Goal: Contribute content: Contribute content

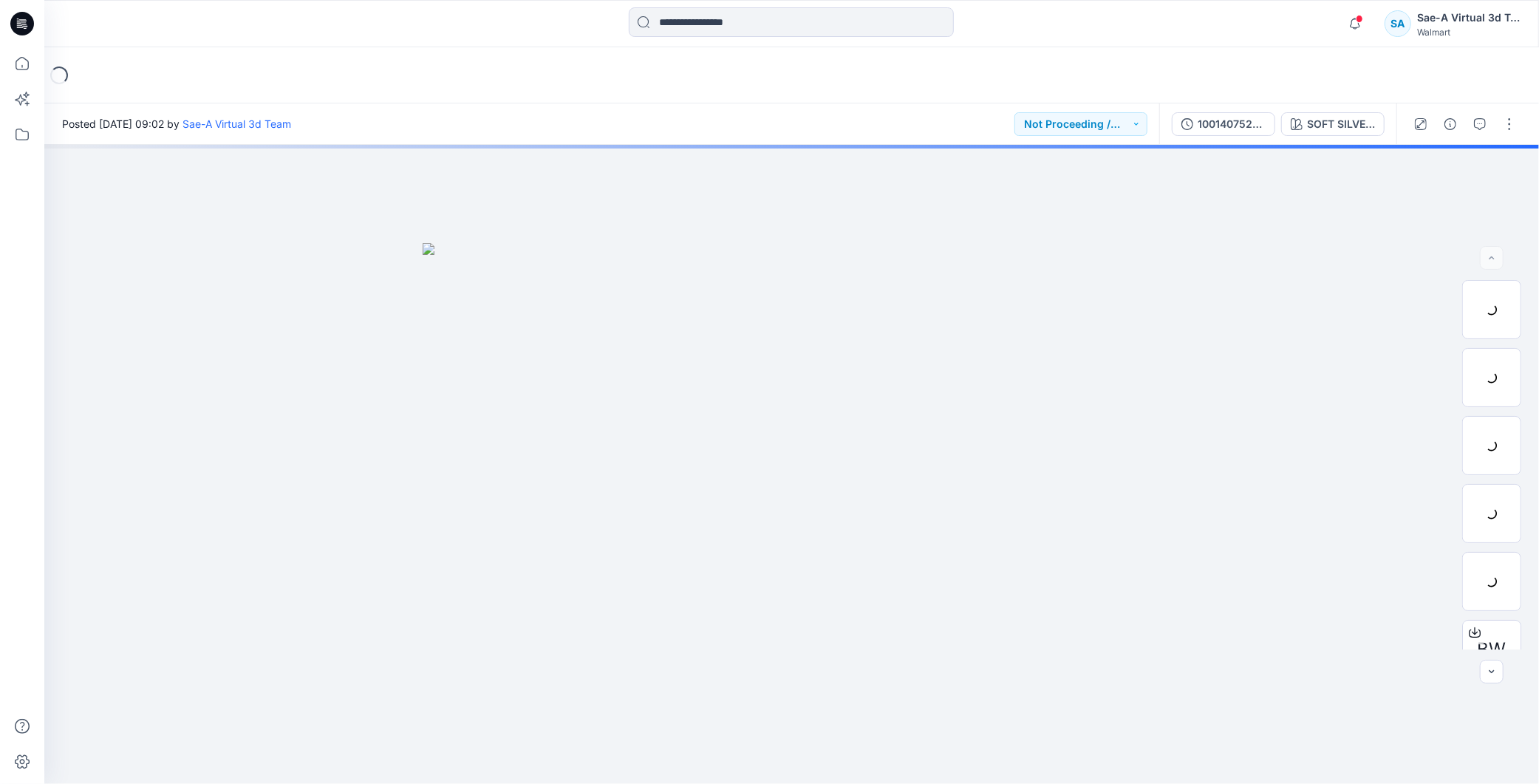
click at [26, 28] on icon at bounding box center [25, 28] width 4 height 1
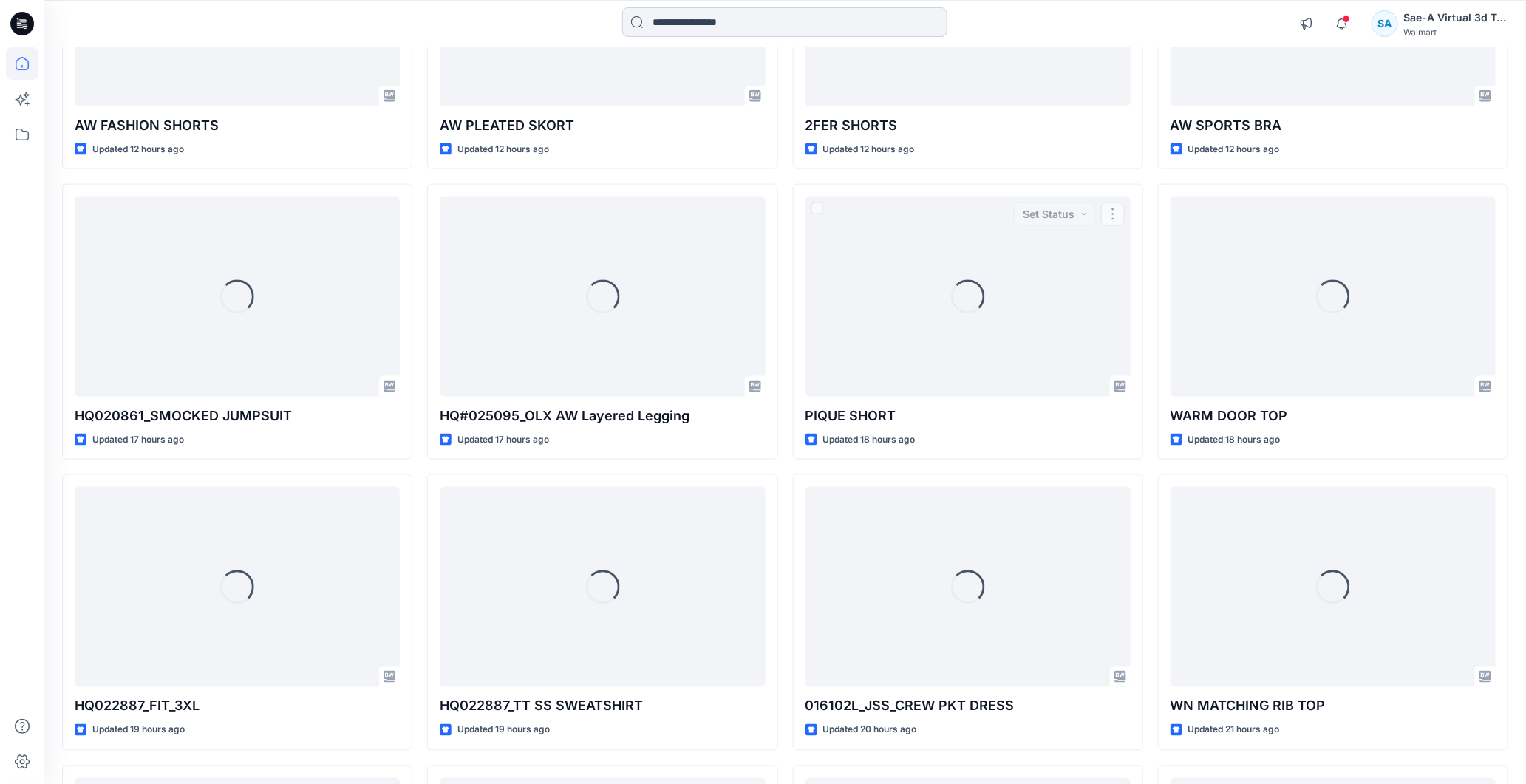
scroll to position [813, 0]
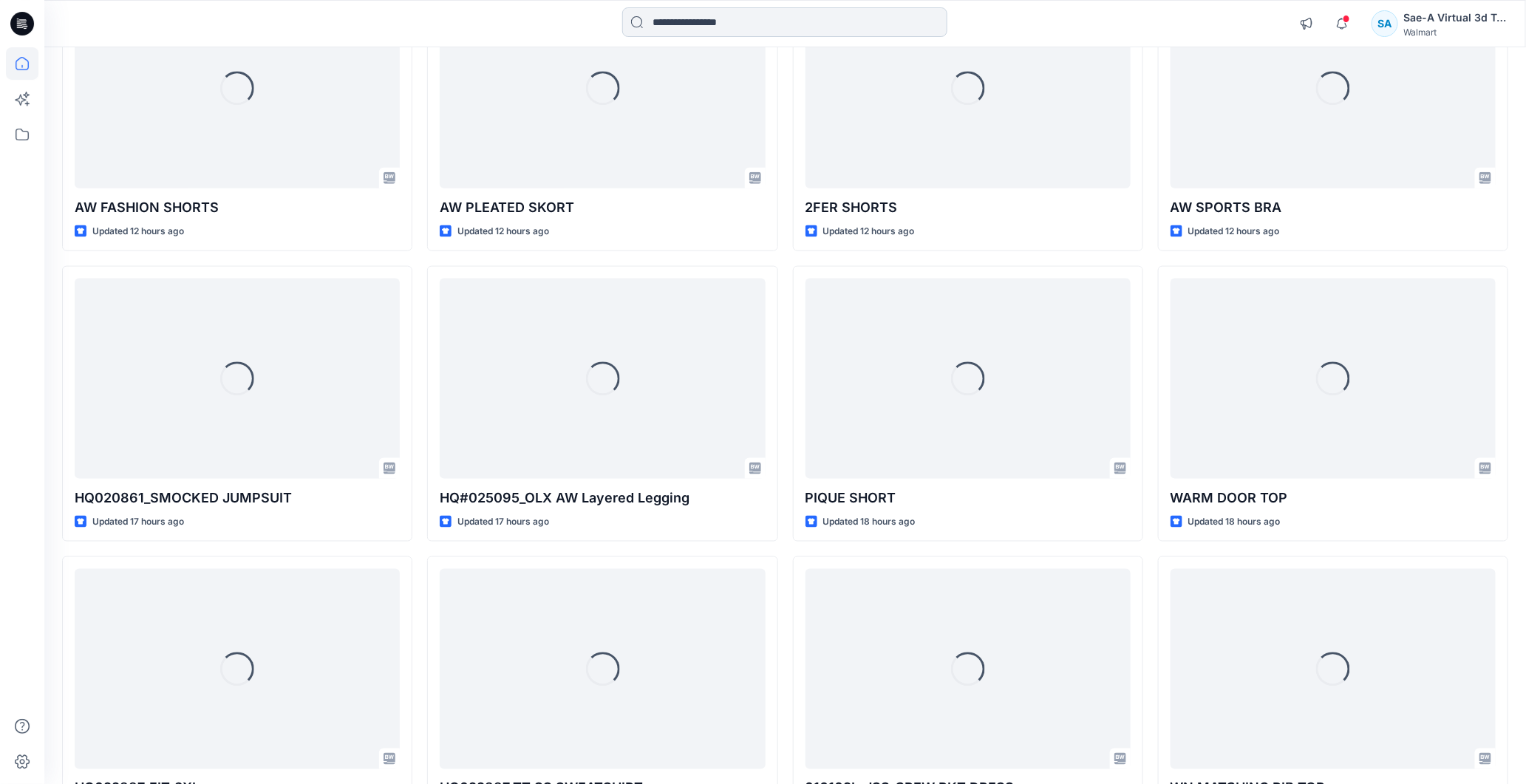
click at [830, 20] on input at bounding box center [785, 22] width 325 height 30
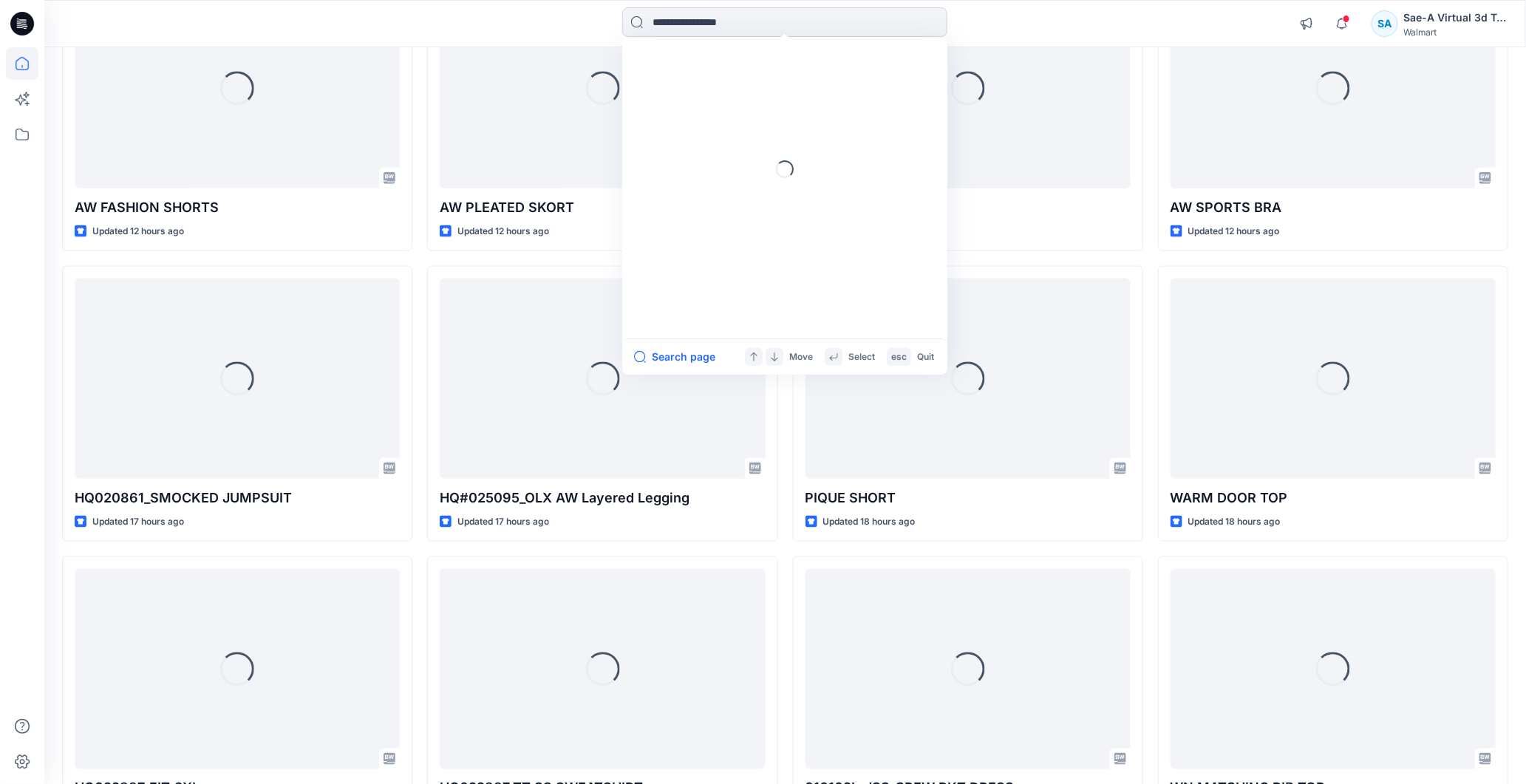
paste input "**********"
type input "**********"
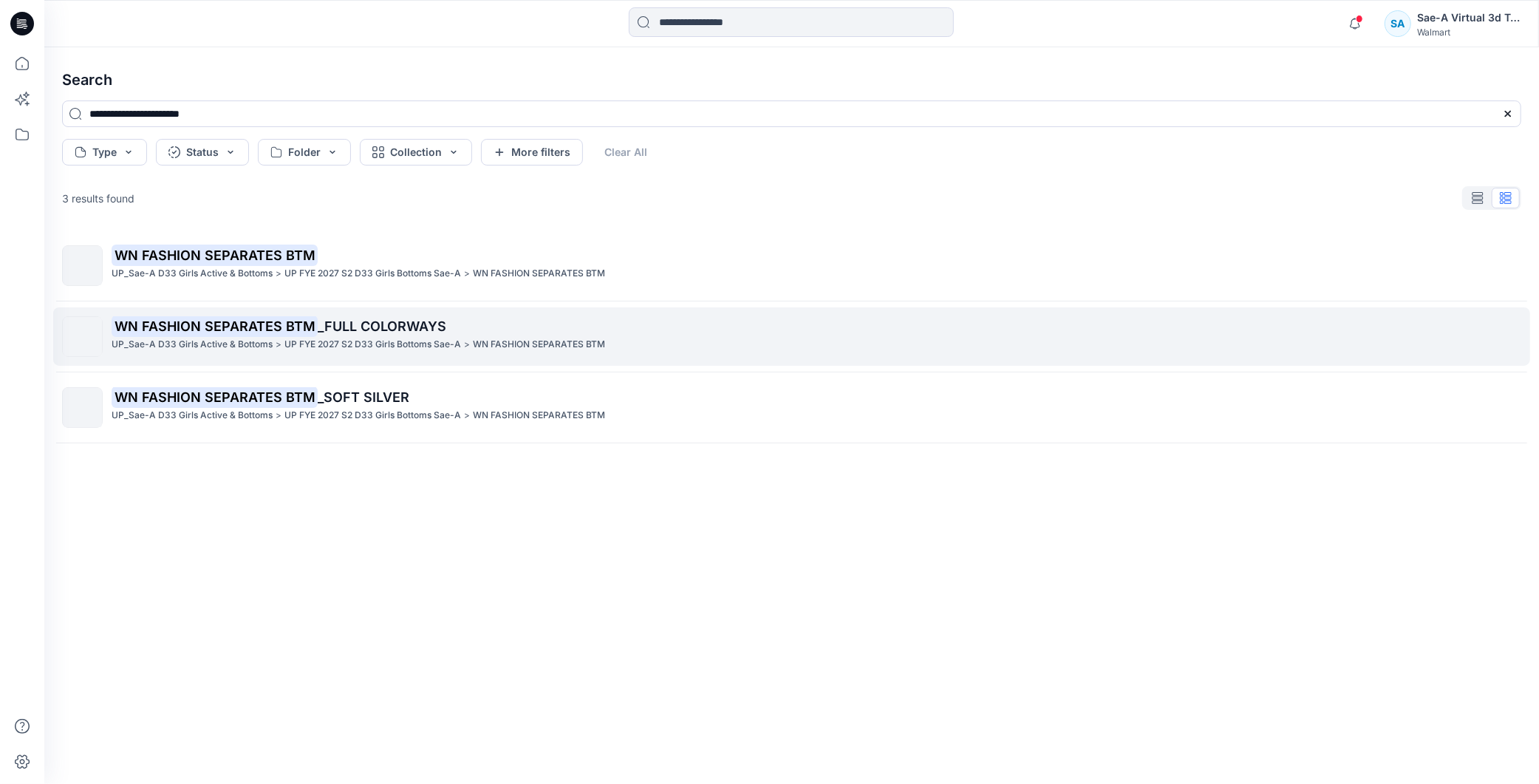
click at [296, 328] on mark "WN FASHION SEPARATES BTM" at bounding box center [214, 325] width 206 height 20
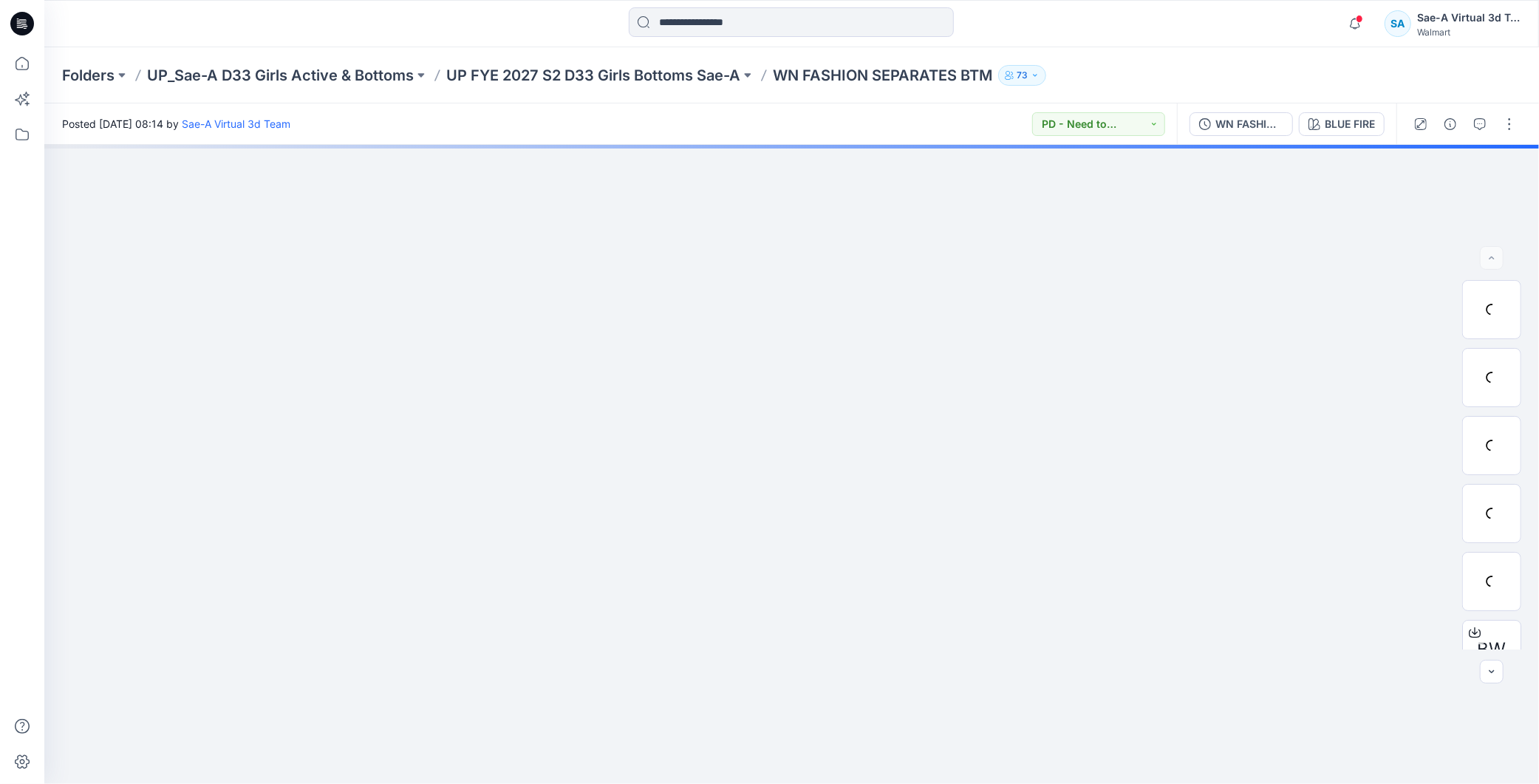
click at [1261, 126] on div "WN FASHION SEPARATES BTM_FULL COLORWAYS" at bounding box center [1250, 124] width 68 height 16
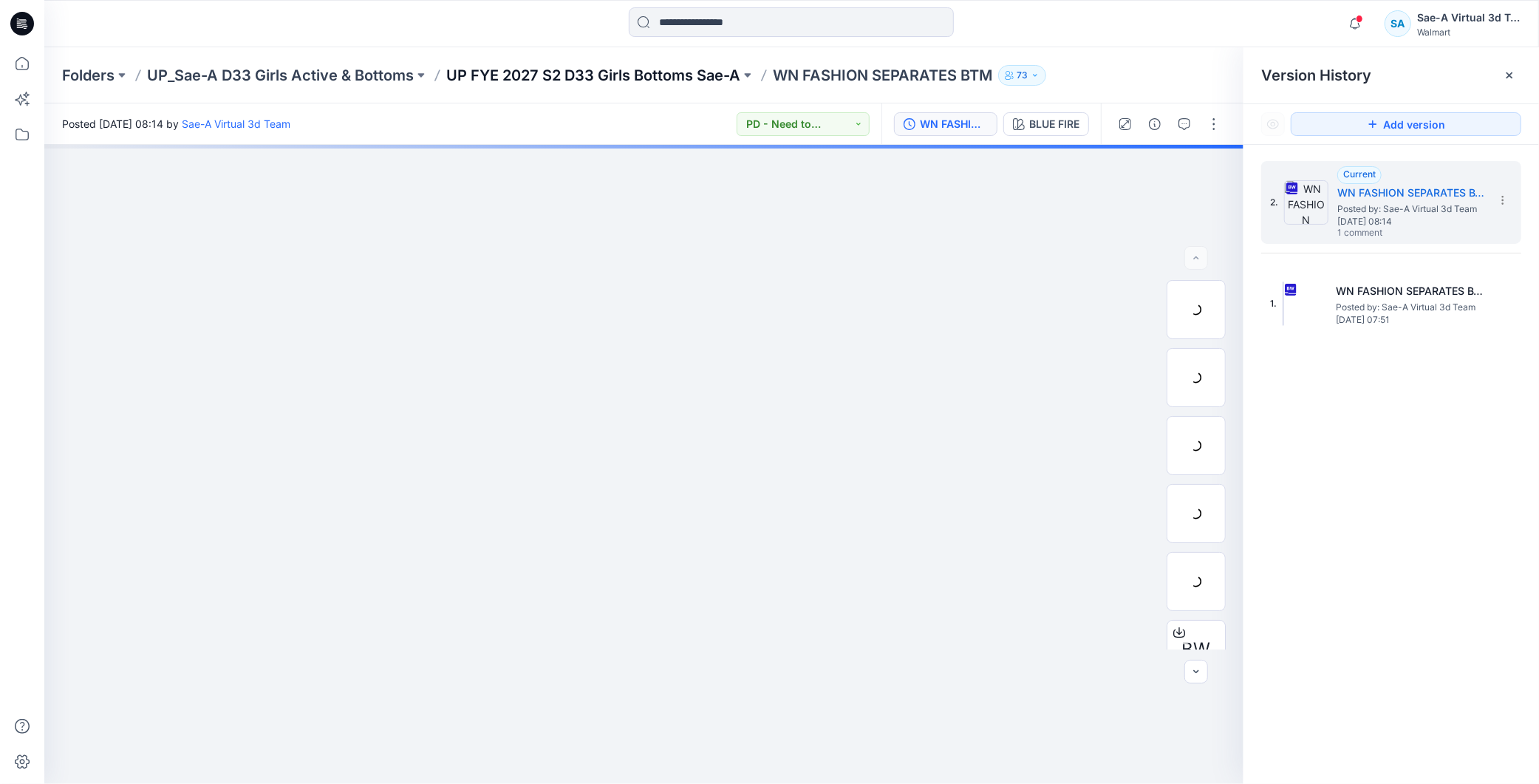
click at [706, 79] on p "UP FYE 2027 S2 D33 Girls Bottoms Sae-A" at bounding box center [593, 75] width 294 height 20
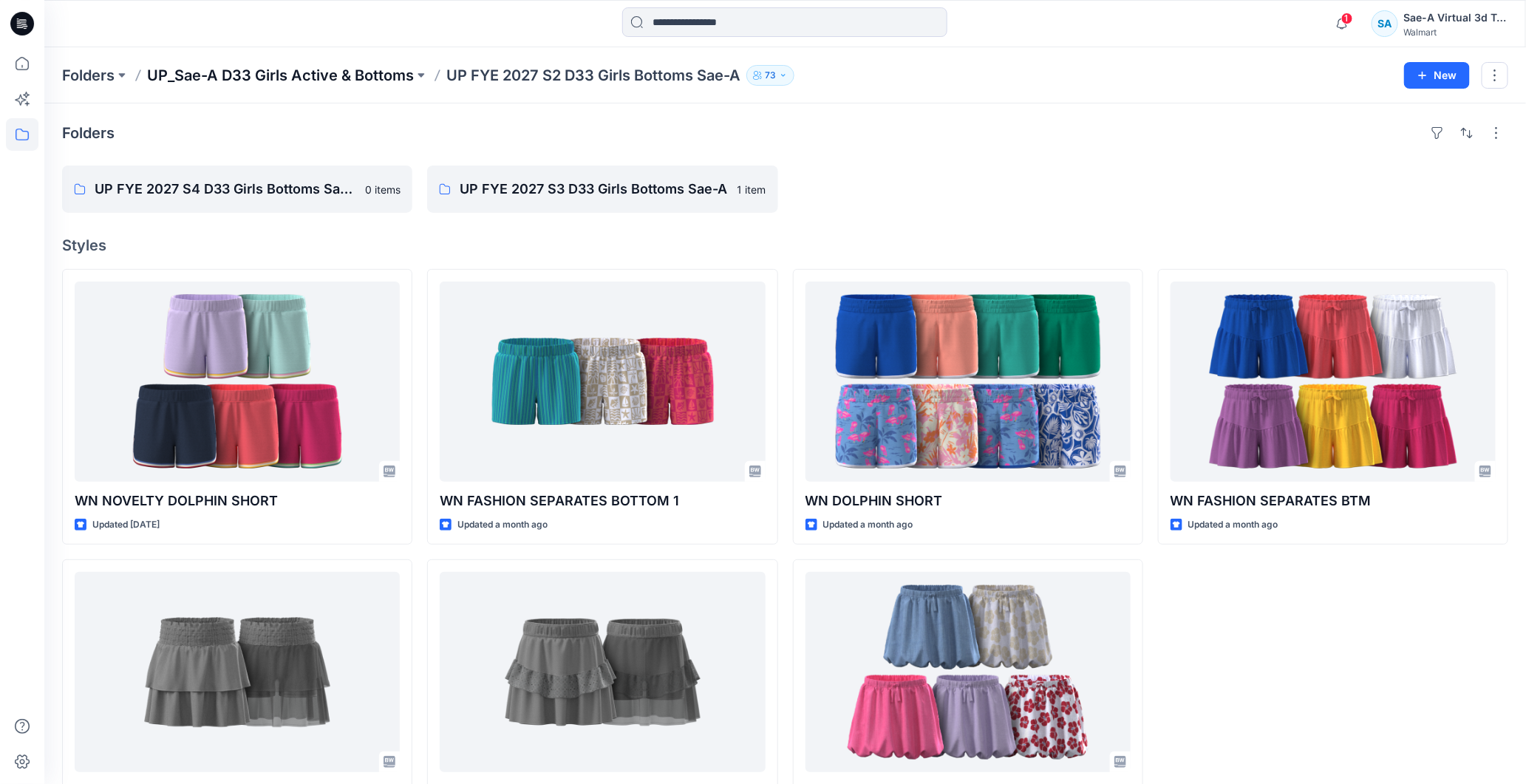
click at [343, 74] on p "UP_Sae-A D33 Girls Active & Bottoms" at bounding box center [281, 75] width 267 height 20
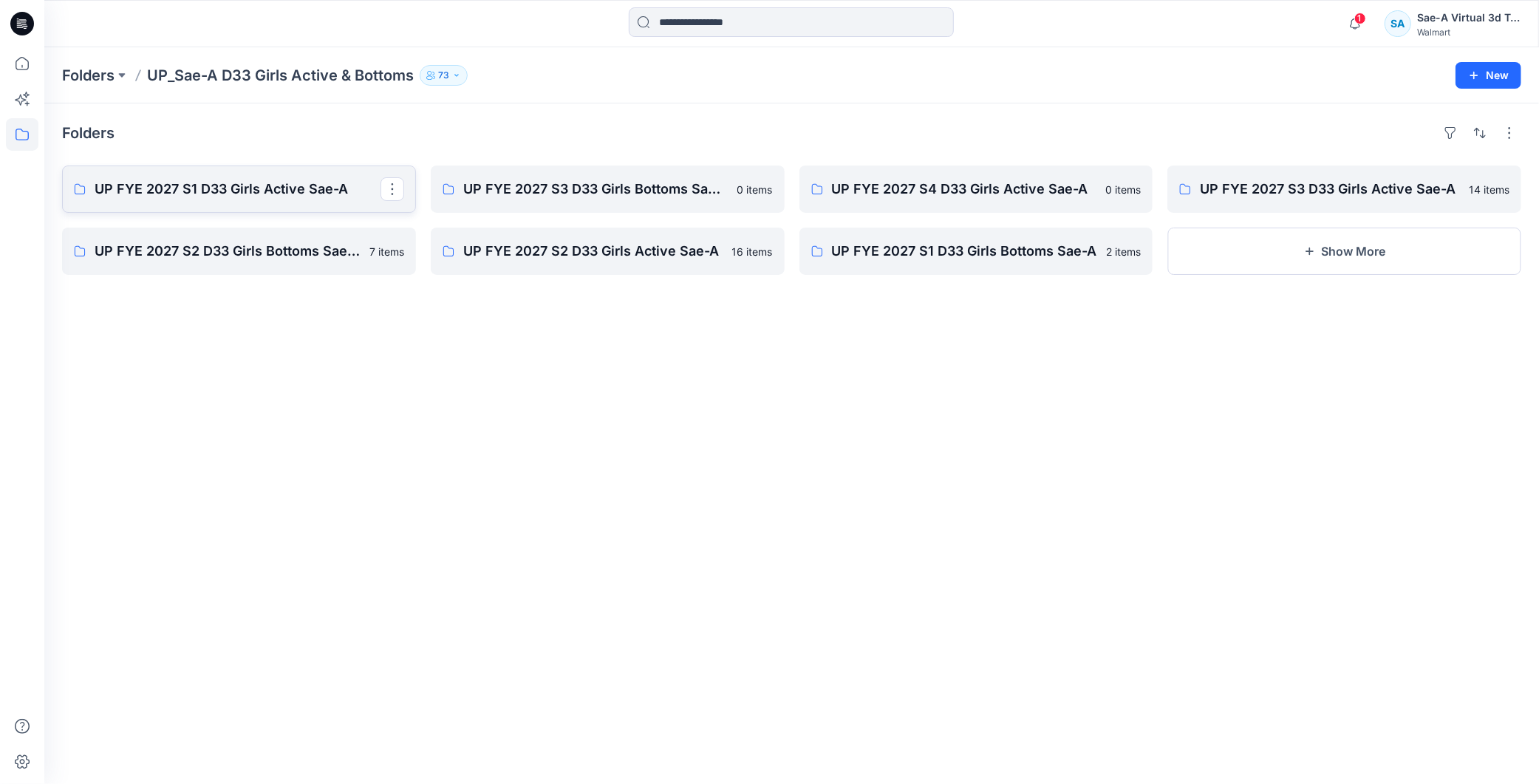
click at [291, 195] on p "UP FYE 2027 S1 D33 Girls Active Sae-A" at bounding box center [238, 189] width 286 height 20
click at [241, 249] on p "UP FYE 2027 S2 D33 Girls Bottoms Sae-A" at bounding box center [238, 251] width 286 height 20
click at [626, 254] on p "UP FYE 2027 S2 D33 Girls Active Sae-A" at bounding box center [606, 251] width 286 height 20
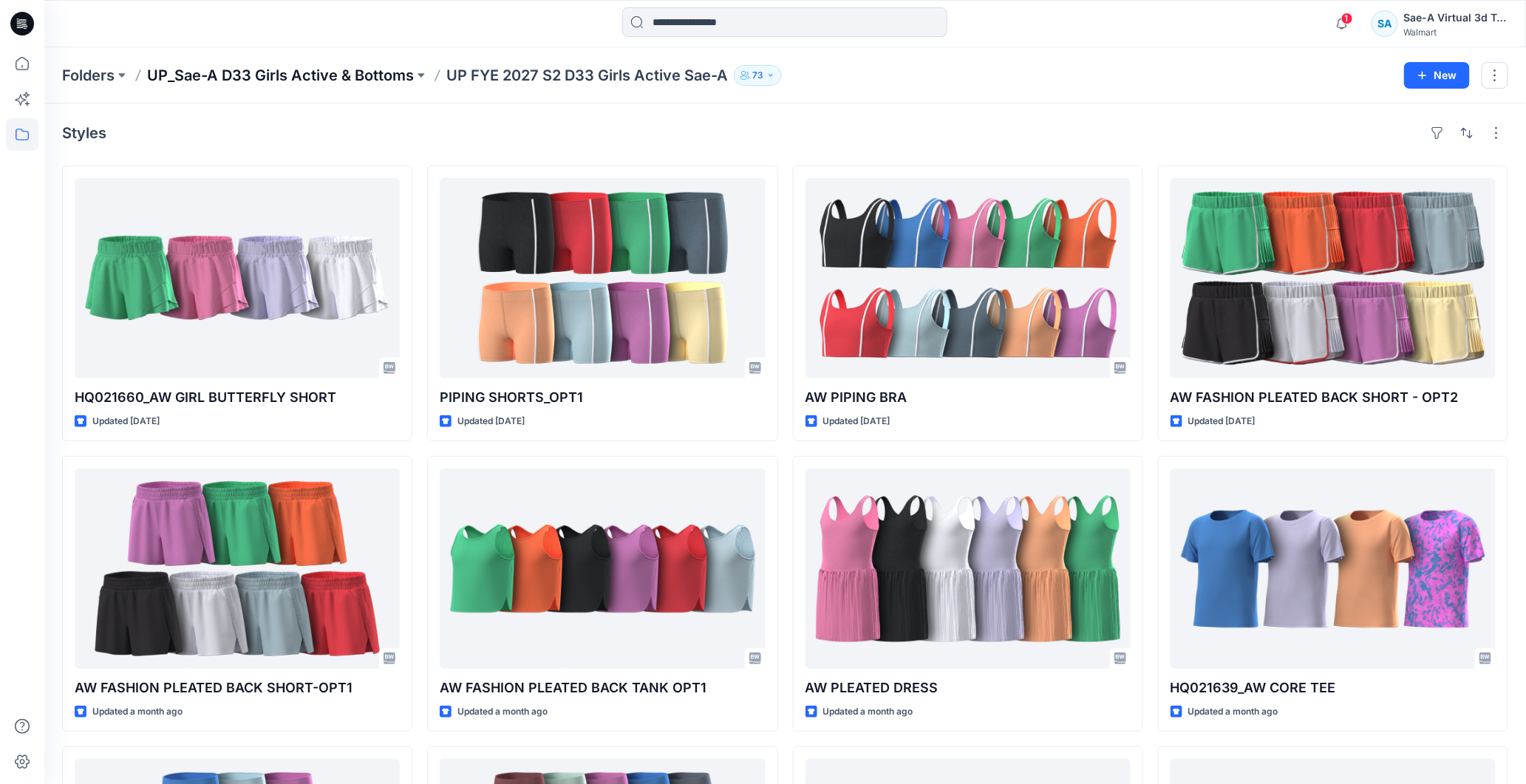
click at [275, 65] on p "UP_Sae-A D33 Girls Active & Bottoms" at bounding box center [281, 75] width 267 height 20
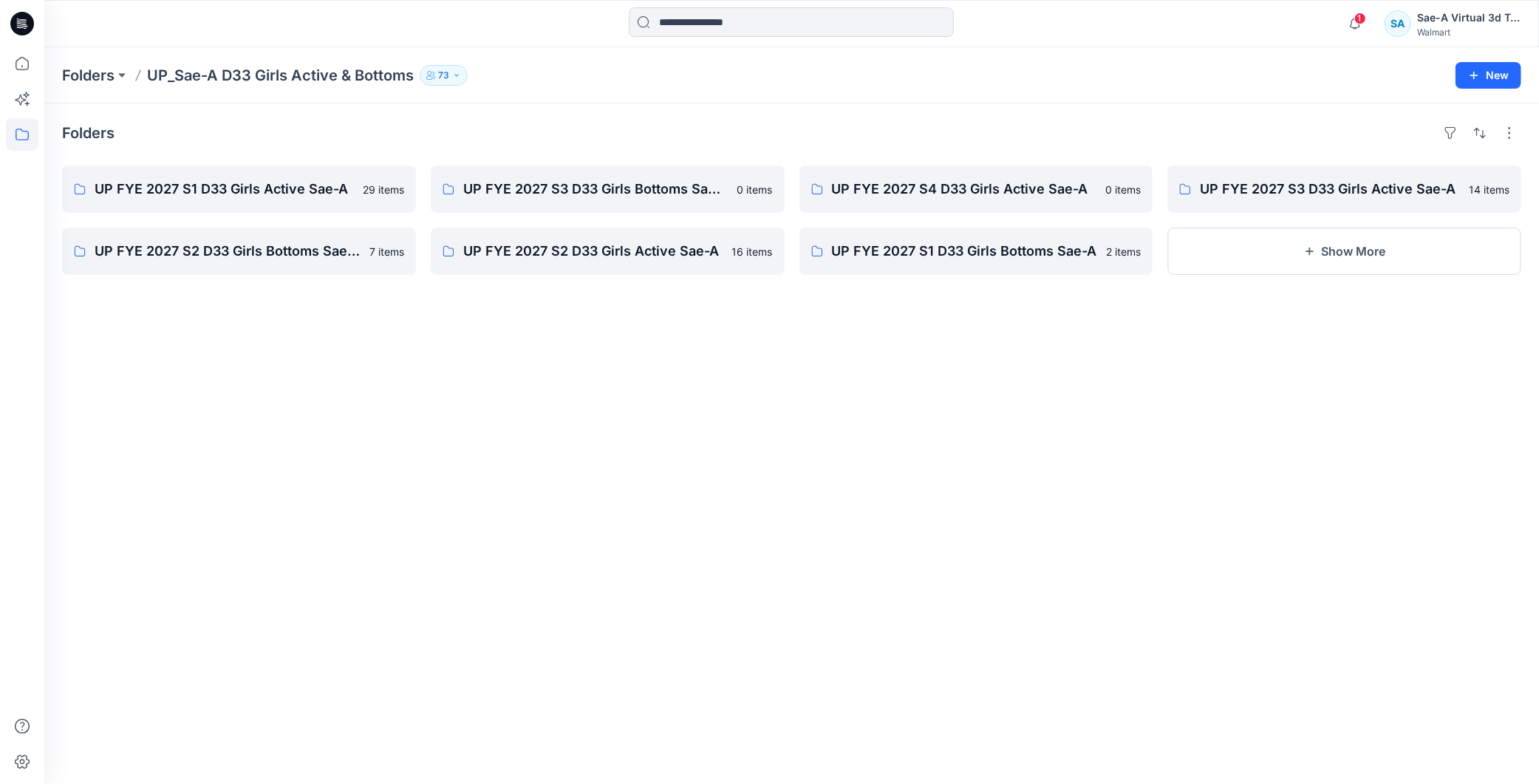
click at [658, 560] on div "Folders UP FYE 2027 S1 D33 Girls Active Sae-A 29 items UP FYE 2027 S2 D33 Girls…" at bounding box center [792, 444] width 1495 height 681
click at [686, 24] on input at bounding box center [791, 22] width 325 height 30
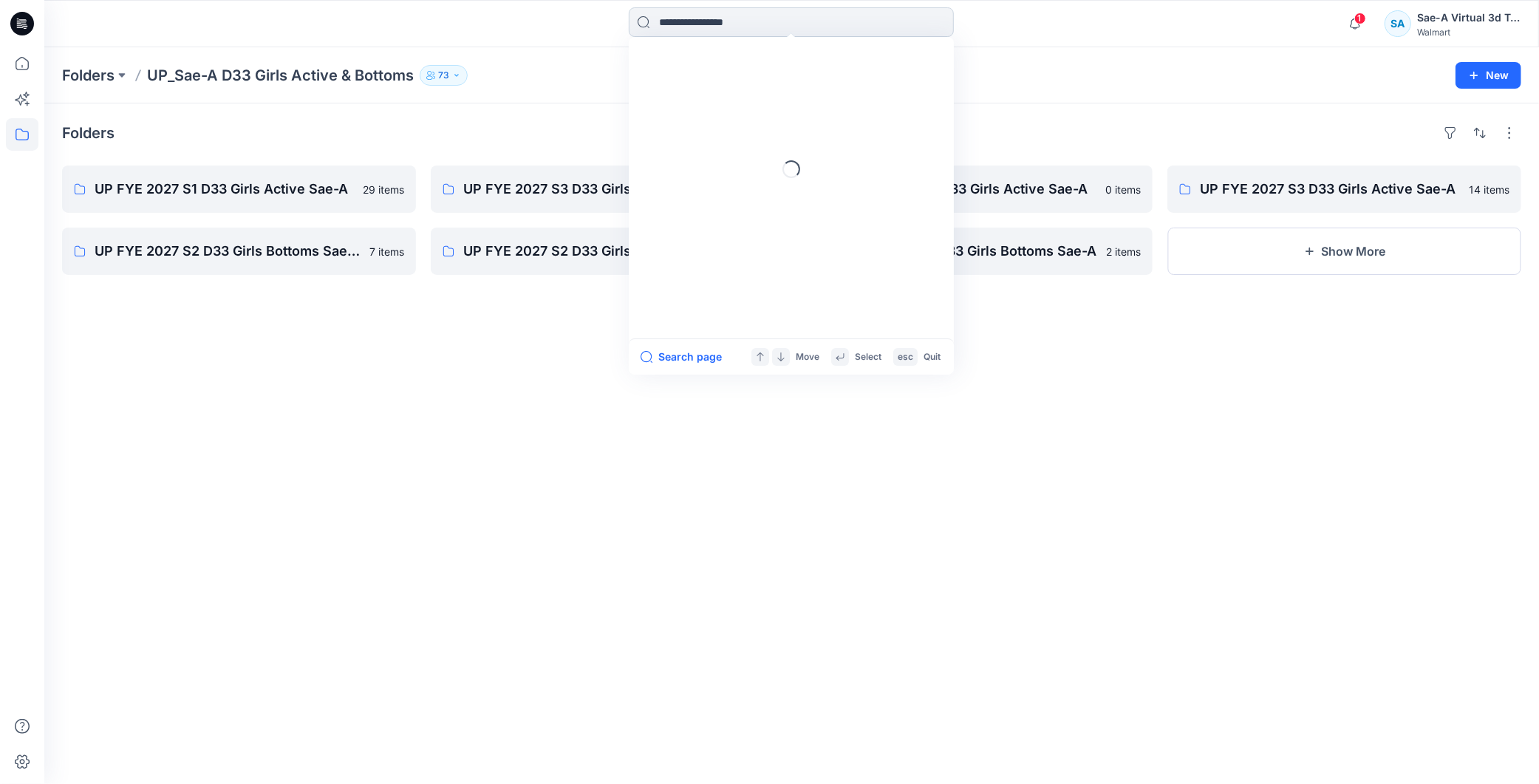
paste input "**********"
type input "**********"
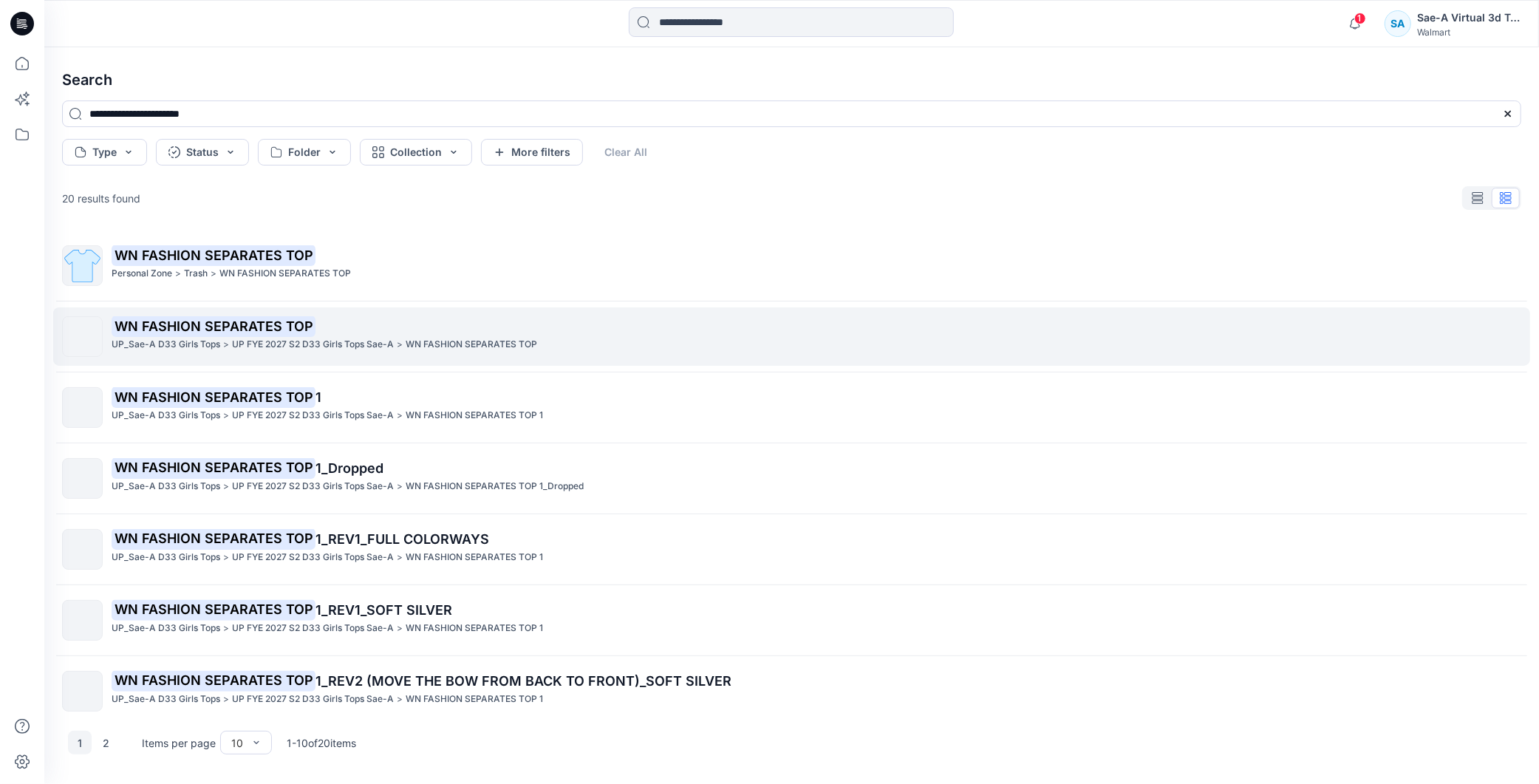
click at [268, 331] on mark "WN FASHION SEPARATES TOP" at bounding box center [213, 325] width 204 height 20
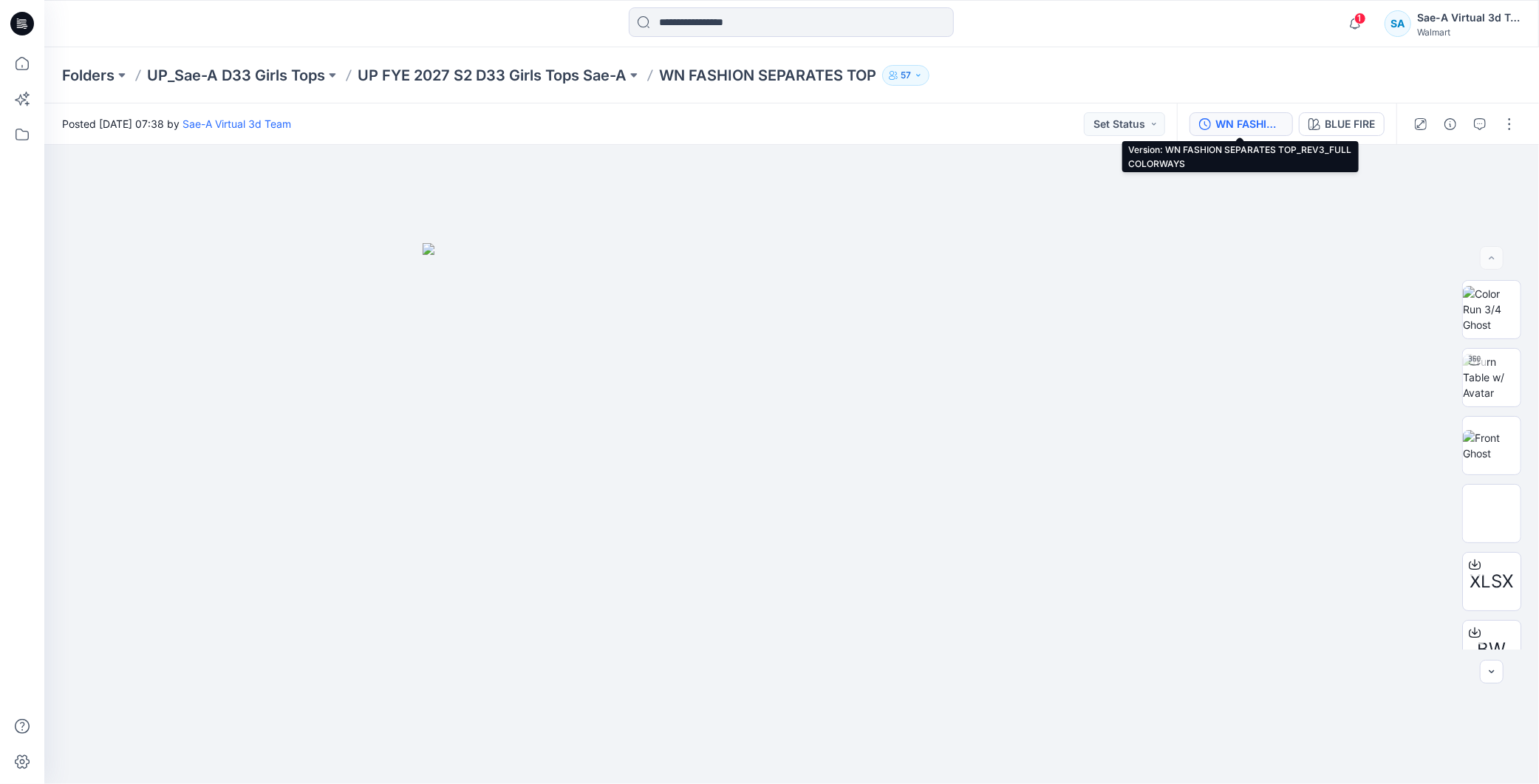
click at [1254, 114] on button "WN FASHION SEPARATES TOP_REV3_FULL COLORWAYS" at bounding box center [1242, 124] width 103 height 24
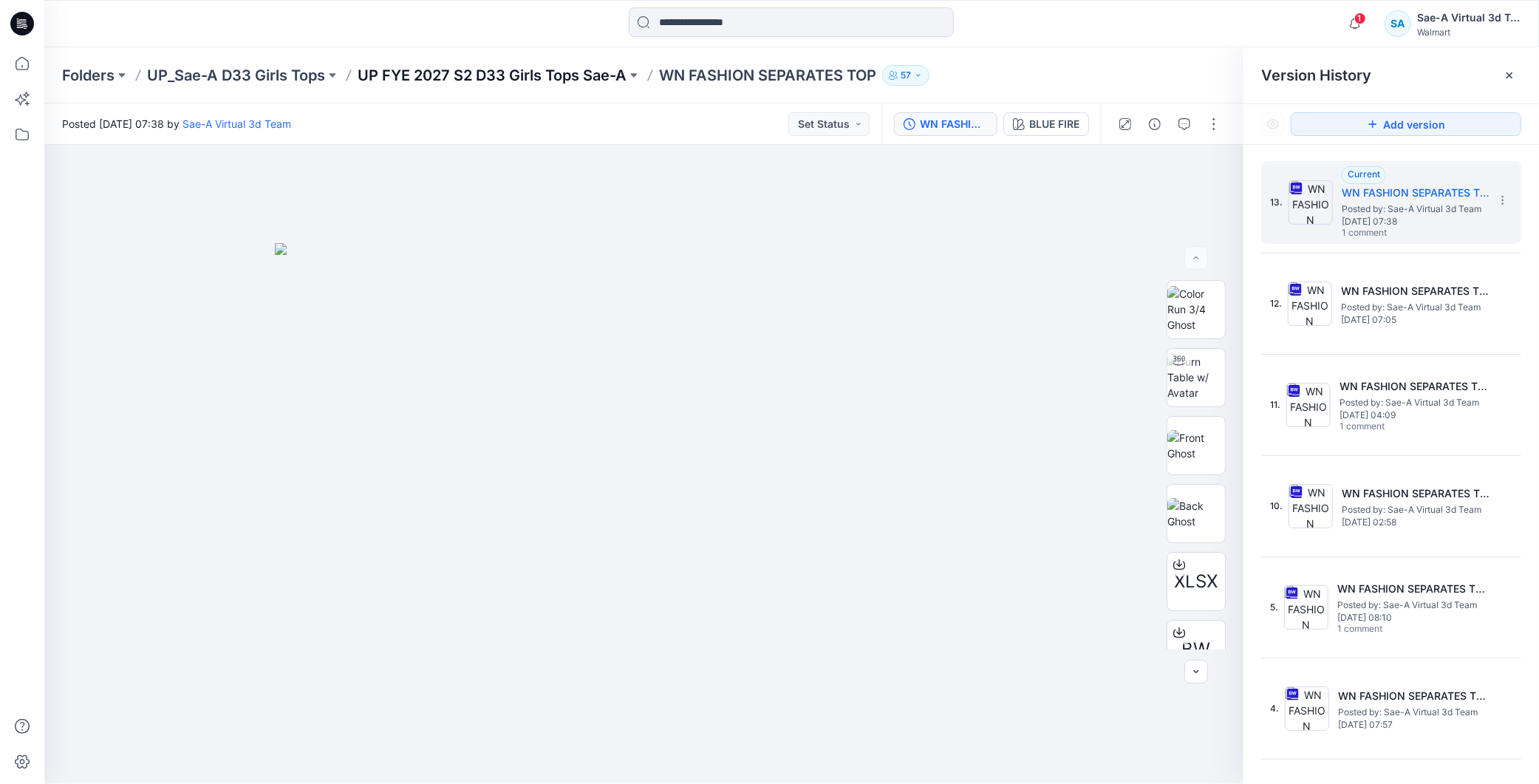
click at [611, 82] on p "UP FYE 2027 S2 D33 Girls Tops Sae-A" at bounding box center [492, 75] width 269 height 20
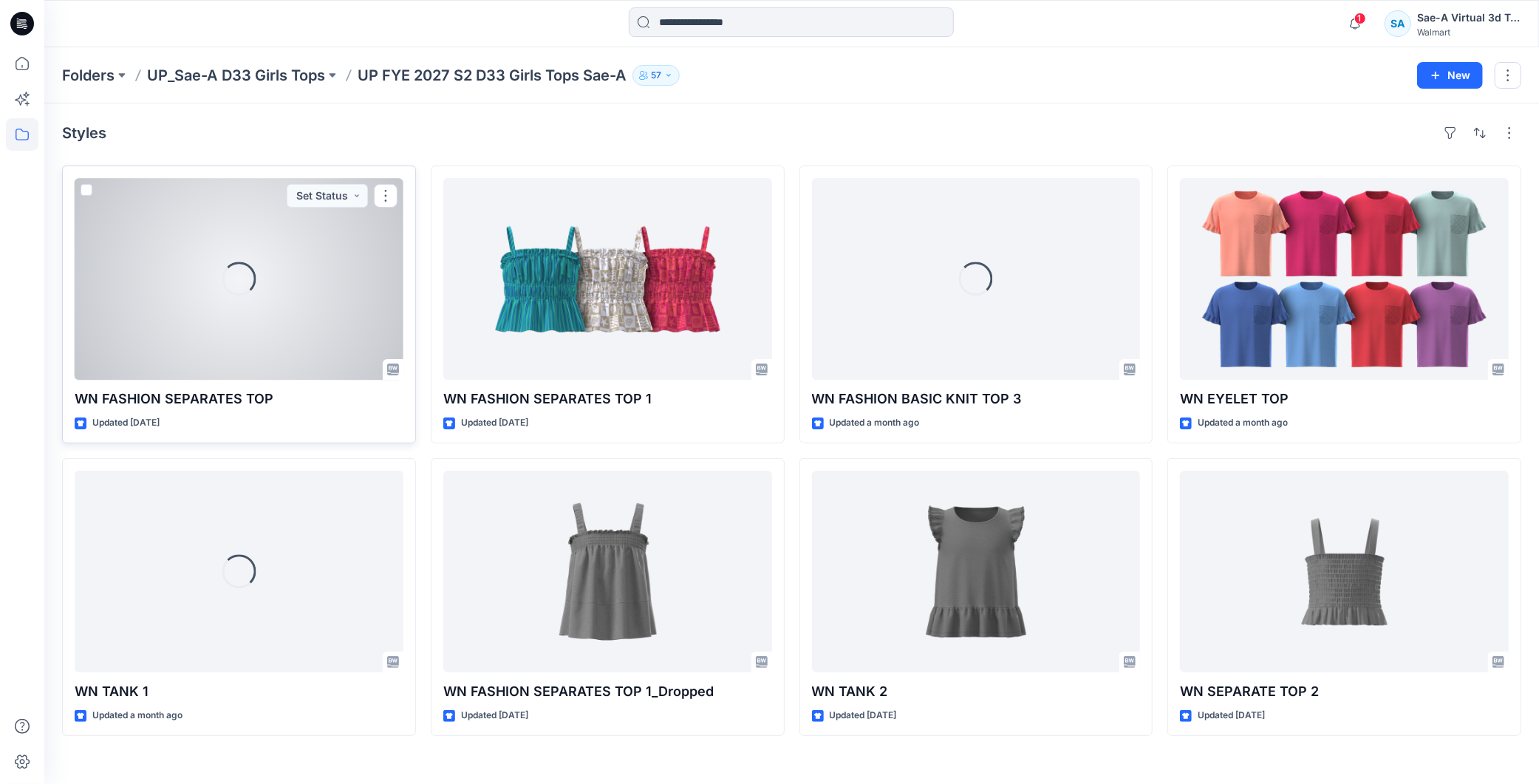
click at [267, 307] on div "Loading..." at bounding box center [238, 278] width 328 height 201
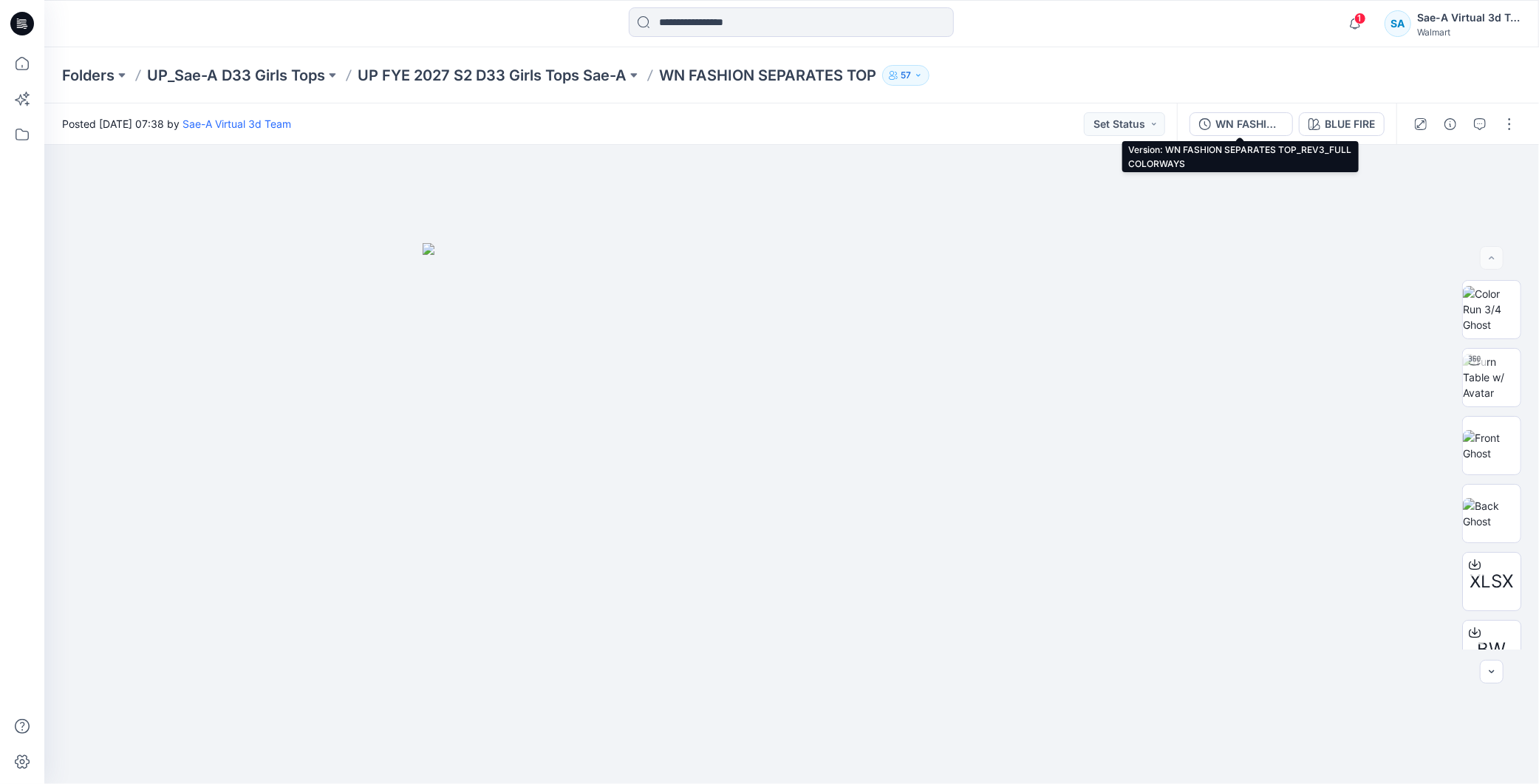
click at [1249, 110] on div "WN FASHION SEPARATES TOP_REV3_FULL COLORWAYS BLUE FIRE" at bounding box center [1287, 124] width 220 height 42
click at [1338, 122] on div "BLUE FIRE" at bounding box center [1350, 124] width 50 height 16
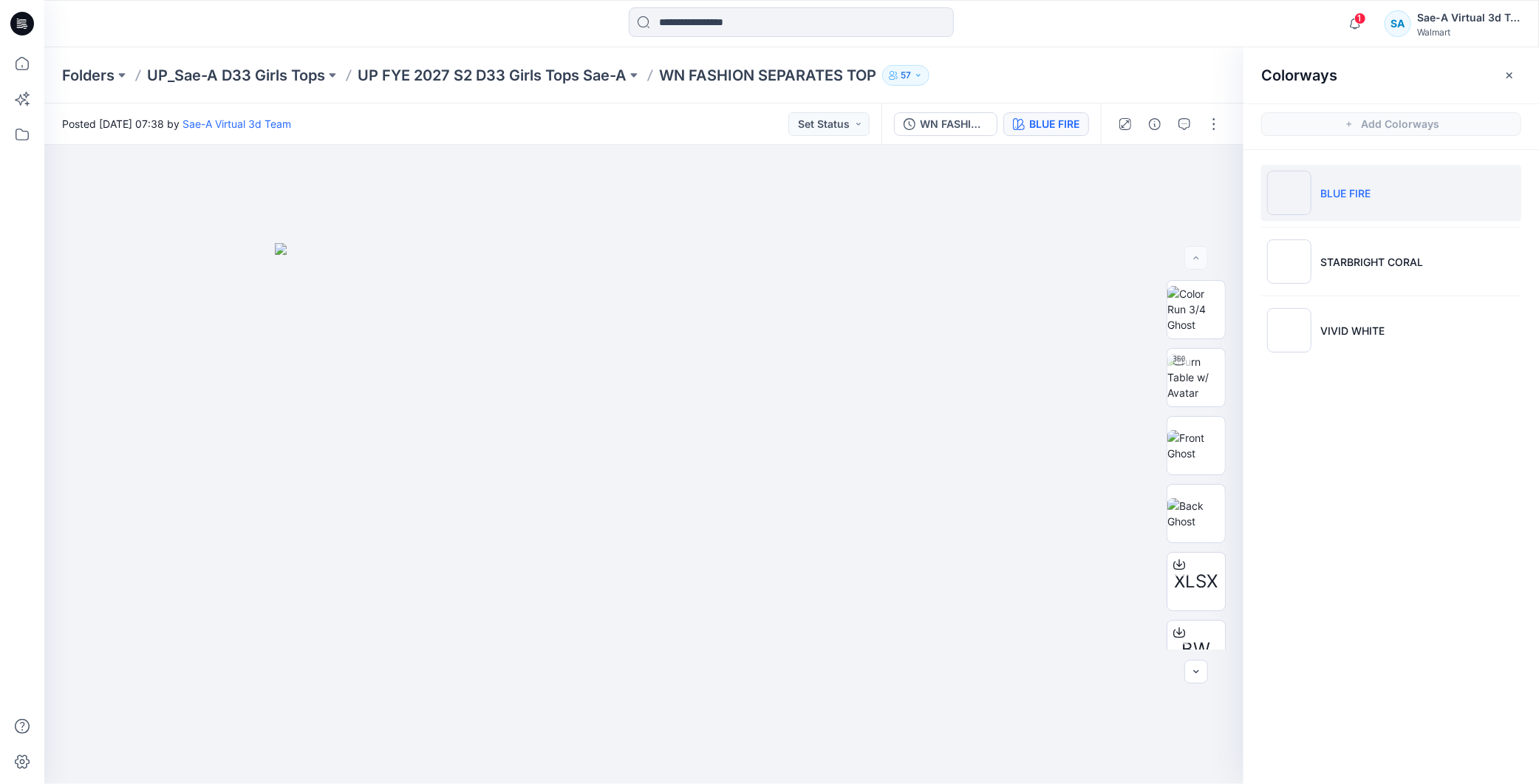
click at [928, 136] on div "WN FASHION SEPARATES TOP_REV3_FULL COLORWAYS BLUE FIRE" at bounding box center [991, 124] width 220 height 42
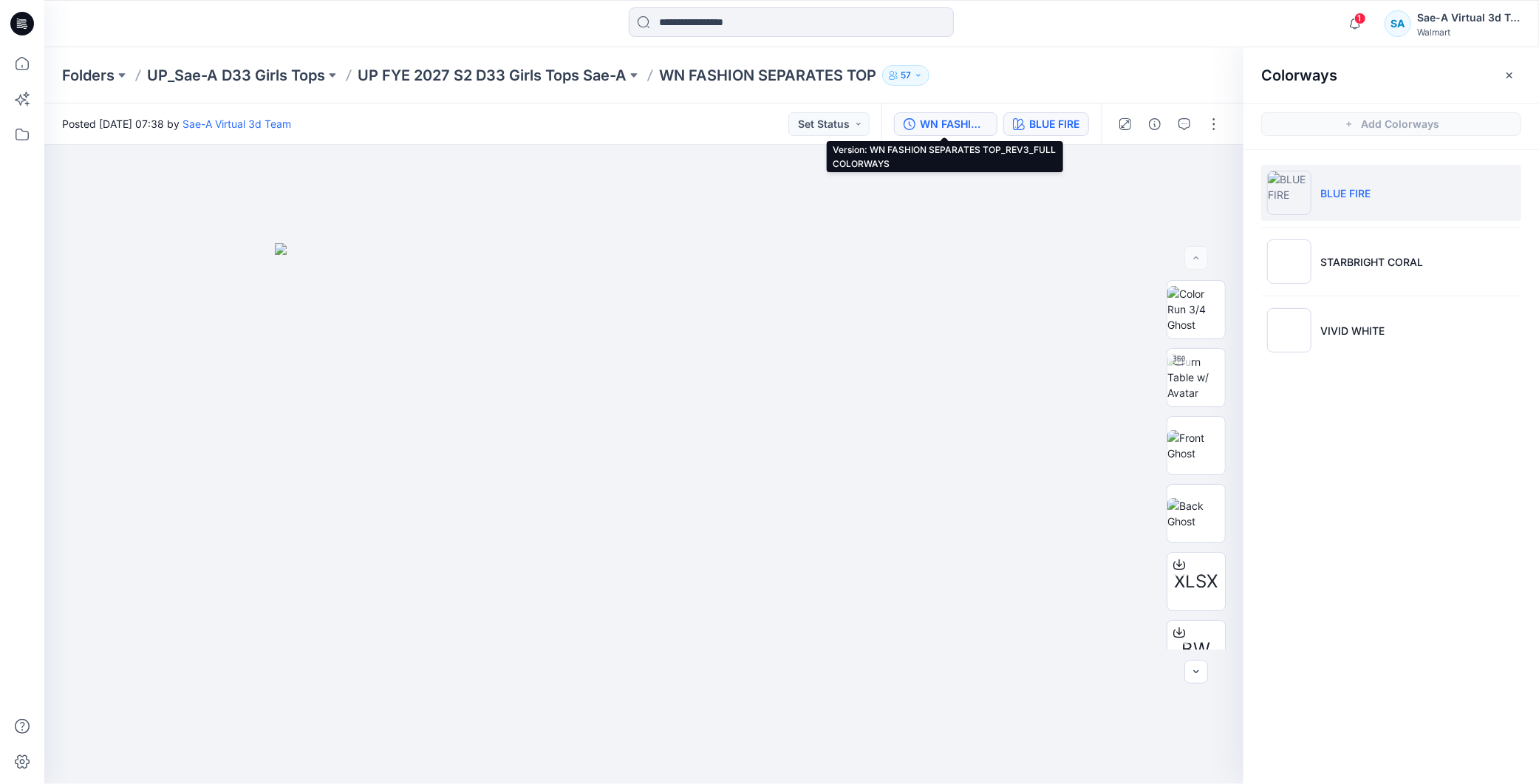
click at [939, 128] on div "WN FASHION SEPARATES TOP_REV3_FULL COLORWAYS" at bounding box center [953, 124] width 68 height 16
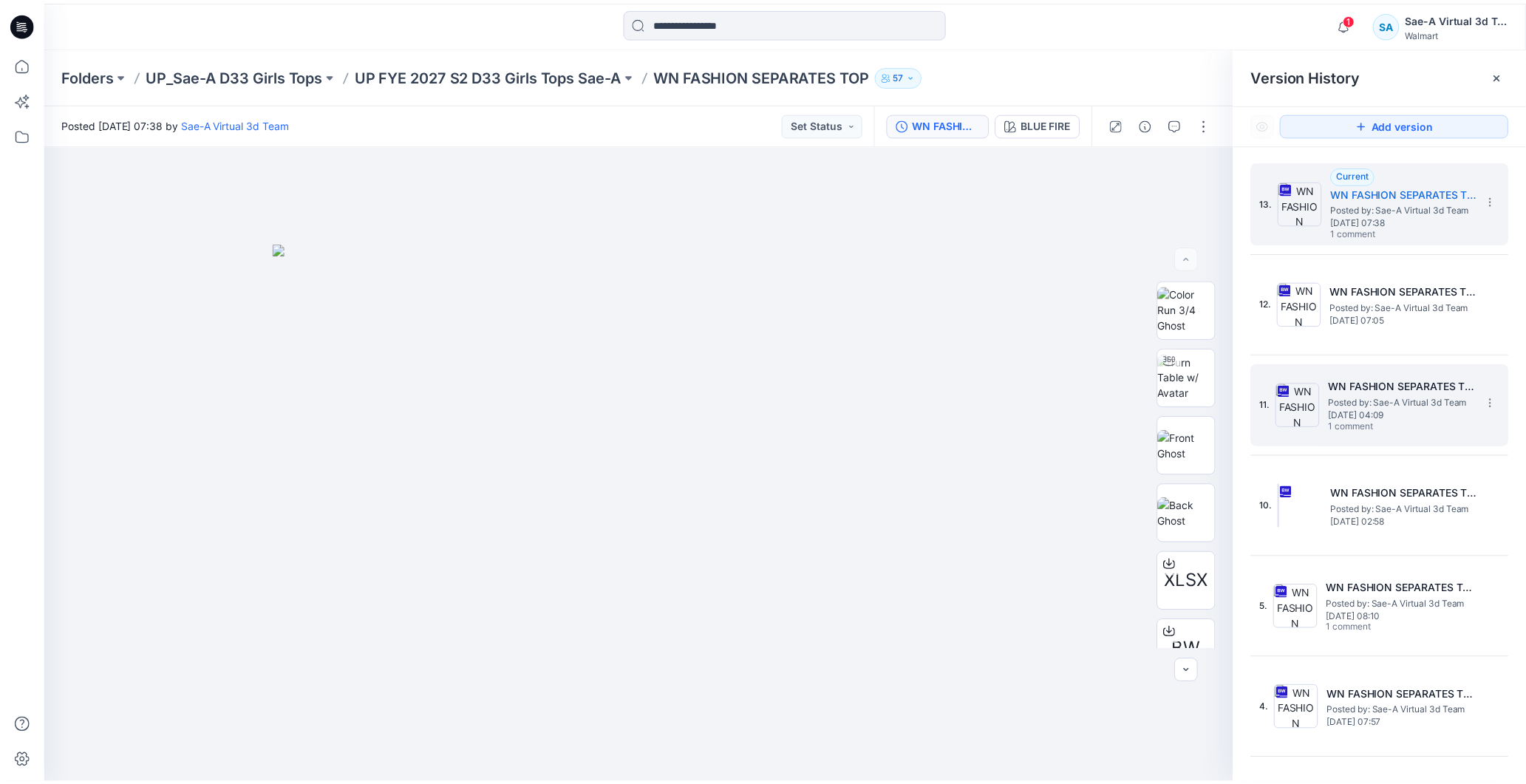
scroll to position [163, 0]
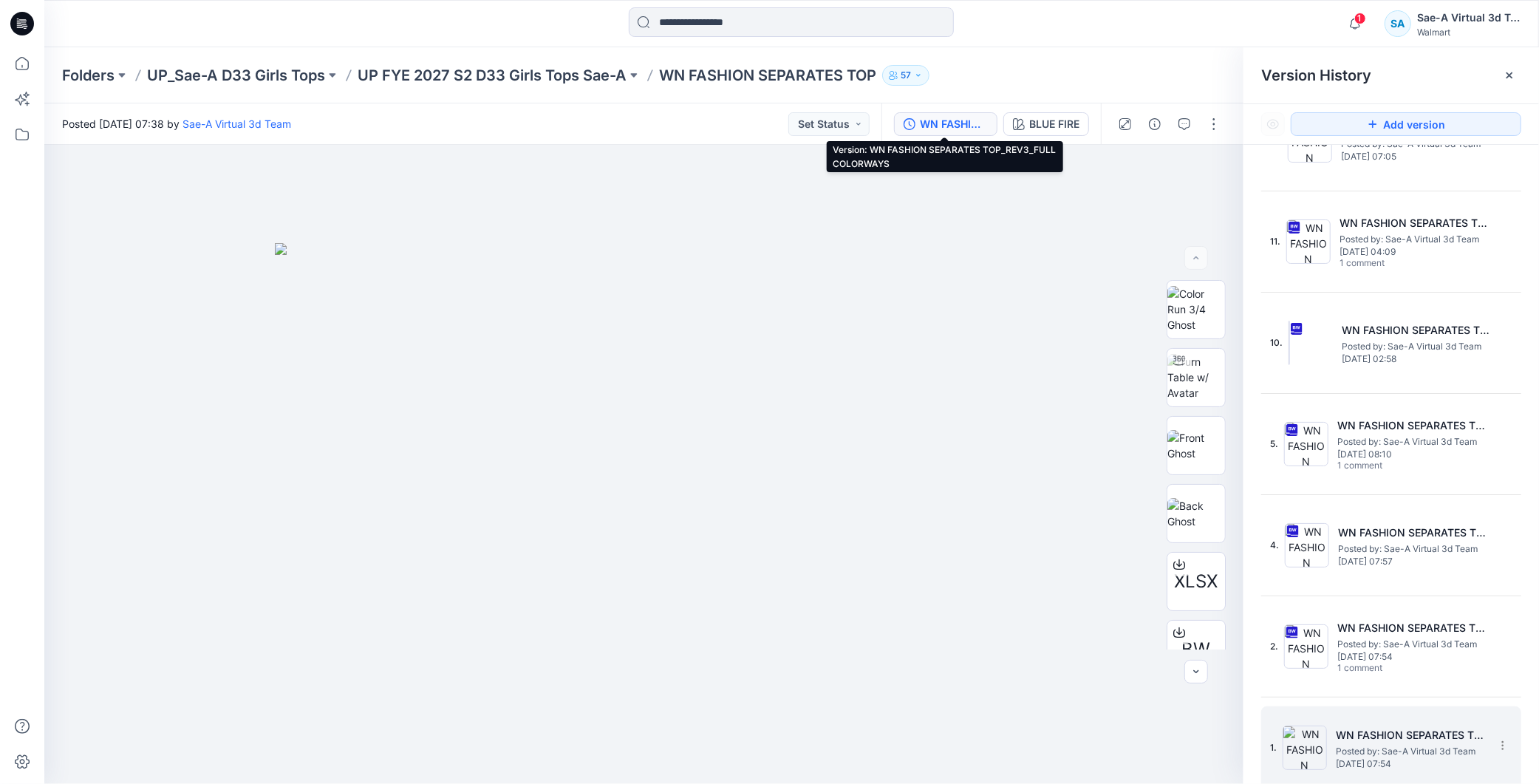
click at [1392, 745] on span "Posted by: Sae-A Virtual 3d Team" at bounding box center [1410, 751] width 148 height 15
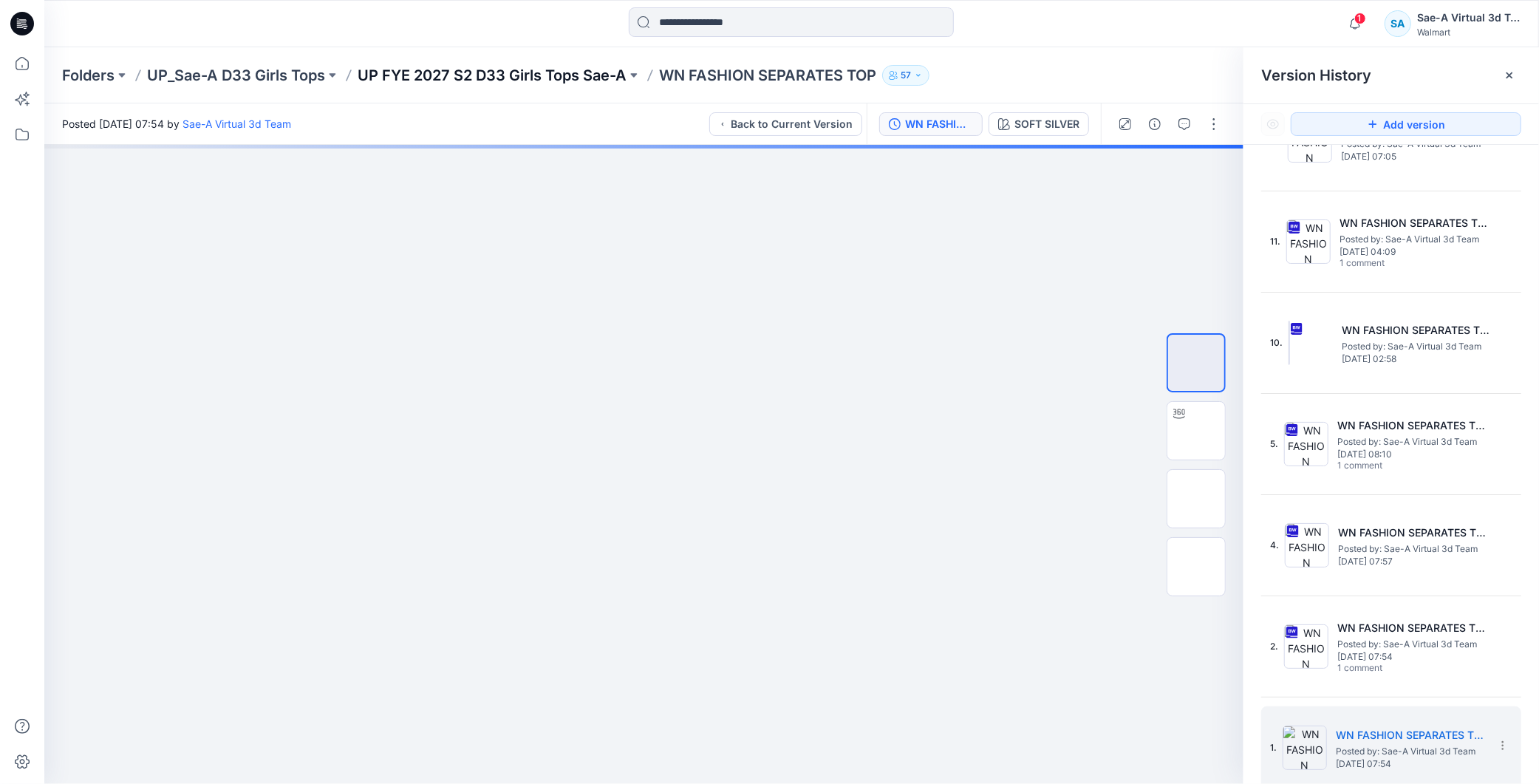
click at [527, 70] on p "UP FYE 2027 S2 D33 Girls Tops Sae-A" at bounding box center [492, 75] width 269 height 20
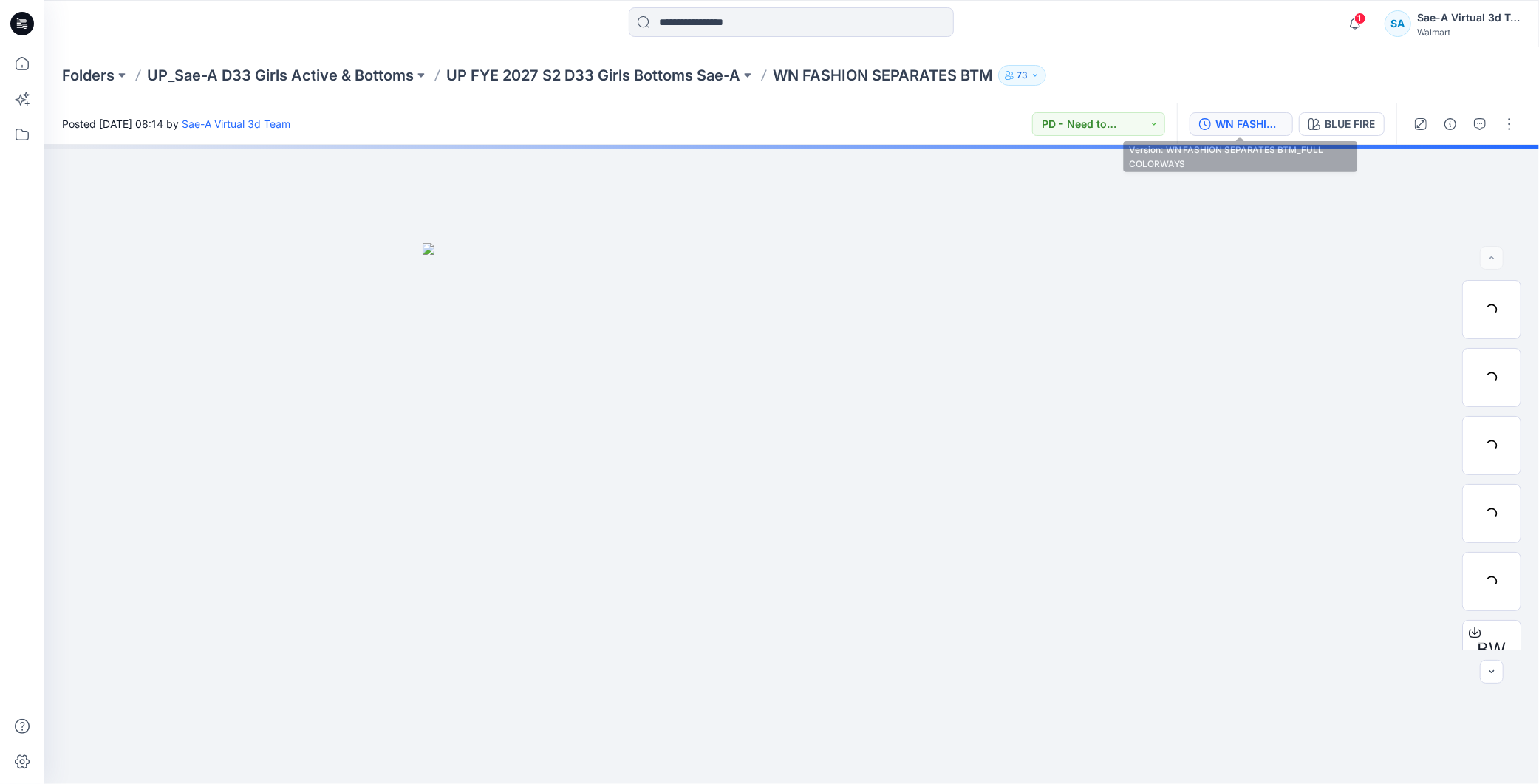
click at [1277, 117] on div "WN FASHION SEPARATES BTM_FULL COLORWAYS" at bounding box center [1250, 124] width 68 height 16
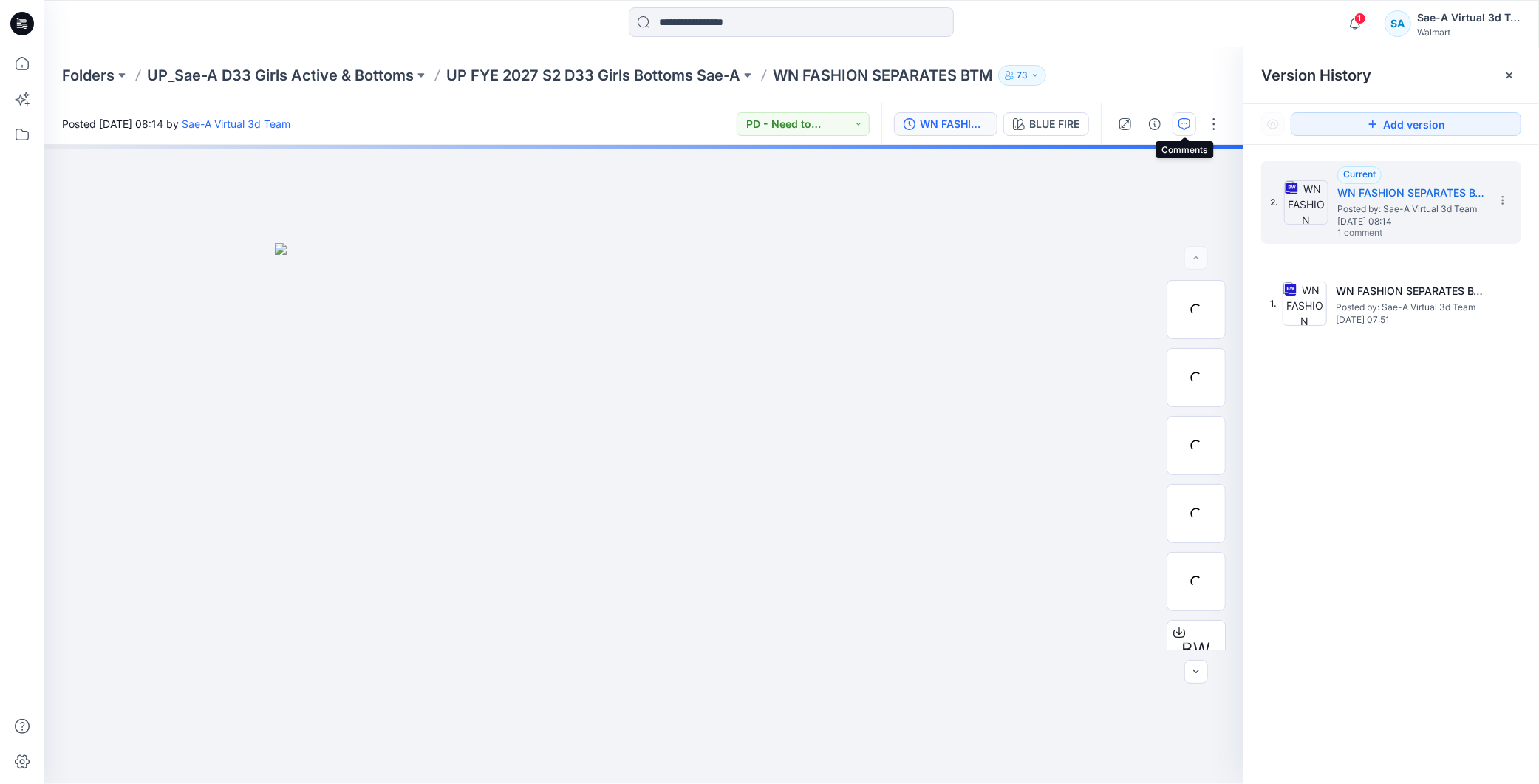
click at [1192, 121] on button "button" at bounding box center [1185, 124] width 24 height 24
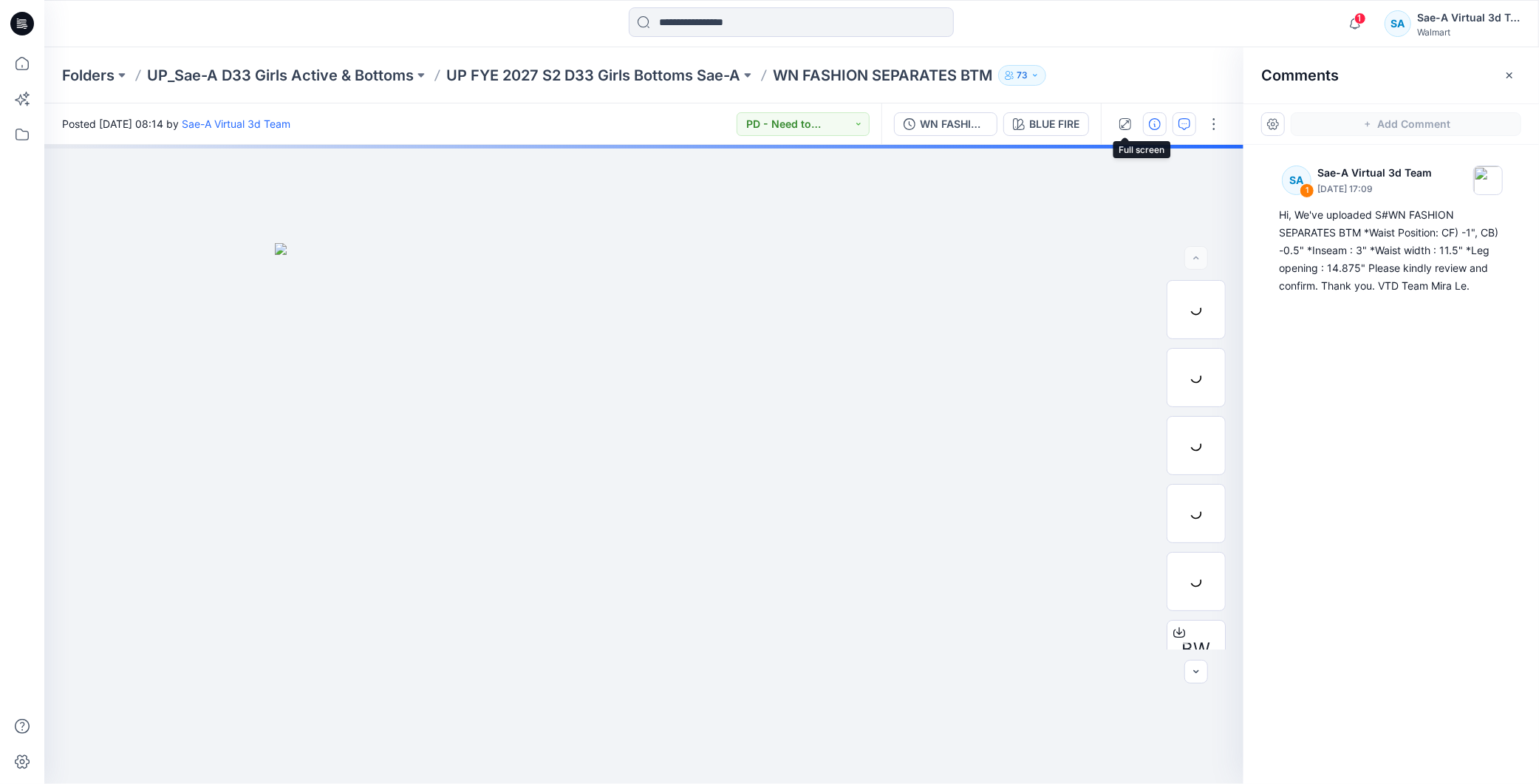
click at [1158, 119] on icon "button" at bounding box center [1155, 124] width 12 height 12
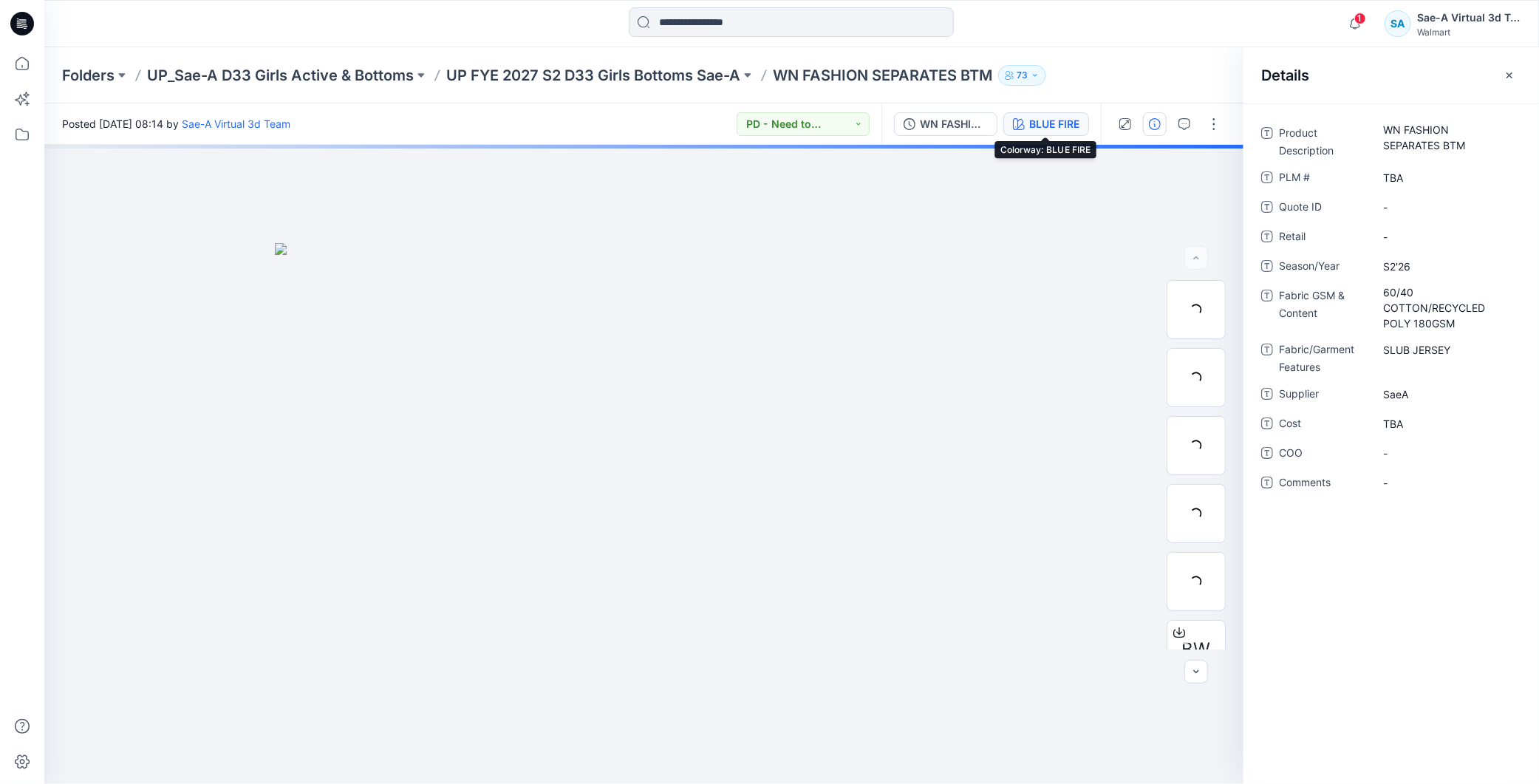
click at [1060, 125] on div "BLUE FIRE" at bounding box center [1054, 124] width 50 height 16
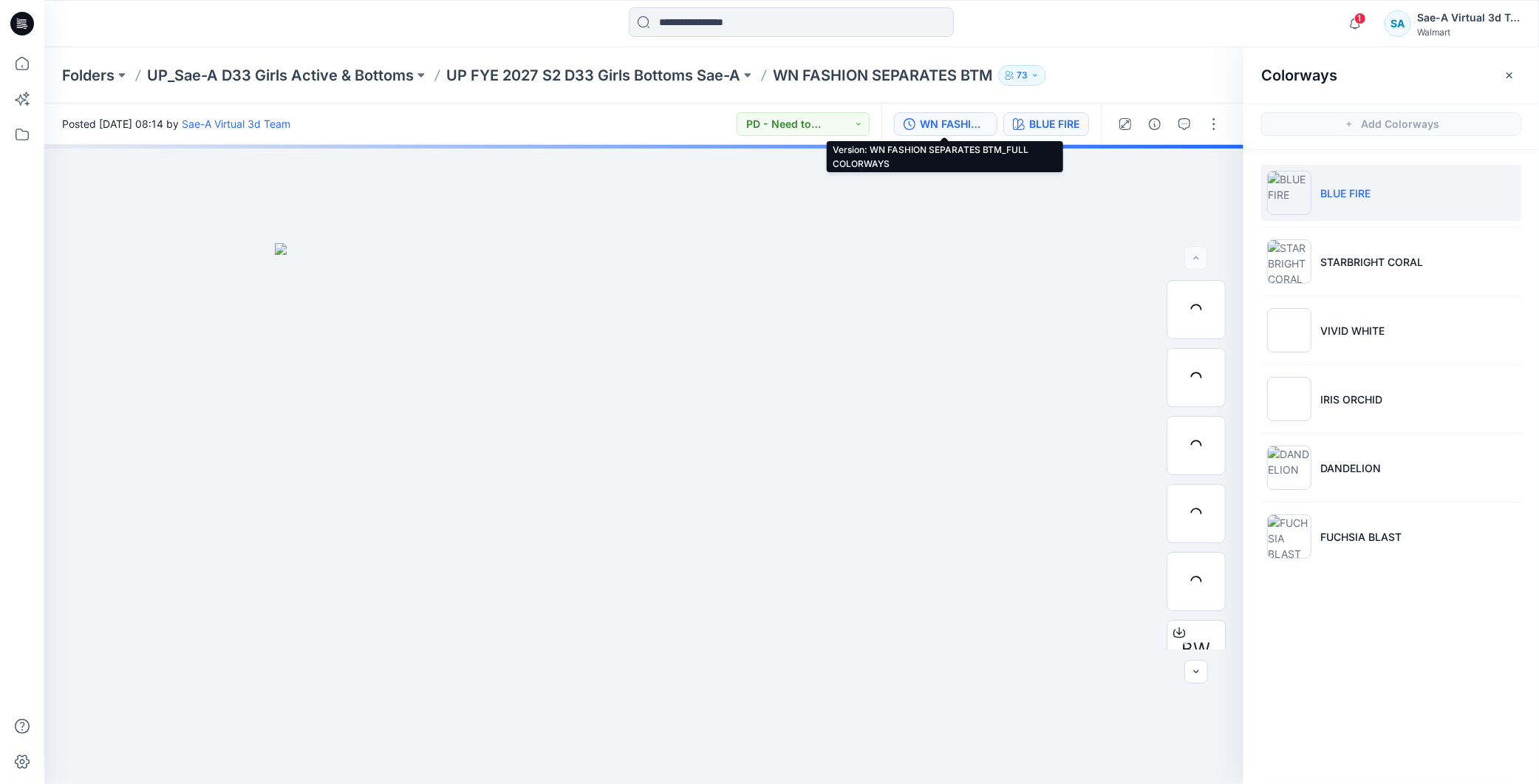
click at [972, 114] on button "WN FASHION SEPARATES BTM_FULL COLORWAYS" at bounding box center [946, 124] width 103 height 24
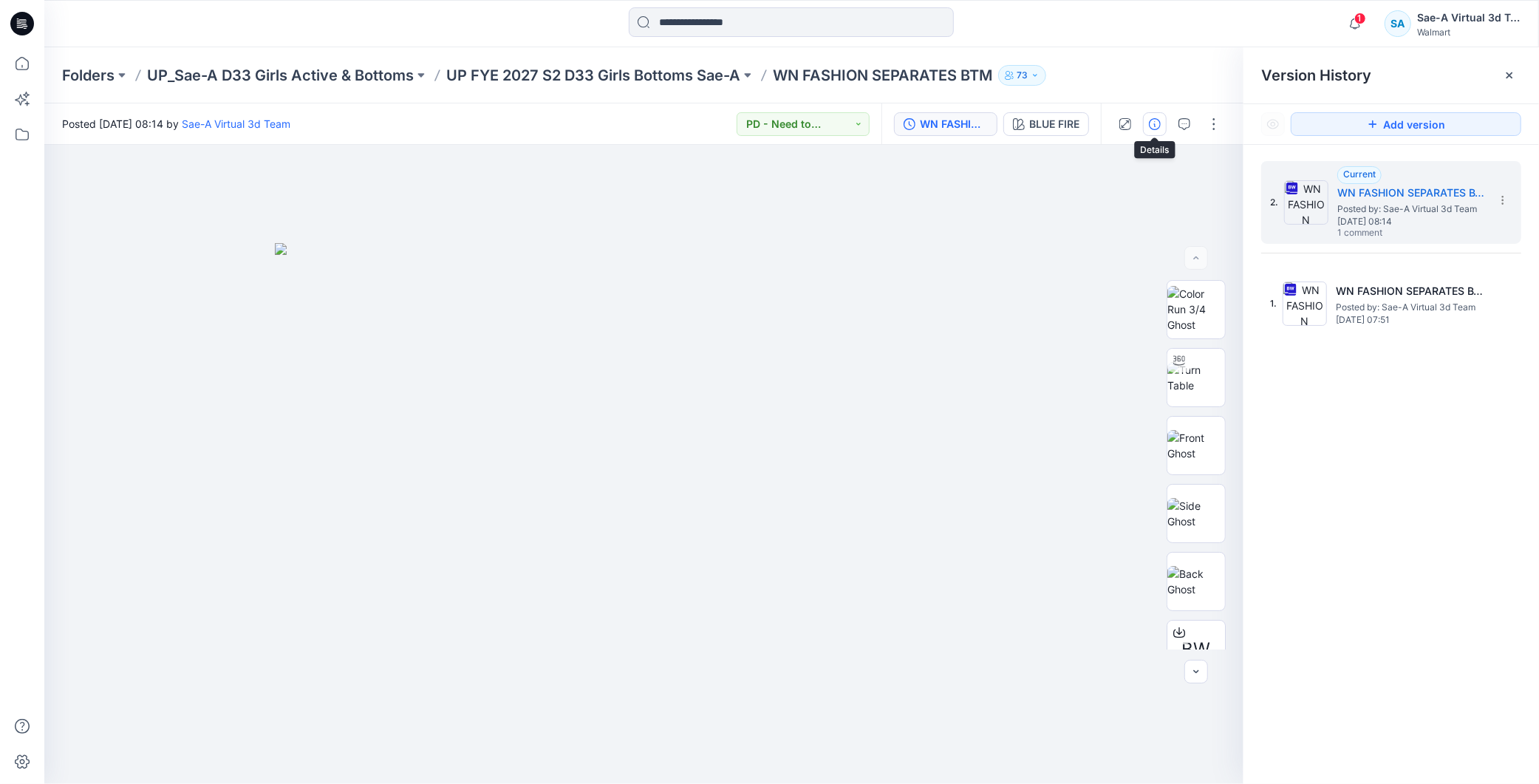
click at [1165, 120] on button "button" at bounding box center [1155, 124] width 24 height 24
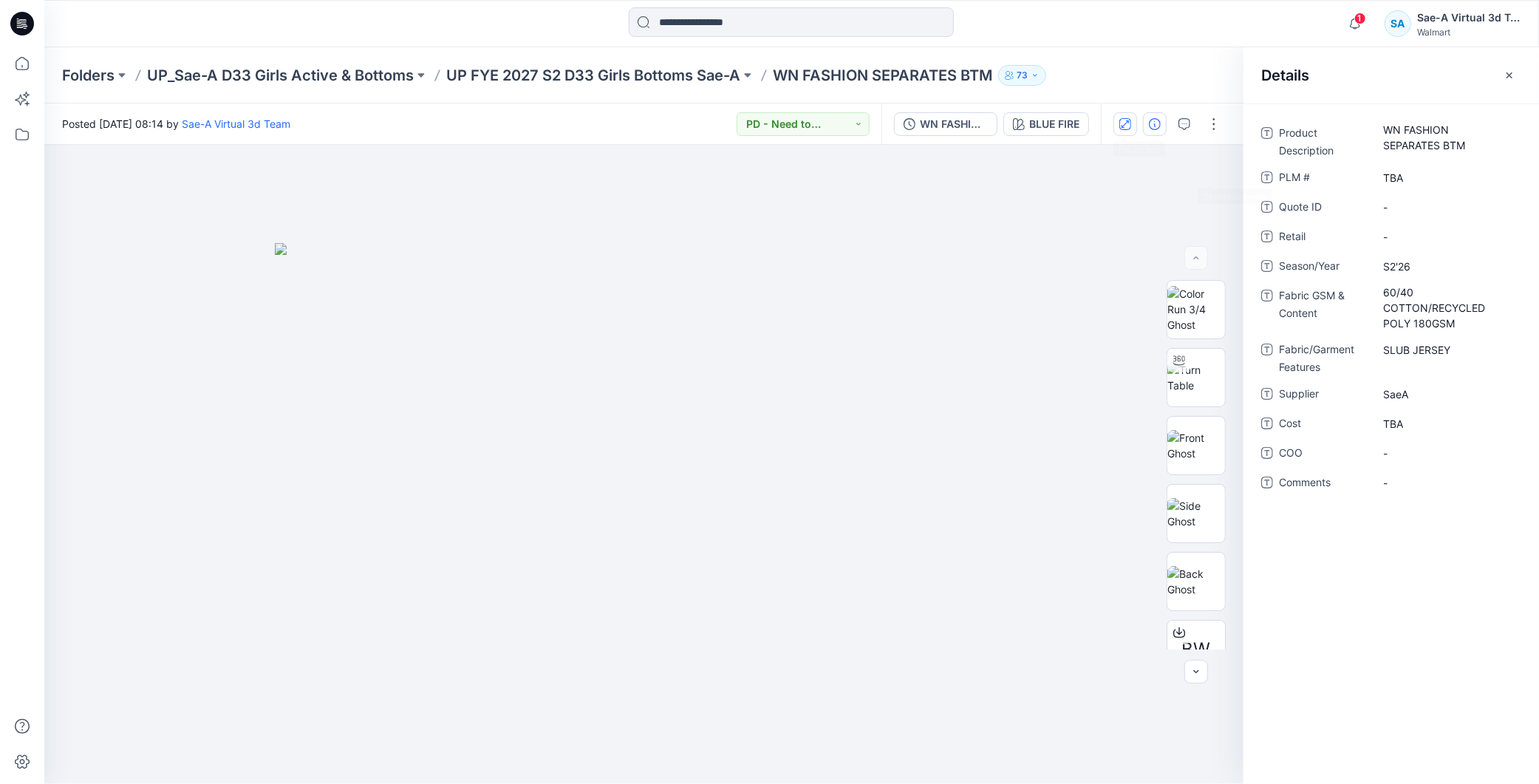
drag, startPoint x: 1073, startPoint y: 126, endPoint x: 1118, endPoint y: 126, distance: 45.0
click at [1073, 126] on div "BLUE FIRE" at bounding box center [1054, 124] width 50 height 16
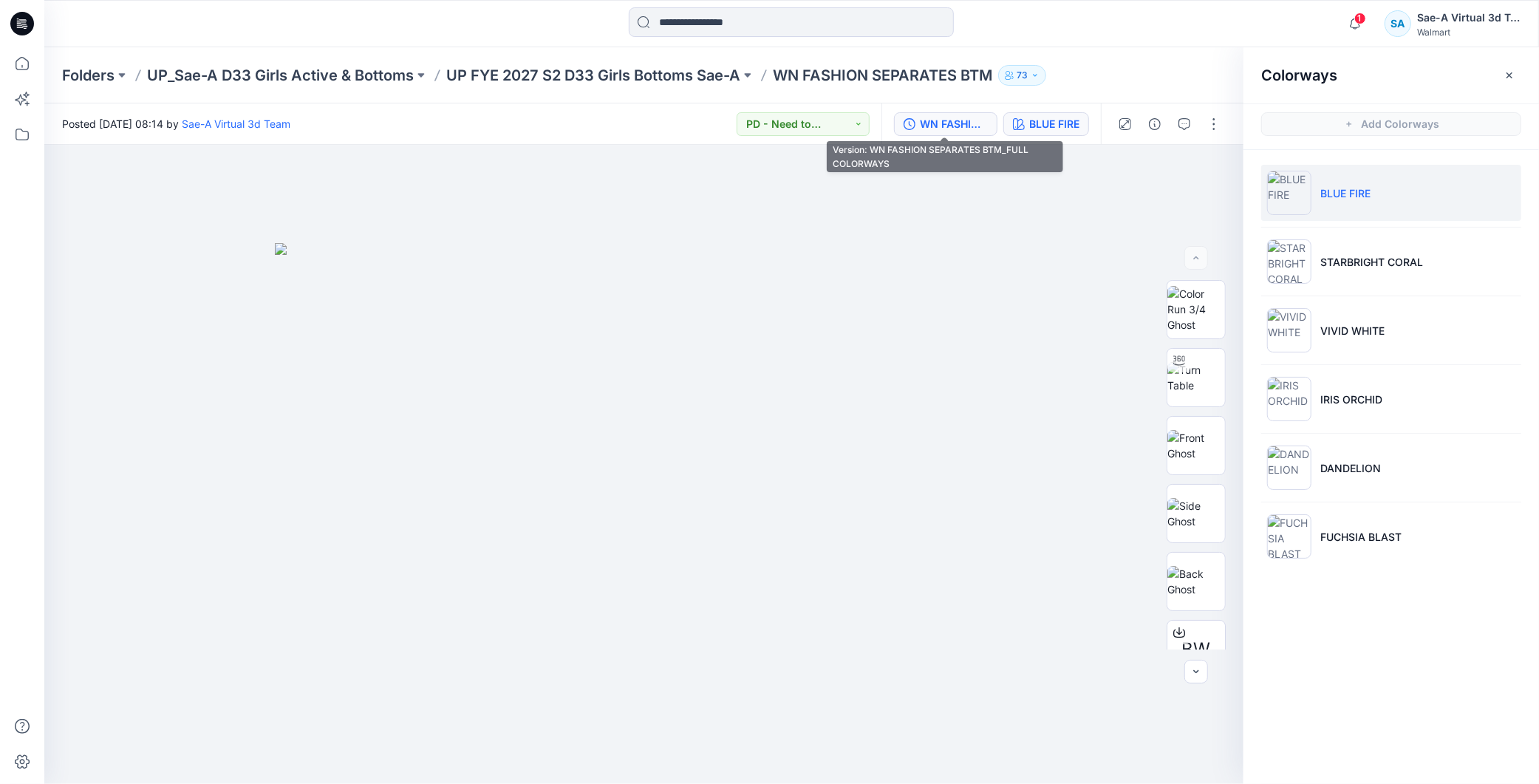
click at [933, 122] on div "WN FASHION SEPARATES BTM_FULL COLORWAYS" at bounding box center [953, 124] width 68 height 16
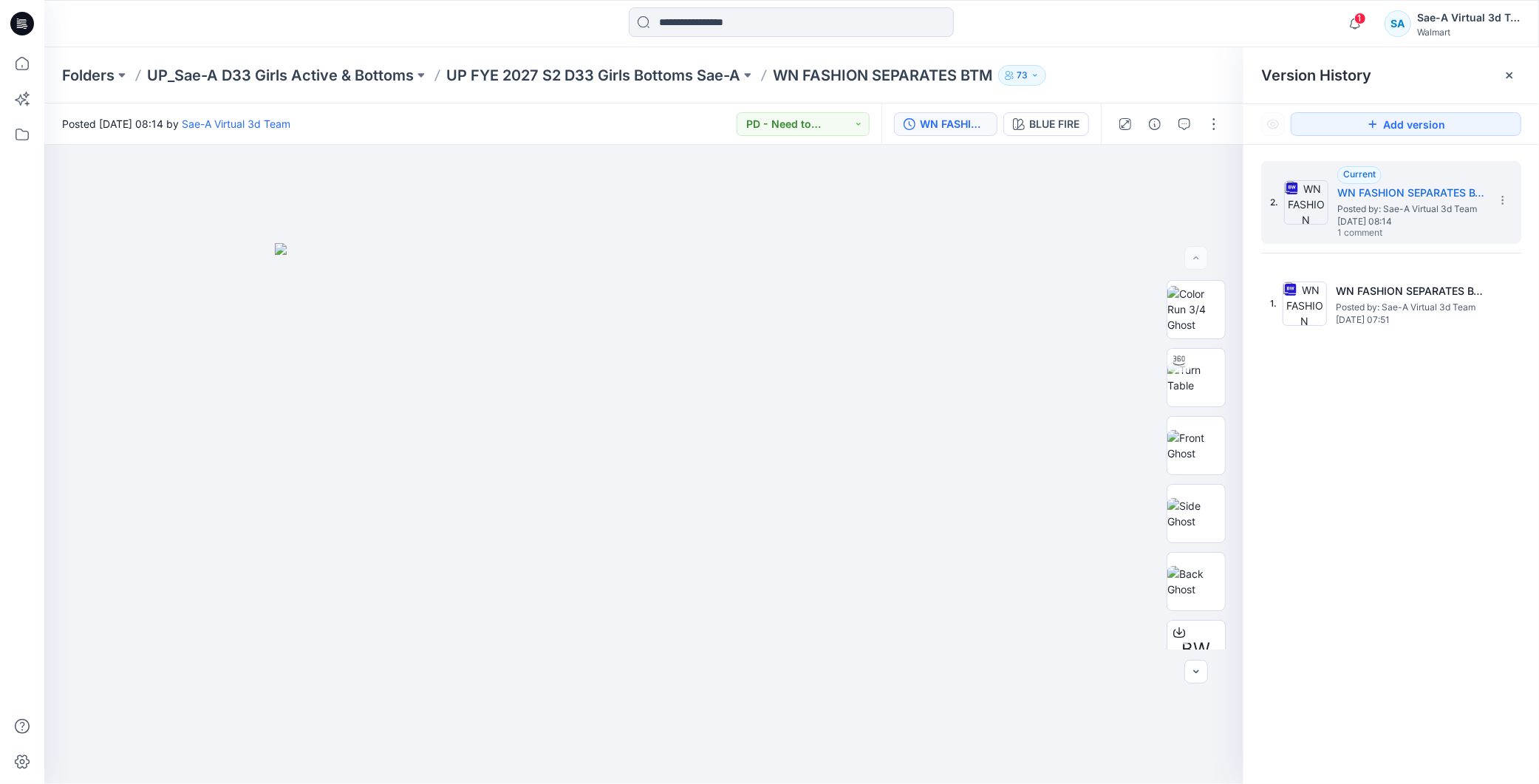
click at [1489, 481] on div "2. Current WN FASHION SEPARATES BTM_FULL COLORWAYS Posted by: Sae-A Virtual 3d …" at bounding box center [1391, 475] width 296 height 661
click at [1396, 418] on div "2. Current WN FASHION SEPARATES BTM_FULL COLORWAYS Posted by: Sae-A Virtual 3d …" at bounding box center [1391, 475] width 296 height 661
click at [1356, 20] on span "2" at bounding box center [1360, 18] width 12 height 12
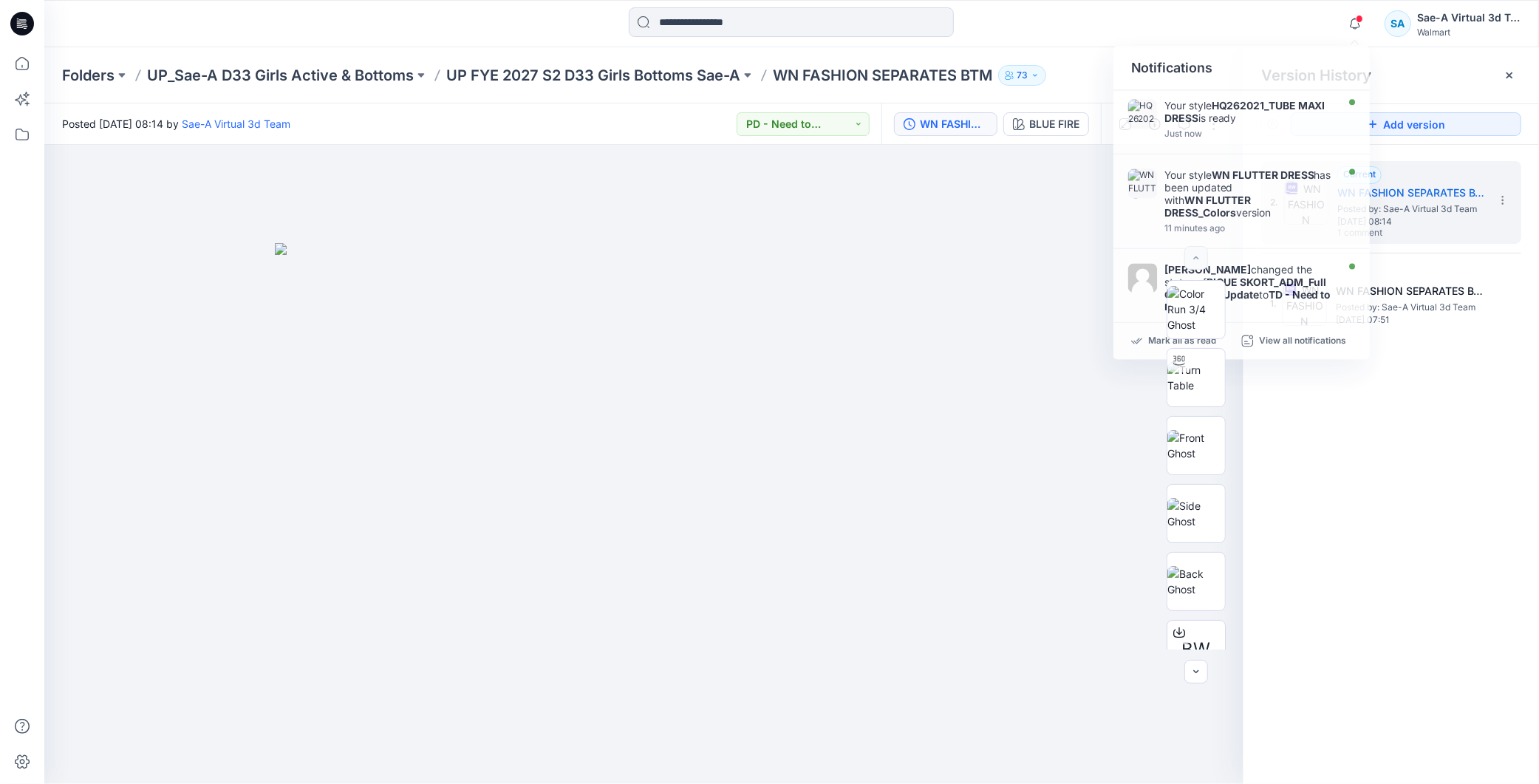
click at [1388, 414] on div "2. Current WN FASHION SEPARATES BTM_FULL COLORWAYS Posted by: Sae-A Virtual 3d …" at bounding box center [1391, 475] width 296 height 661
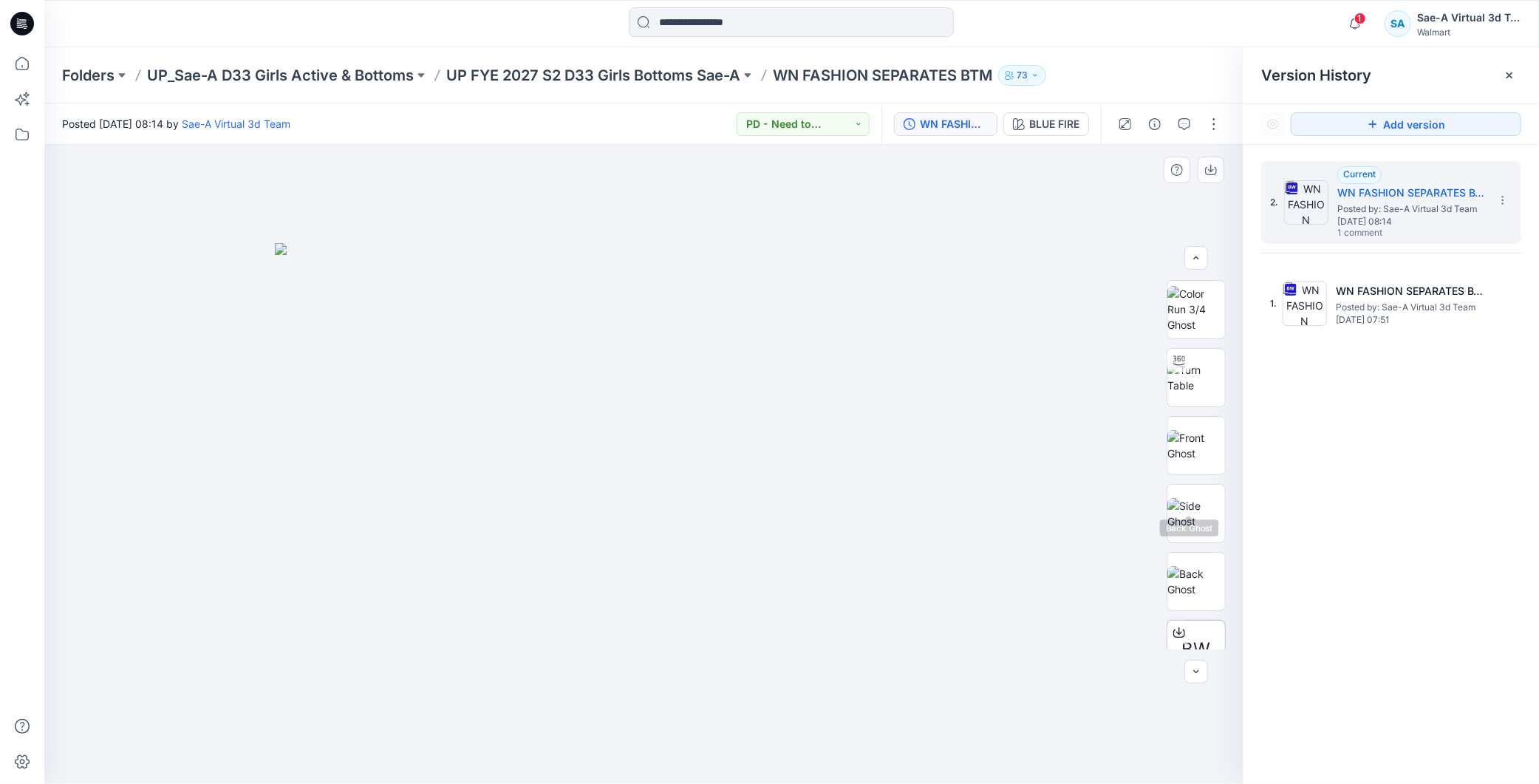
scroll to position [96, 0]
click at [1210, 122] on button "button" at bounding box center [1214, 124] width 24 height 24
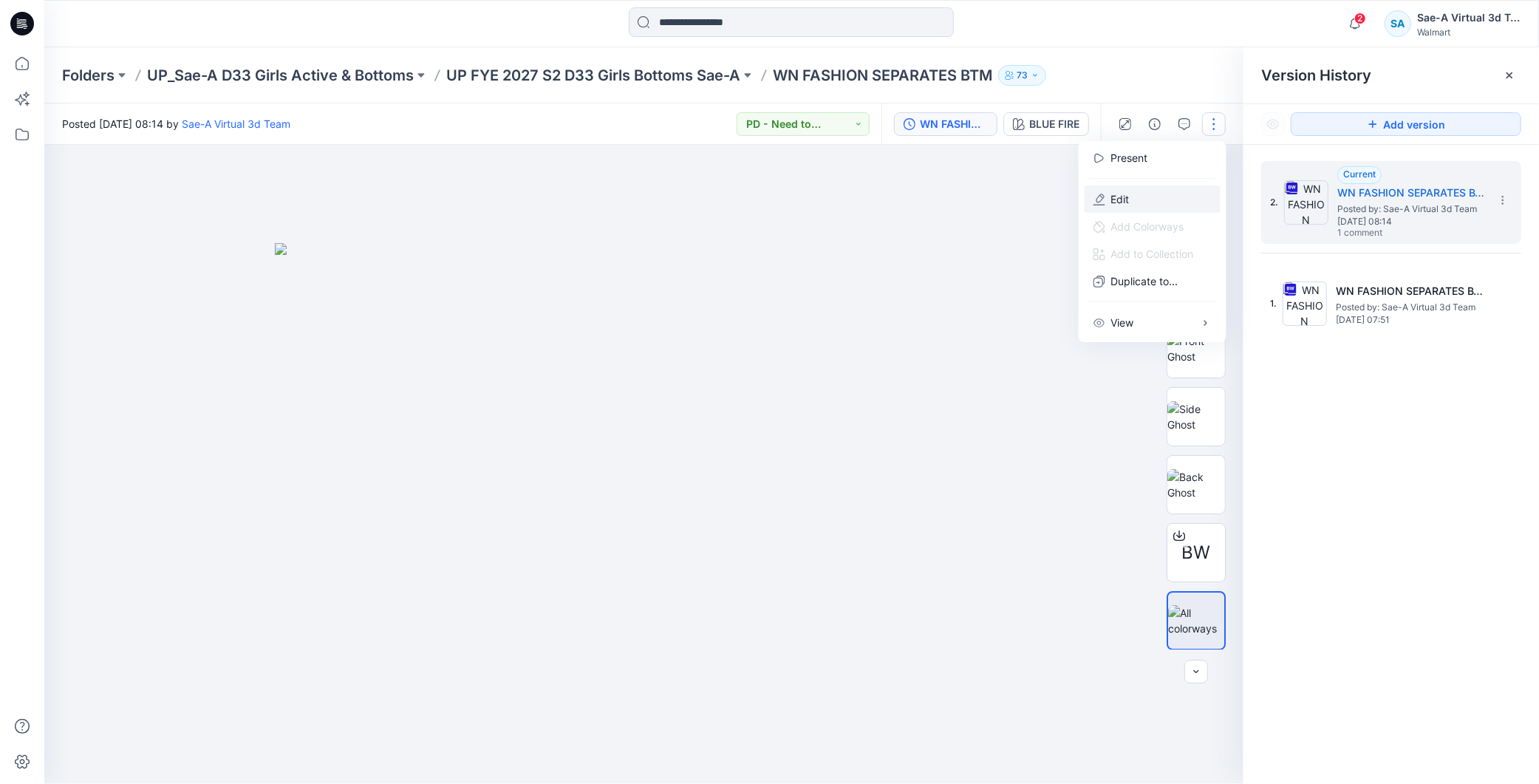
click at [1137, 197] on button "Edit" at bounding box center [1152, 199] width 136 height 27
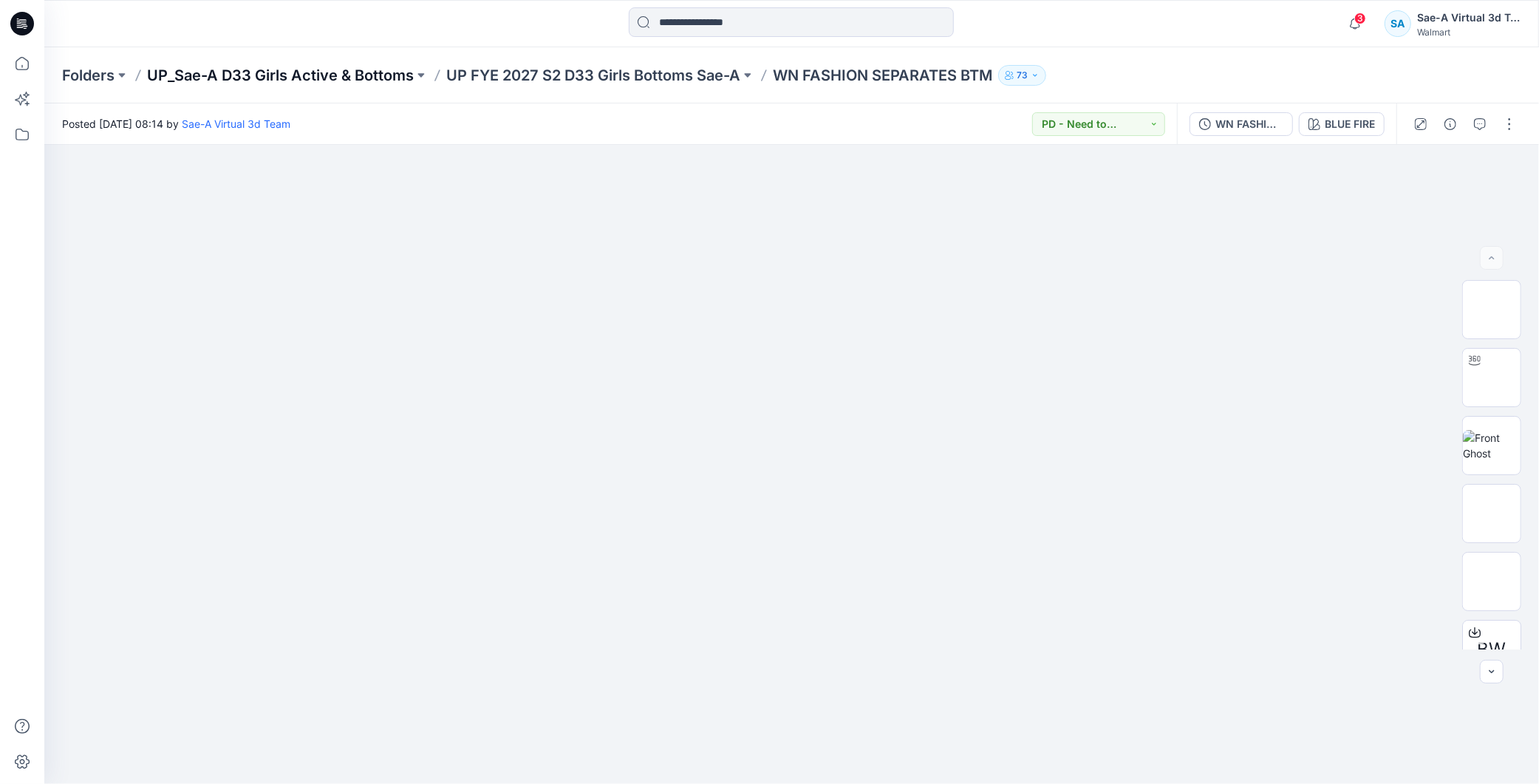
click at [364, 70] on p "UP_Sae-A D33 Girls Active & Bottoms" at bounding box center [281, 75] width 267 height 20
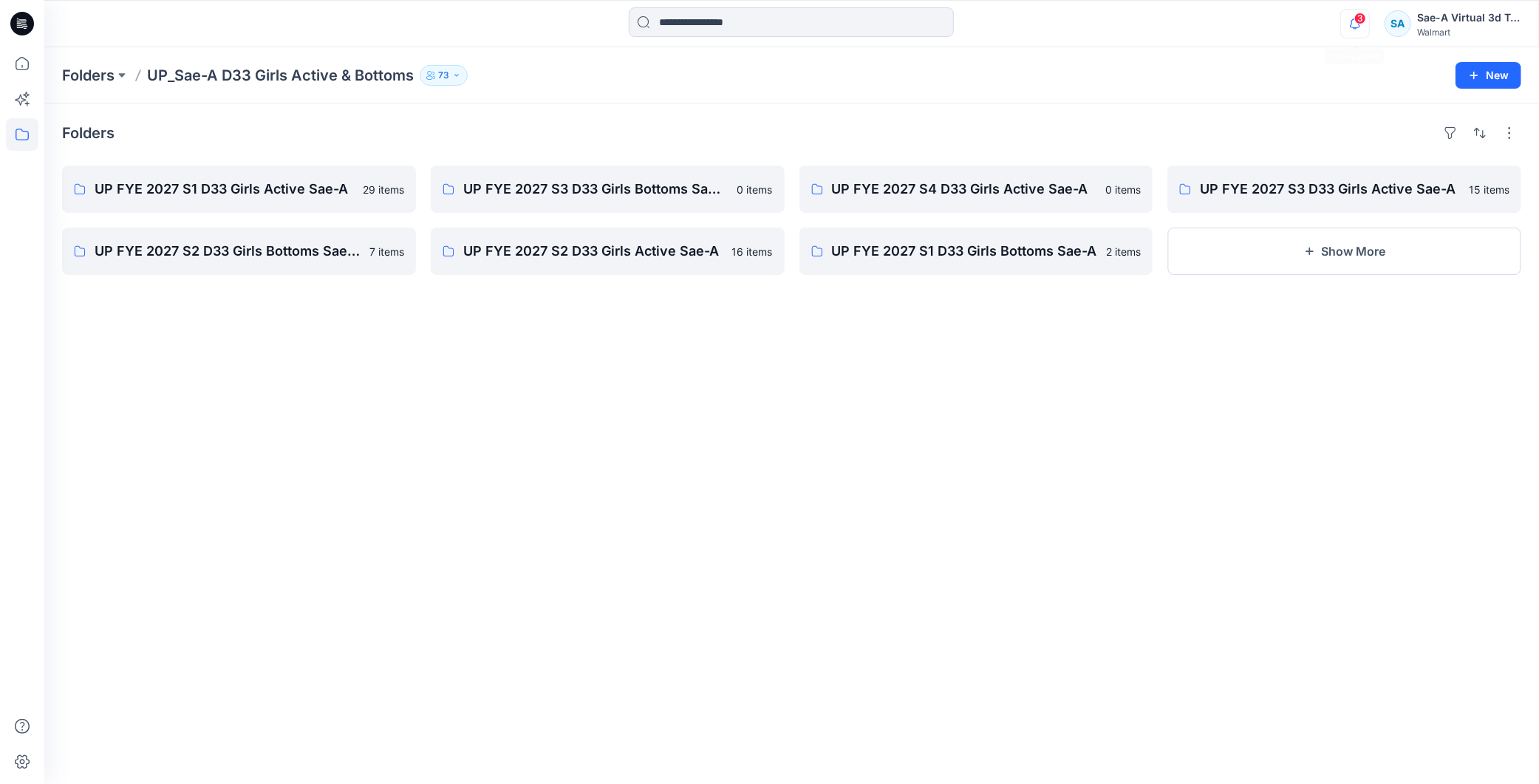
click at [1347, 26] on icon "button" at bounding box center [1356, 24] width 28 height 30
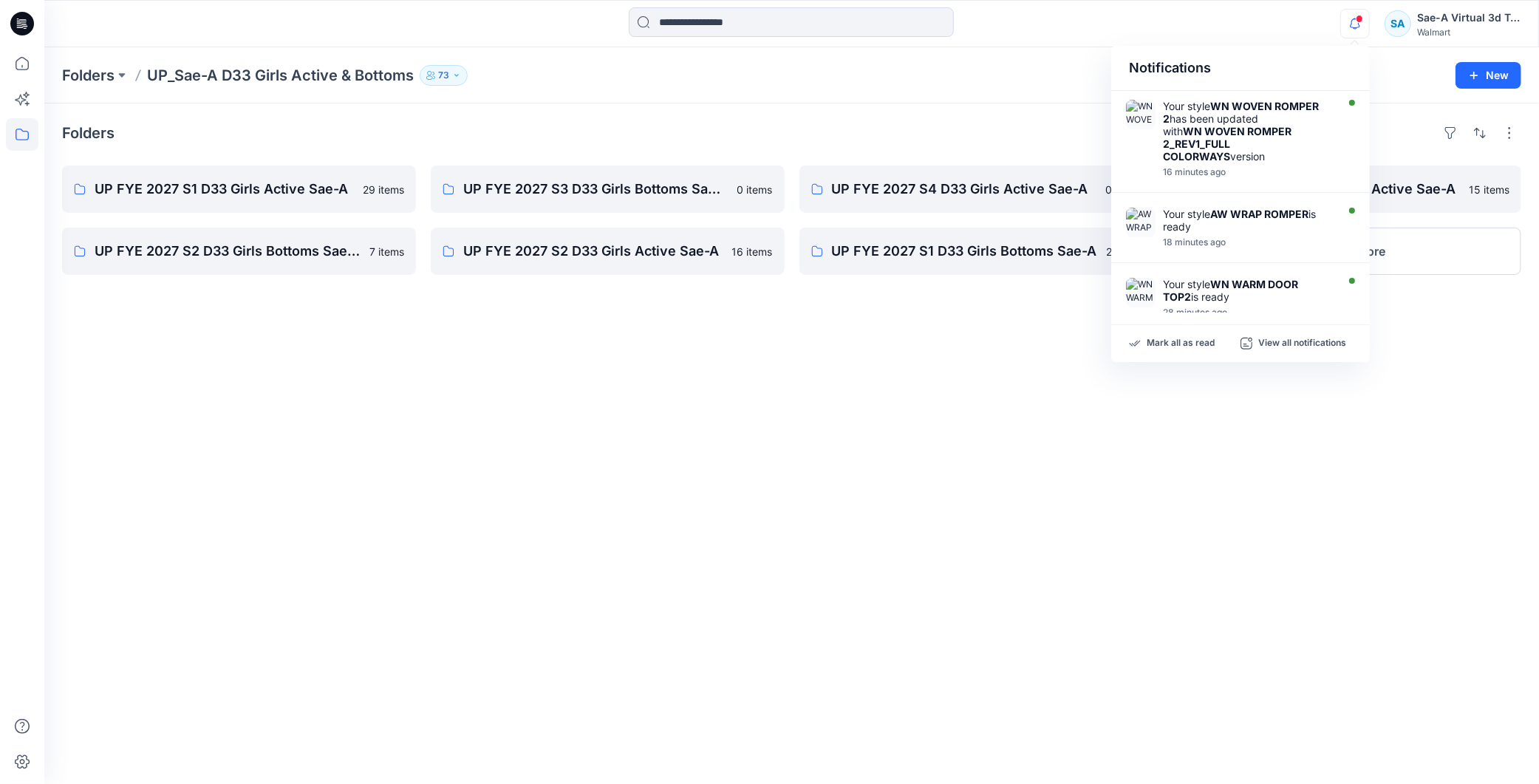
click at [730, 37] on div at bounding box center [791, 23] width 325 height 32
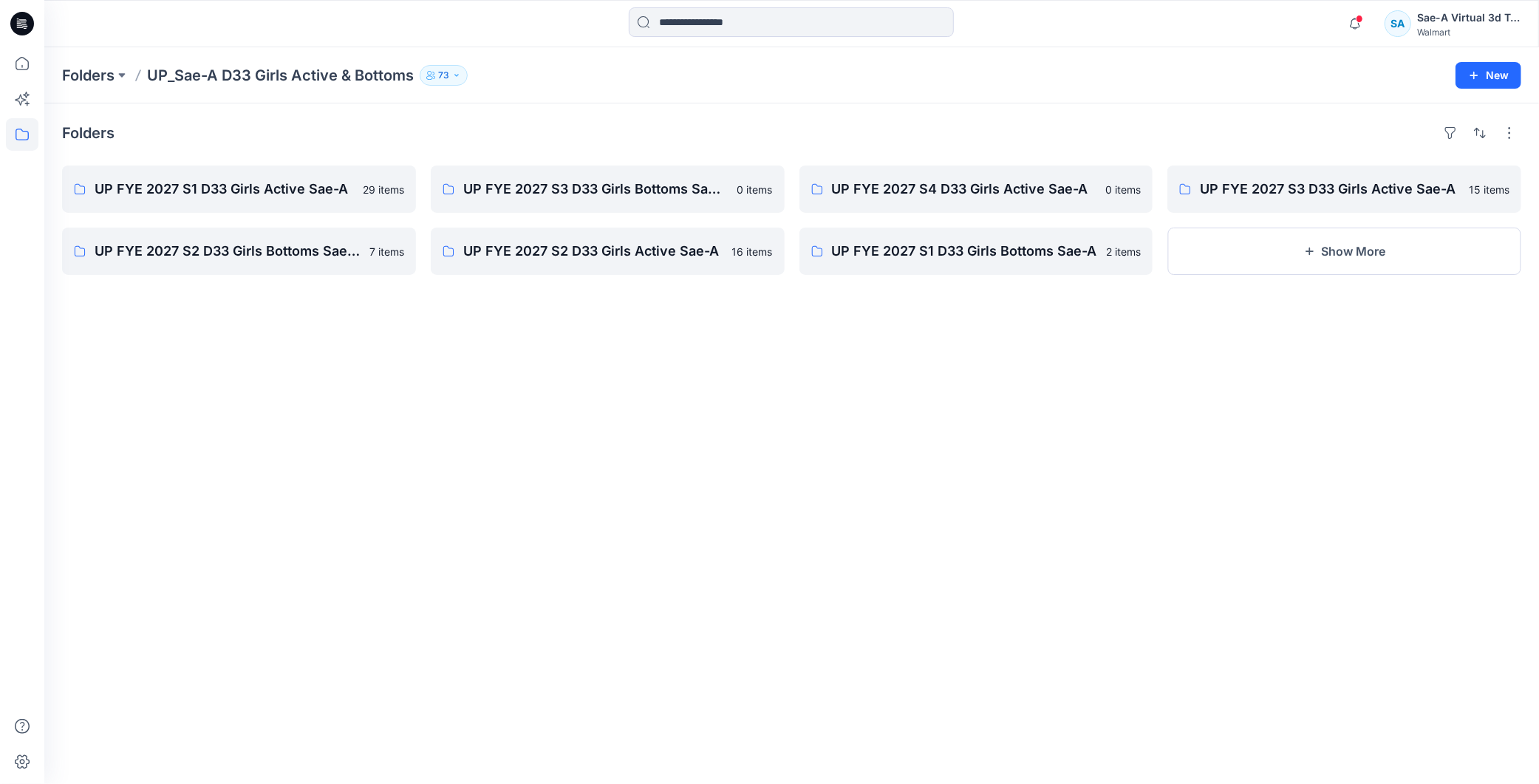
click at [728, 38] on div at bounding box center [791, 23] width 325 height 32
click at [728, 34] on input at bounding box center [791, 22] width 325 height 30
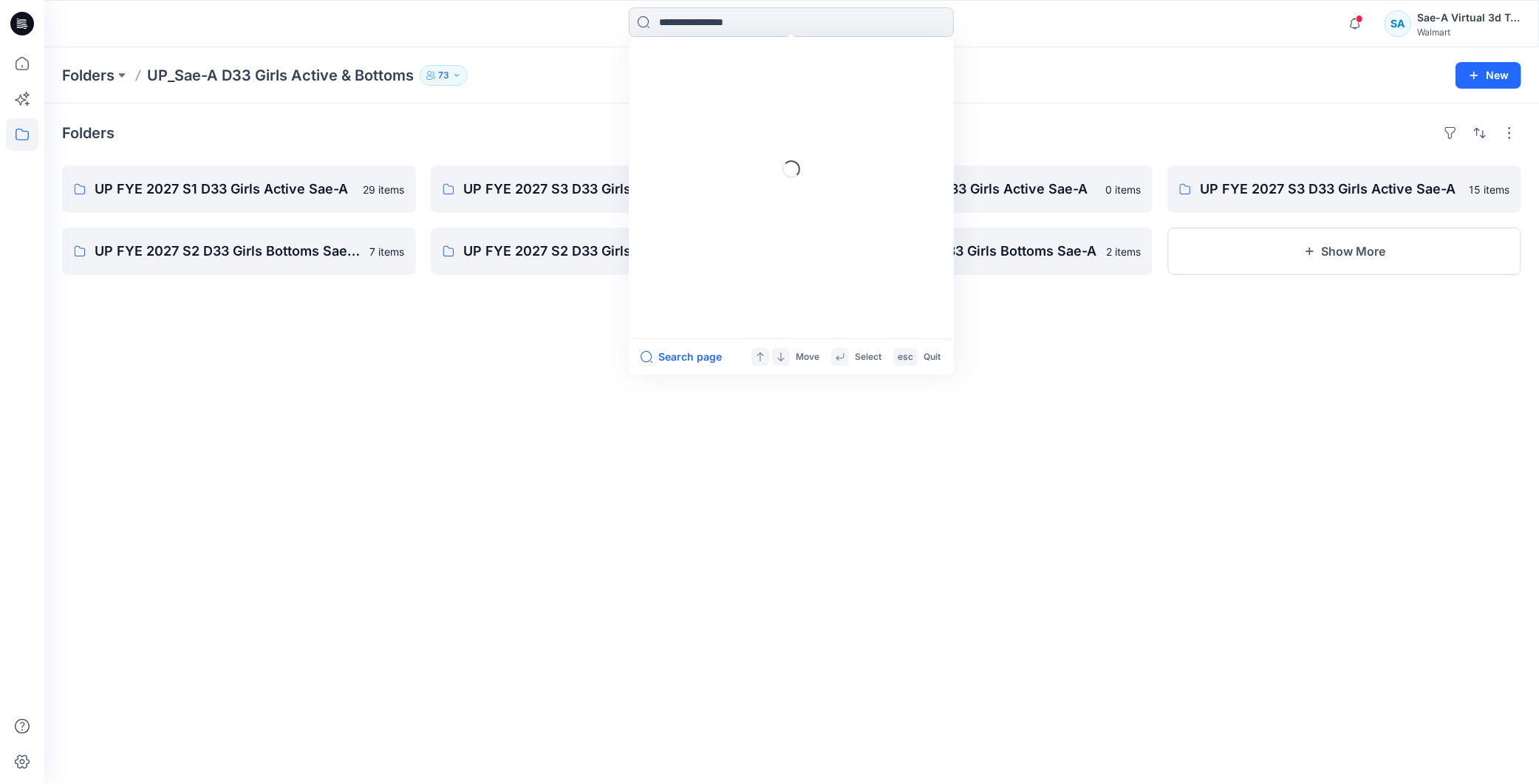
click at [726, 27] on input at bounding box center [791, 22] width 325 height 30
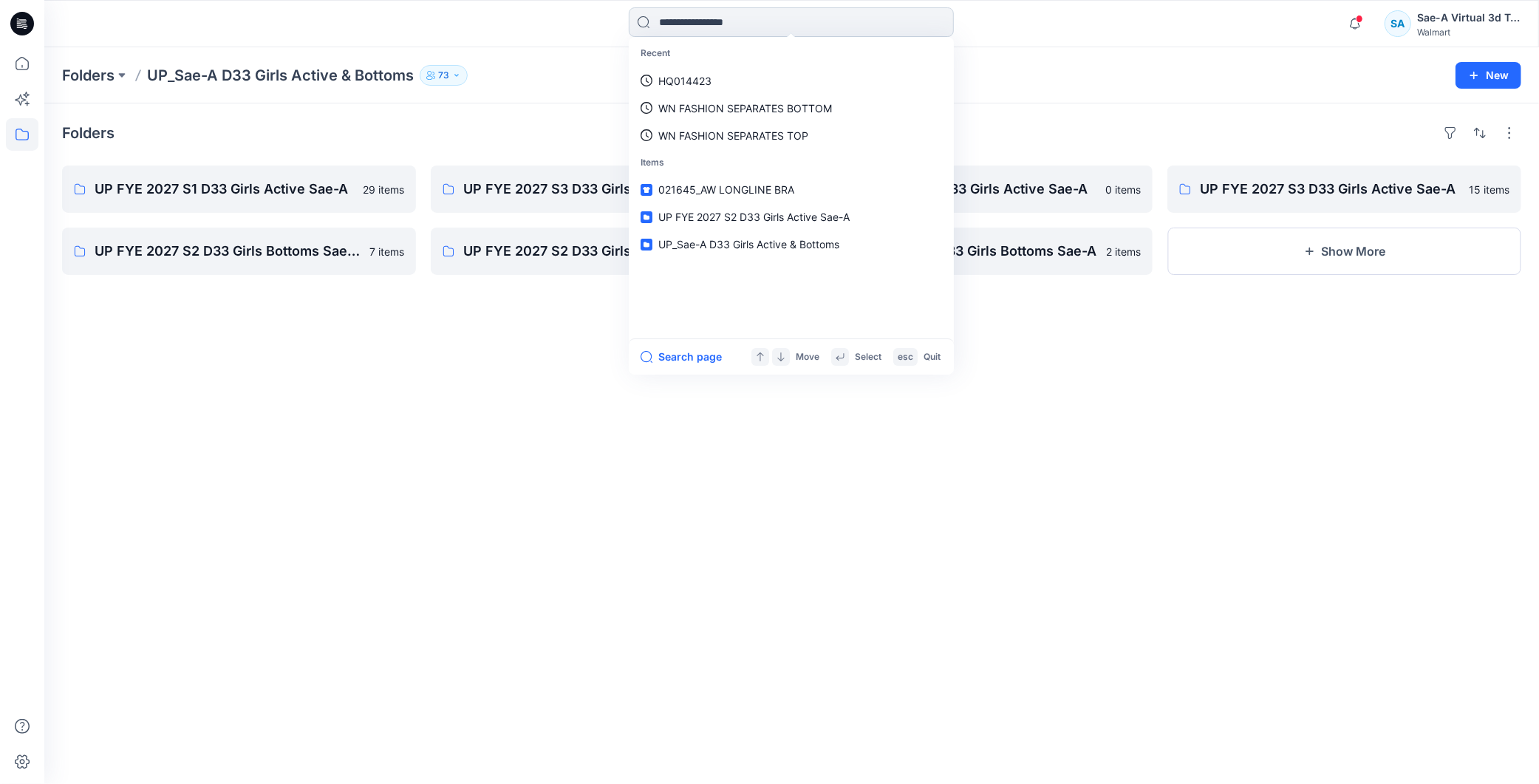
paste input "**********"
type input "**********"
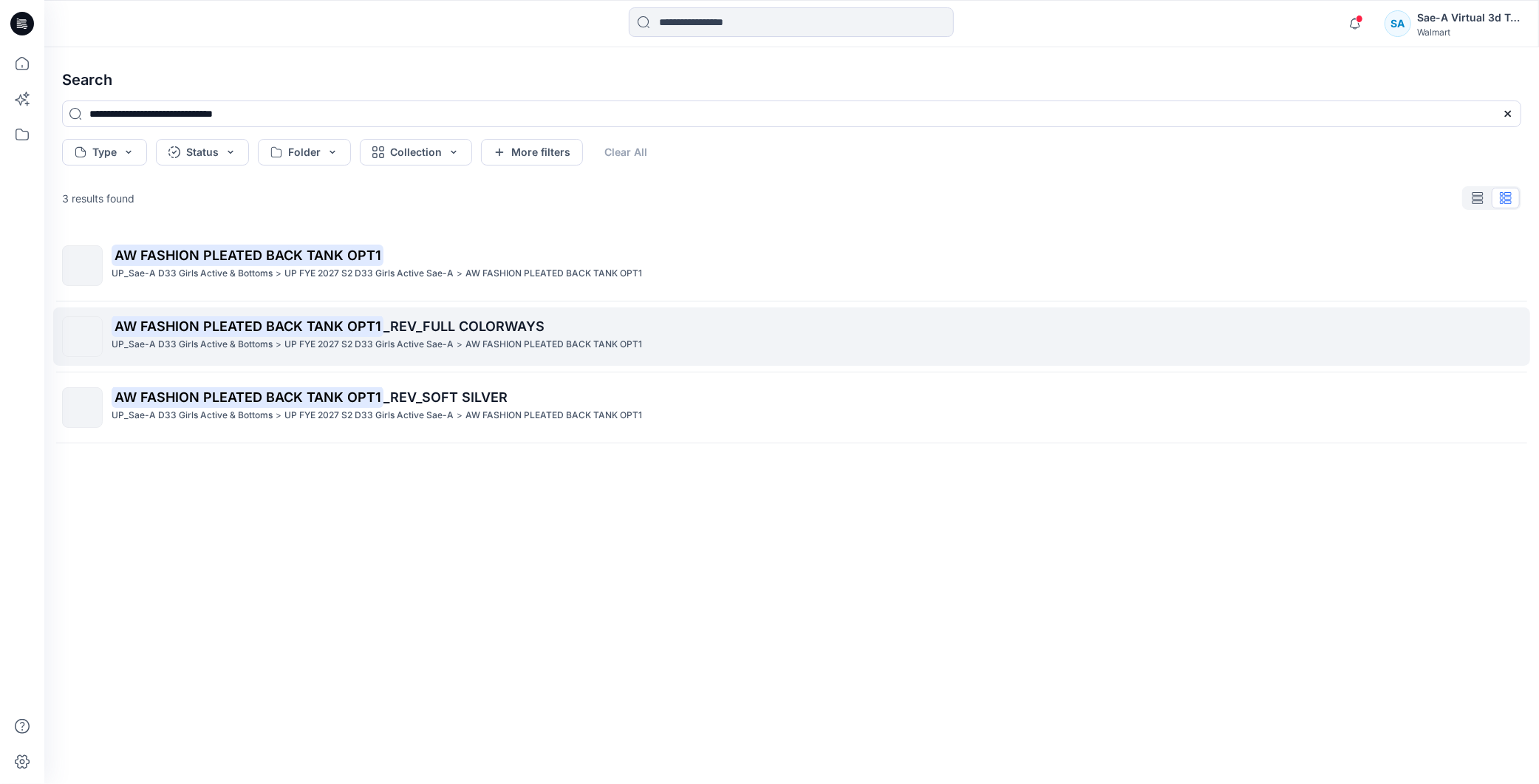
click at [345, 328] on mark "AW FASHION PLEATED BACK TANK OPT1" at bounding box center [247, 325] width 272 height 20
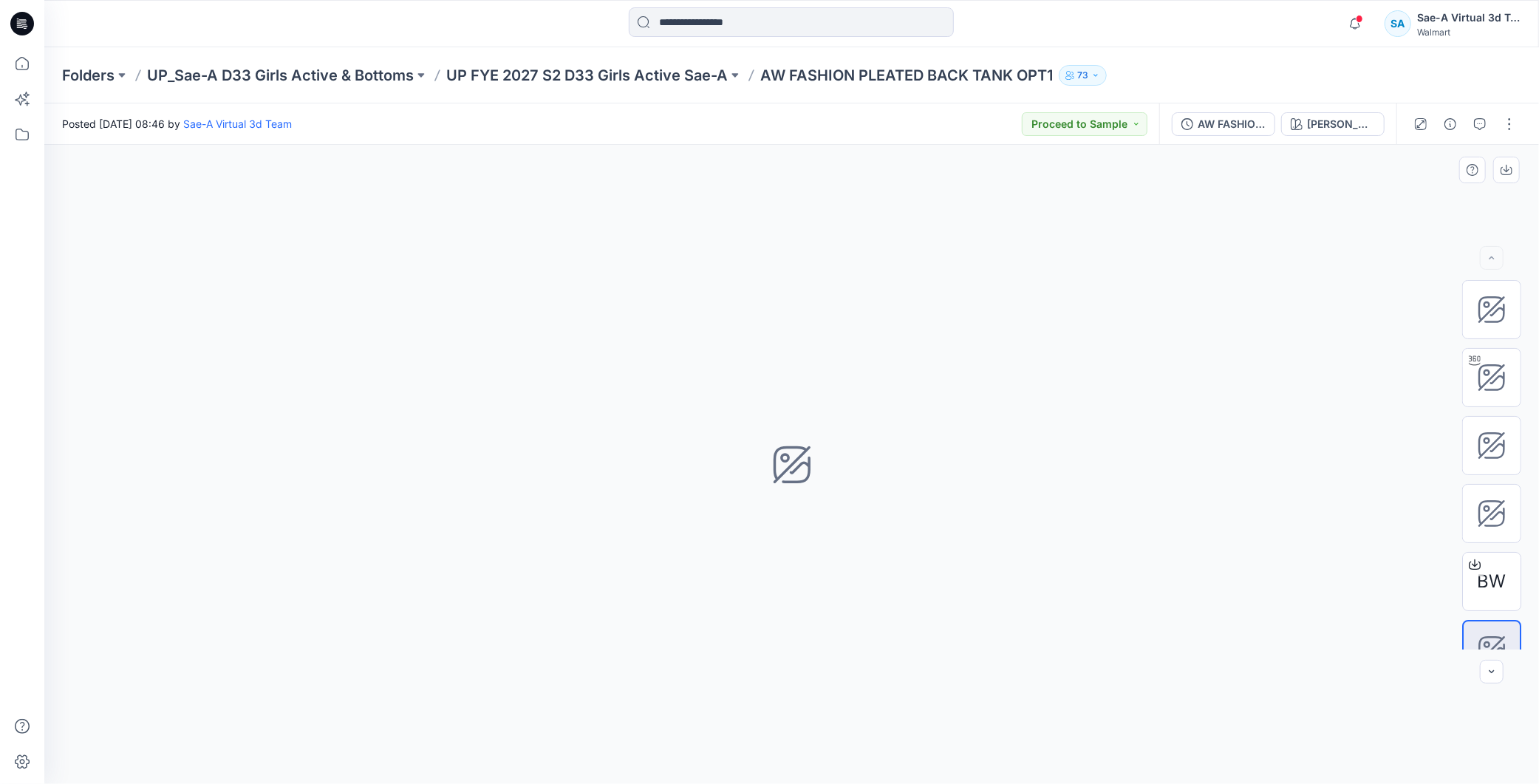
click at [1288, 188] on div "JADE STONE Loading... Material Properties Loading..." at bounding box center [792, 464] width 1495 height 639
click at [1370, 20] on div "Notifications Your style WN WOVEN ROMPER 2 has been updated with WN WOVEN ROMPE…" at bounding box center [1431, 23] width 180 height 32
click at [1243, 124] on div "AW FASHION PLEATED BACK TANK OPT1_REV_FULL COLORWAYS" at bounding box center [1232, 124] width 68 height 16
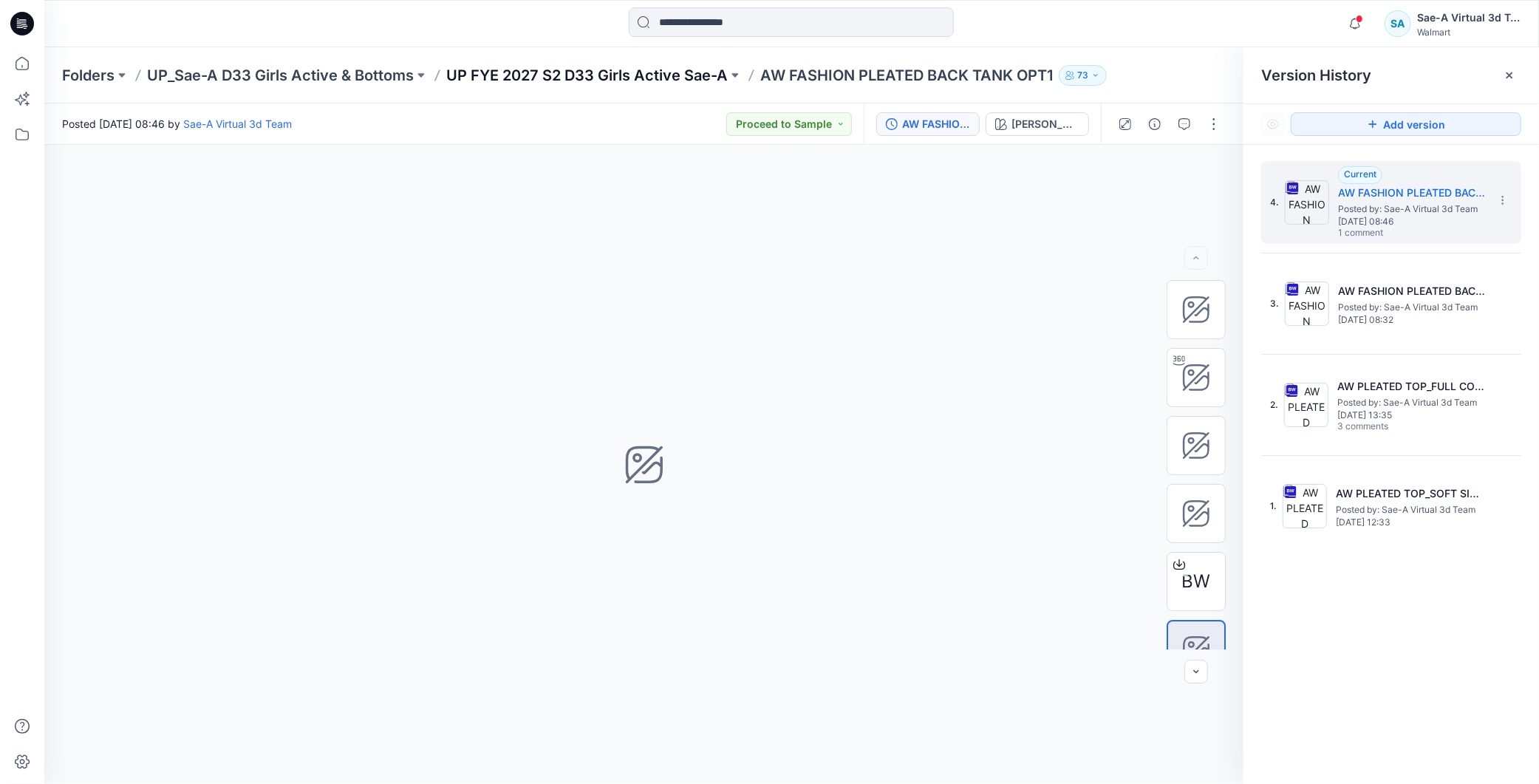
click at [702, 75] on p "UP FYE 2027 S2 D33 Girls Active Sae-A" at bounding box center [586, 75] width 281 height 20
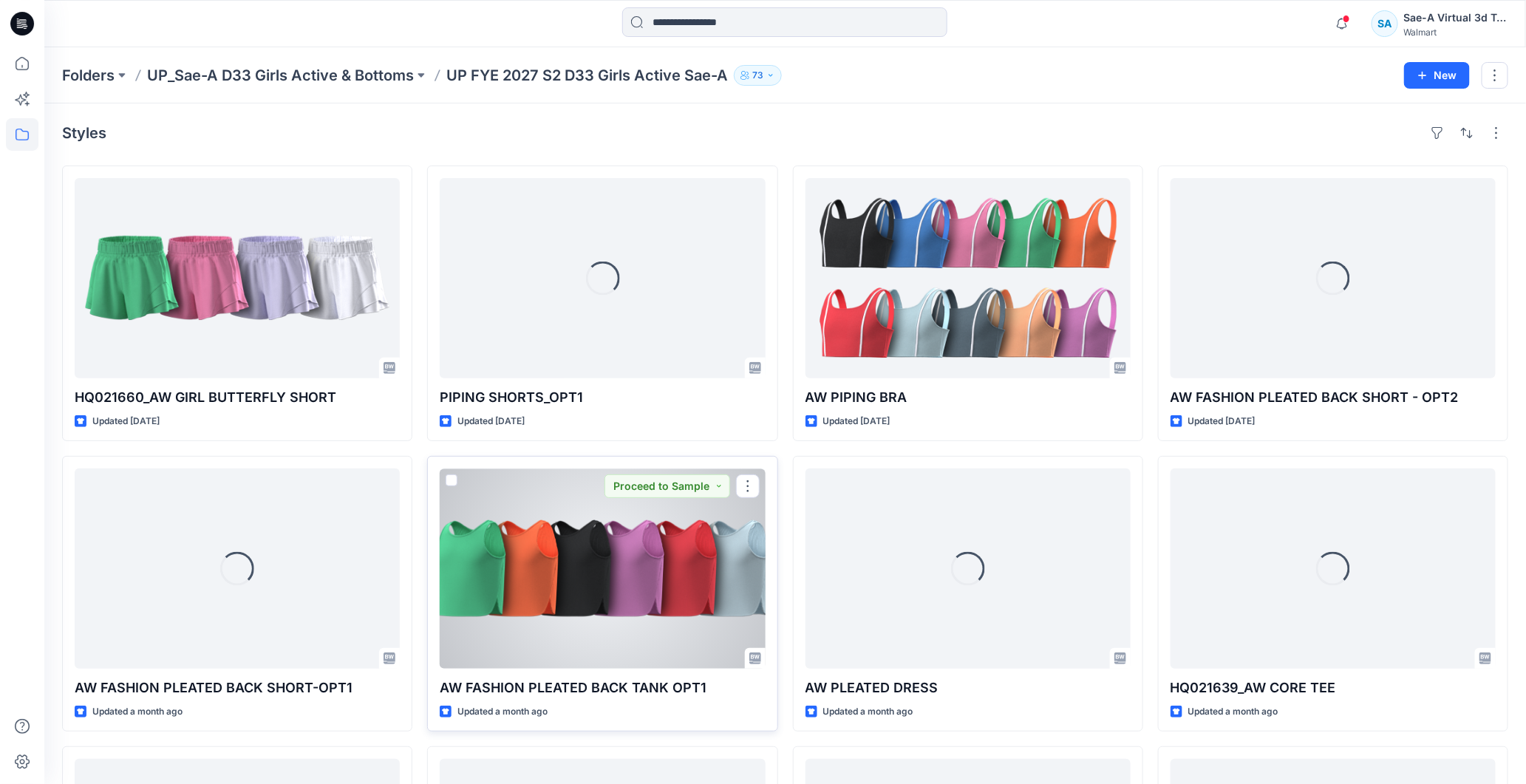
click at [647, 622] on div at bounding box center [602, 568] width 325 height 200
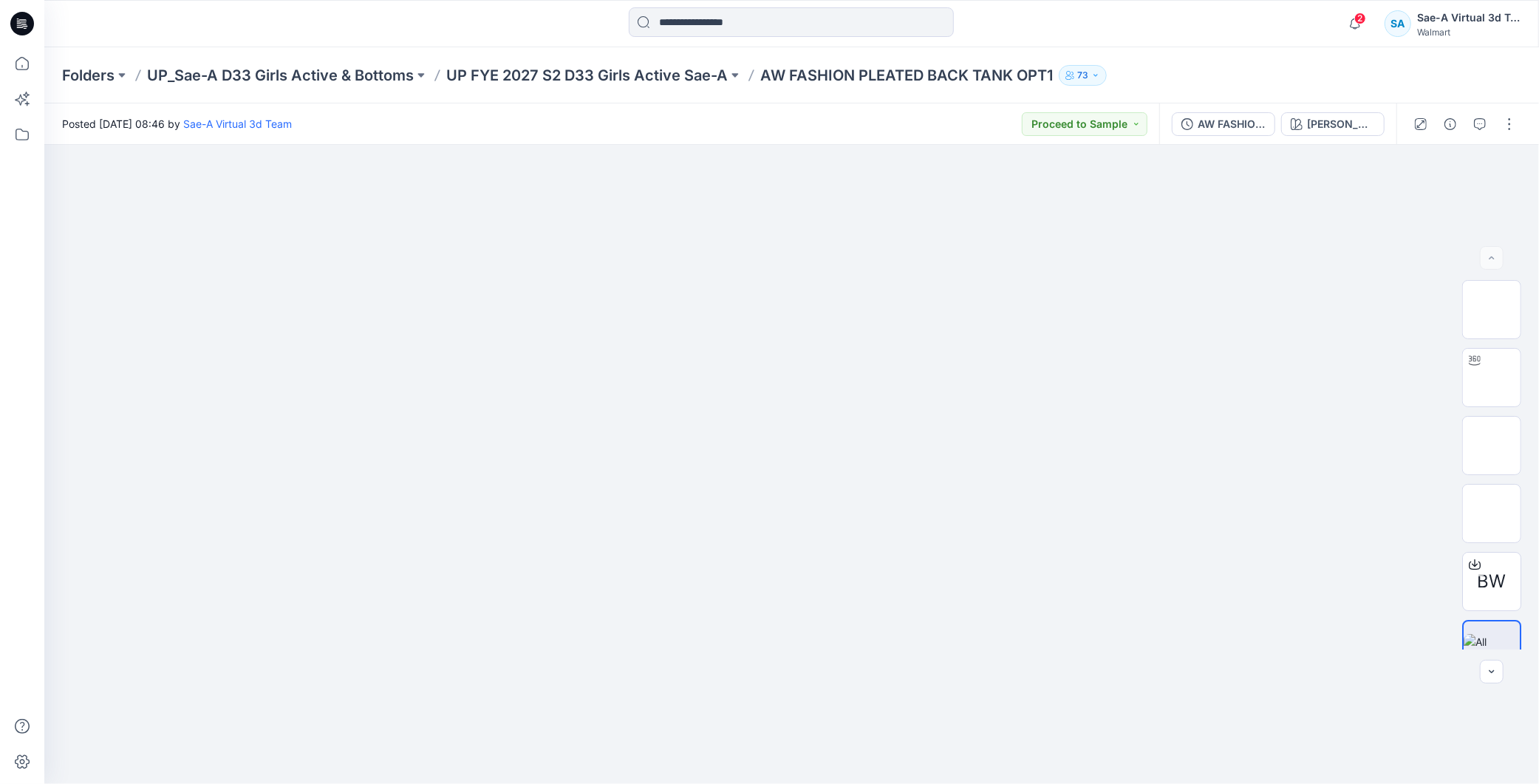
click at [1359, 22] on span "2" at bounding box center [1360, 18] width 12 height 12
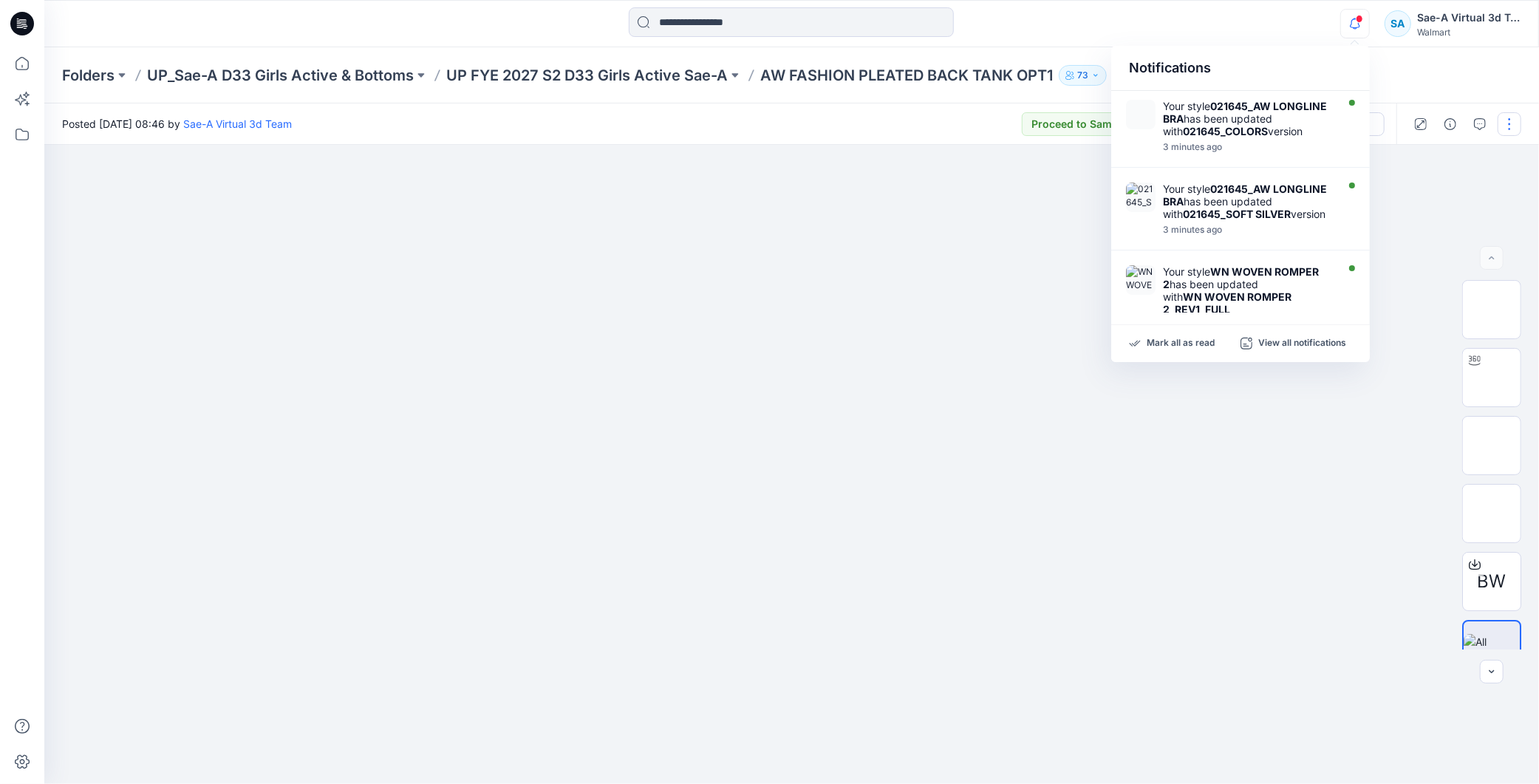
click at [1517, 116] on button "button" at bounding box center [1510, 124] width 24 height 24
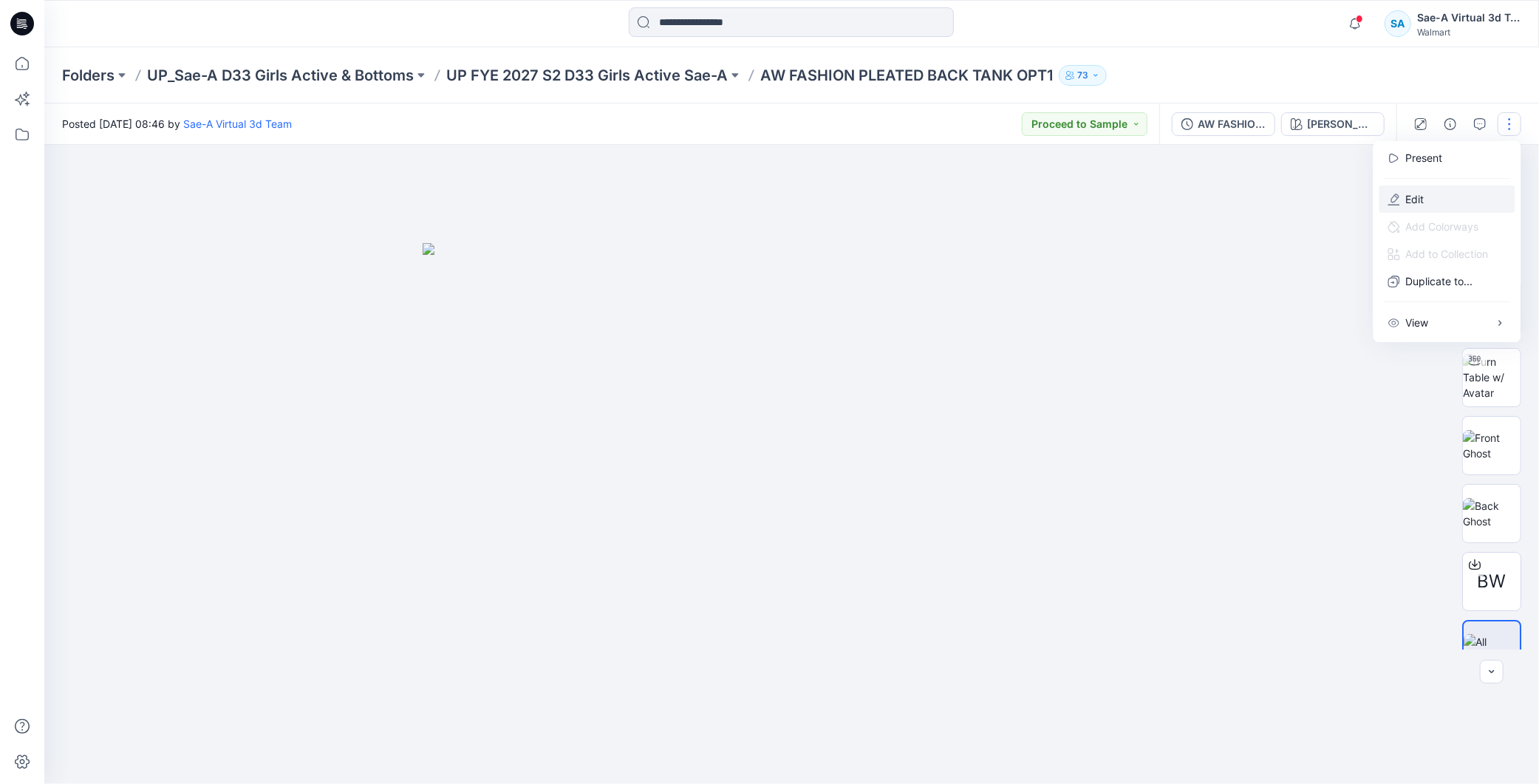
click at [1408, 196] on p "Edit" at bounding box center [1416, 199] width 19 height 16
click at [1412, 191] on p "Edit" at bounding box center [1416, 199] width 19 height 16
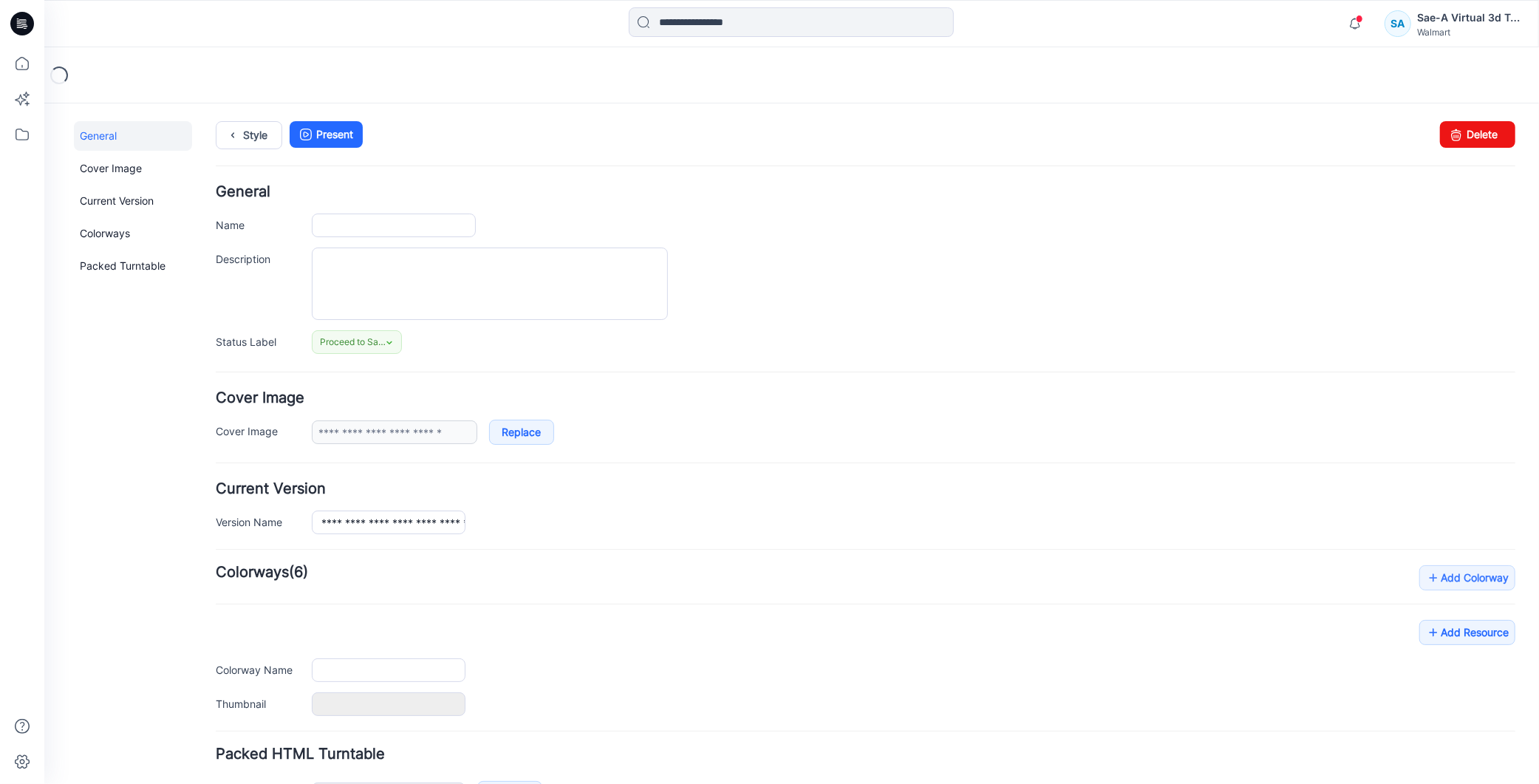
type input "**********"
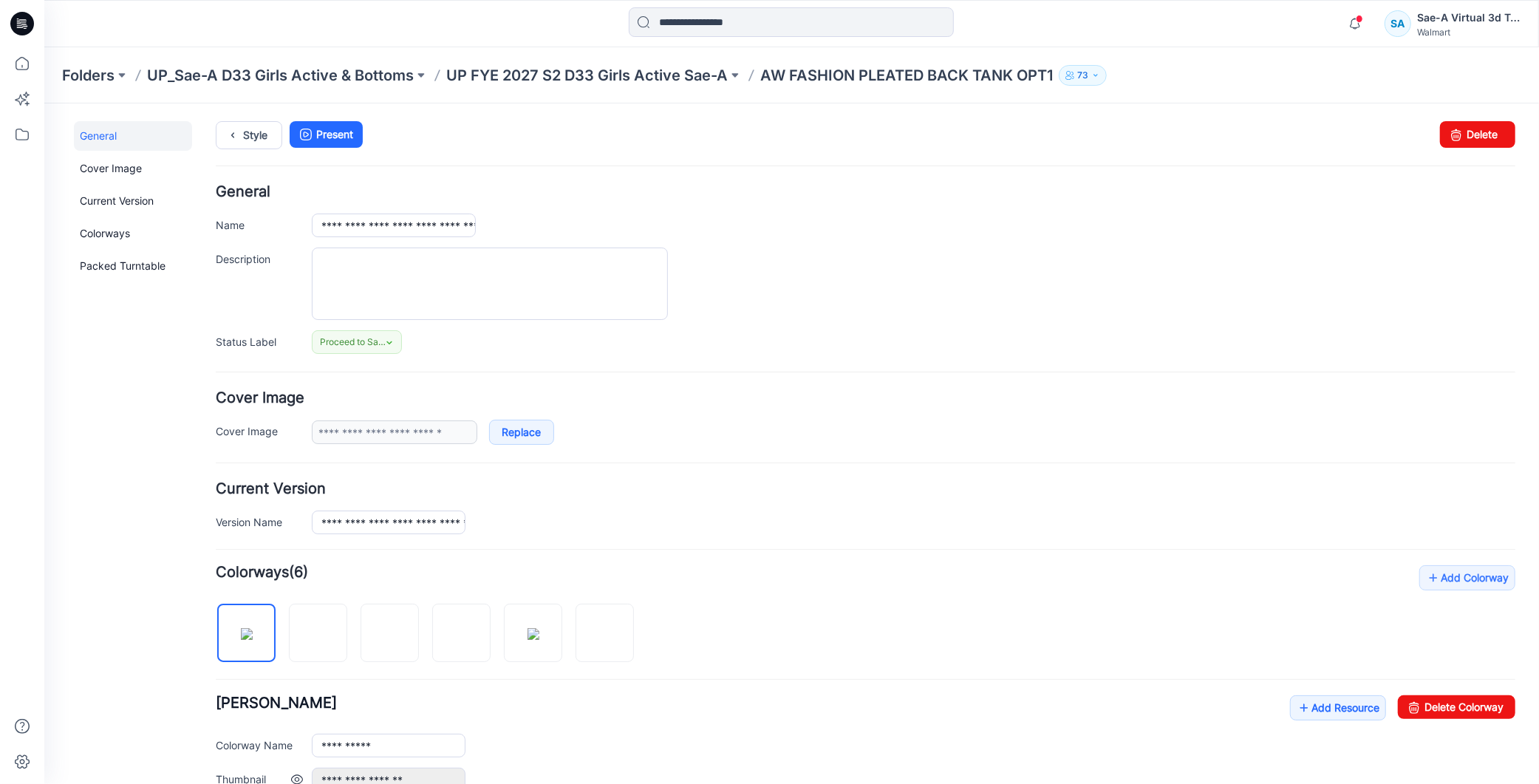
scroll to position [246, 0]
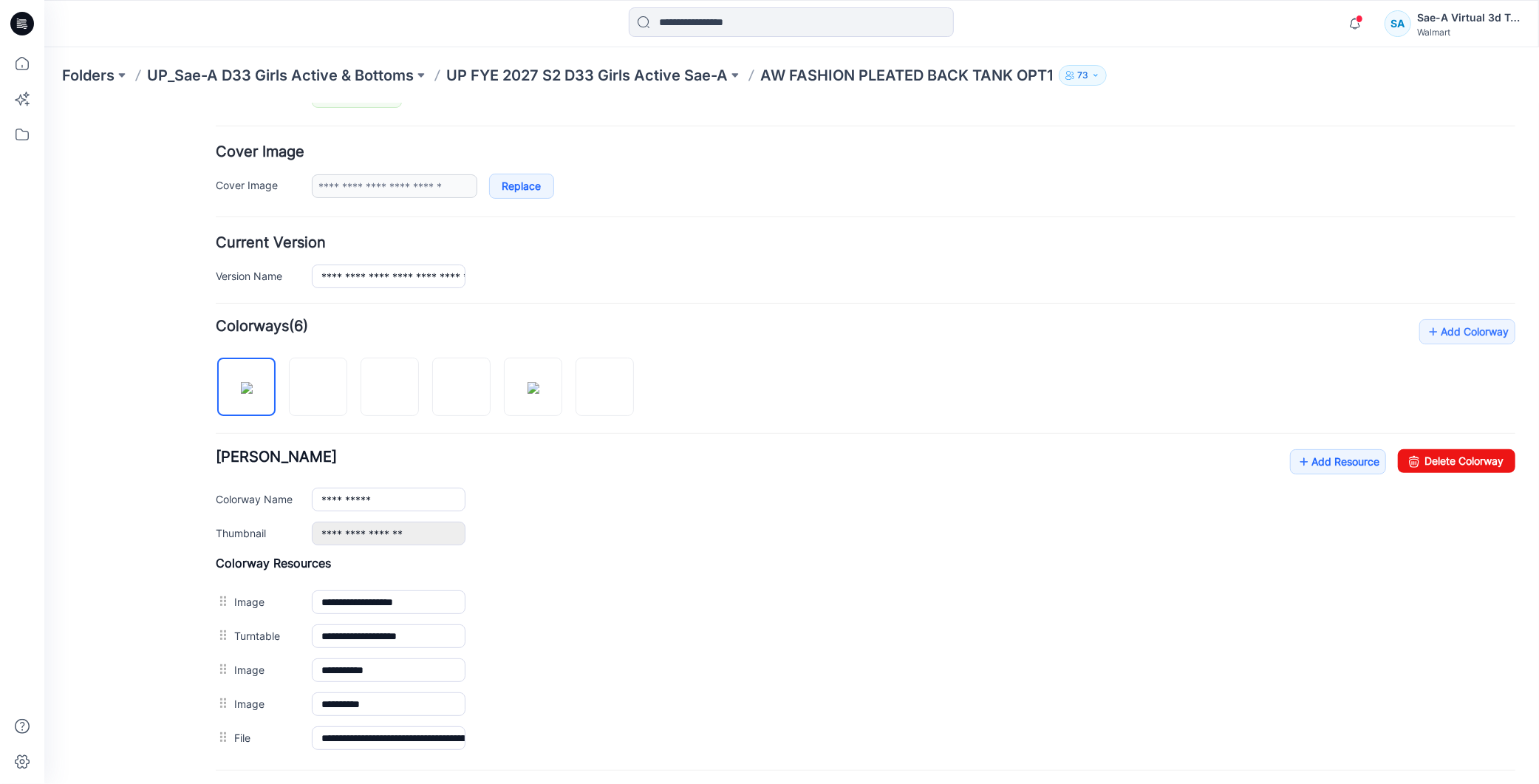
click at [1323, 475] on div "**********" at bounding box center [865, 496] width 1300 height 96
click at [1310, 476] on div "**********" at bounding box center [865, 496] width 1300 height 96
click at [1311, 463] on link "Add Resource" at bounding box center [1338, 461] width 96 height 25
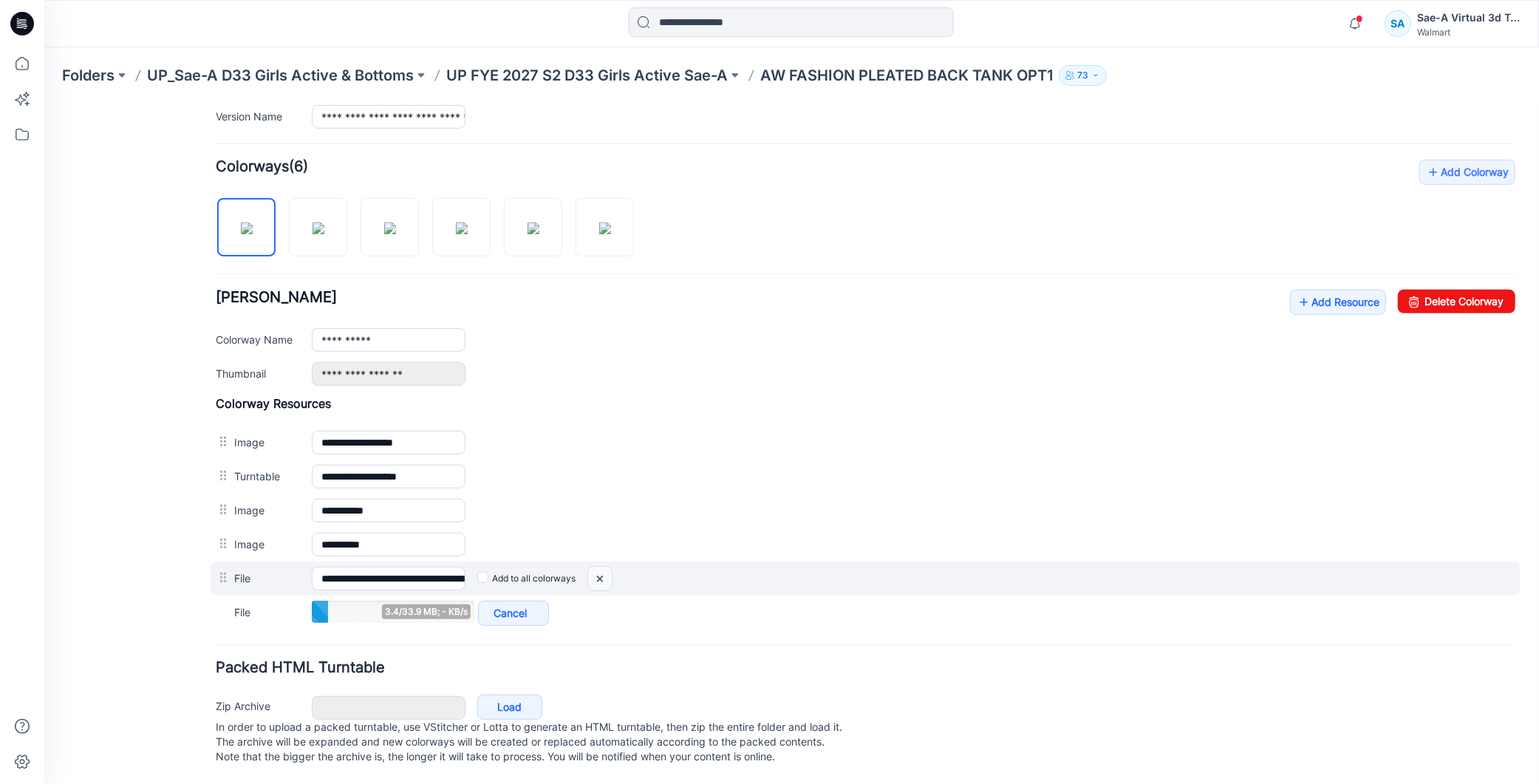
click at [606, 579] on img at bounding box center [599, 578] width 24 height 24
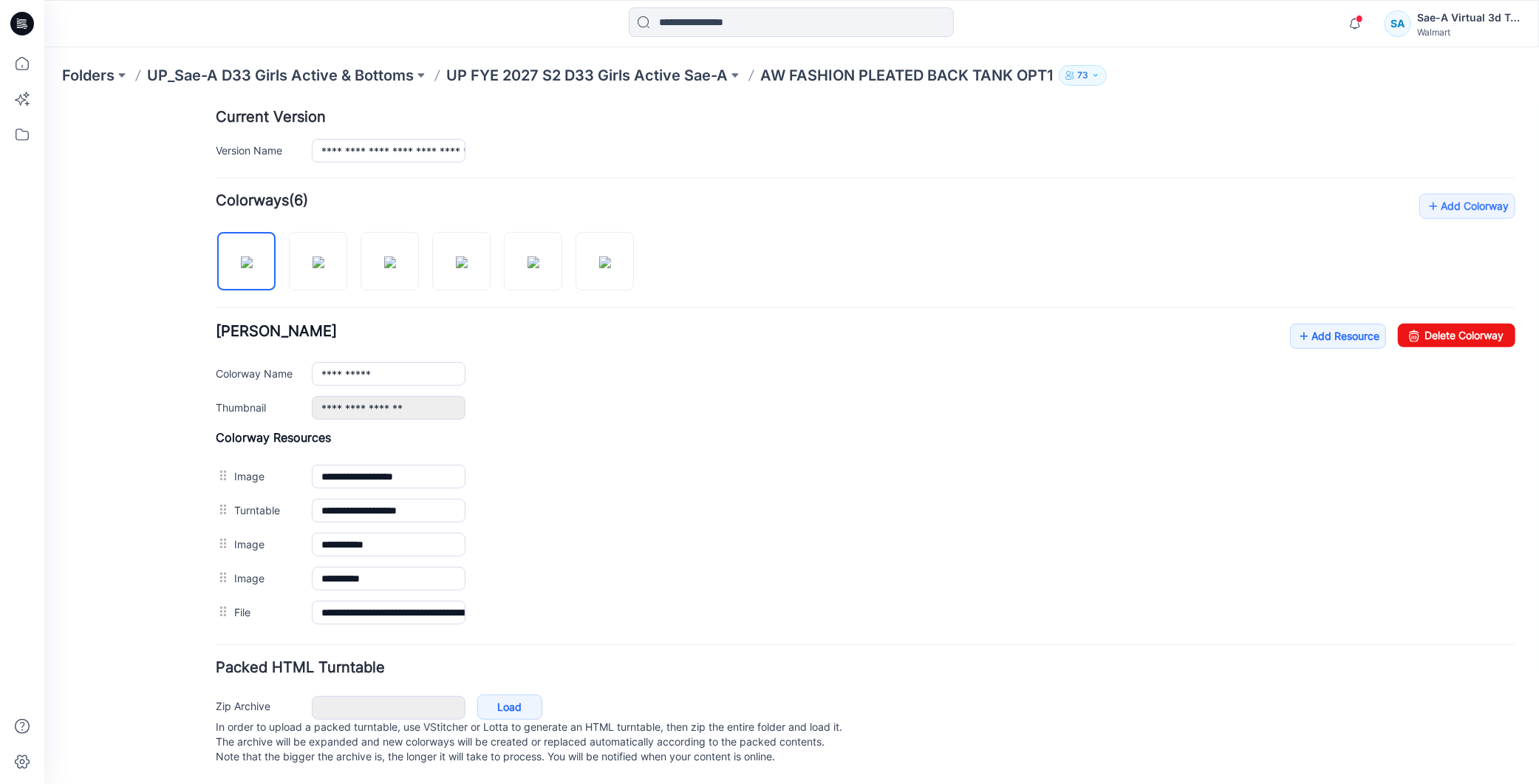
scroll to position [0, 0]
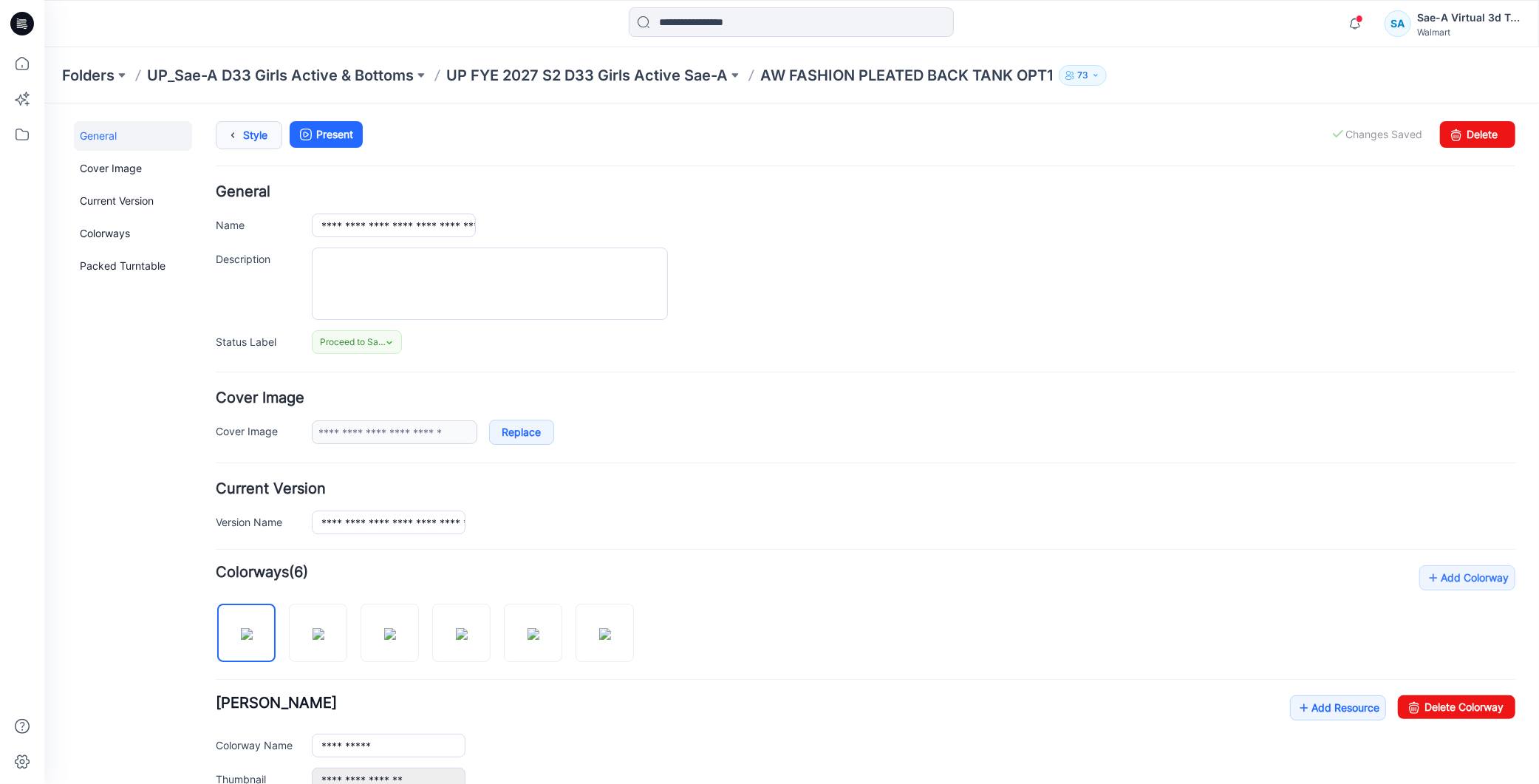
click at [260, 143] on link "Style" at bounding box center [248, 135] width 67 height 28
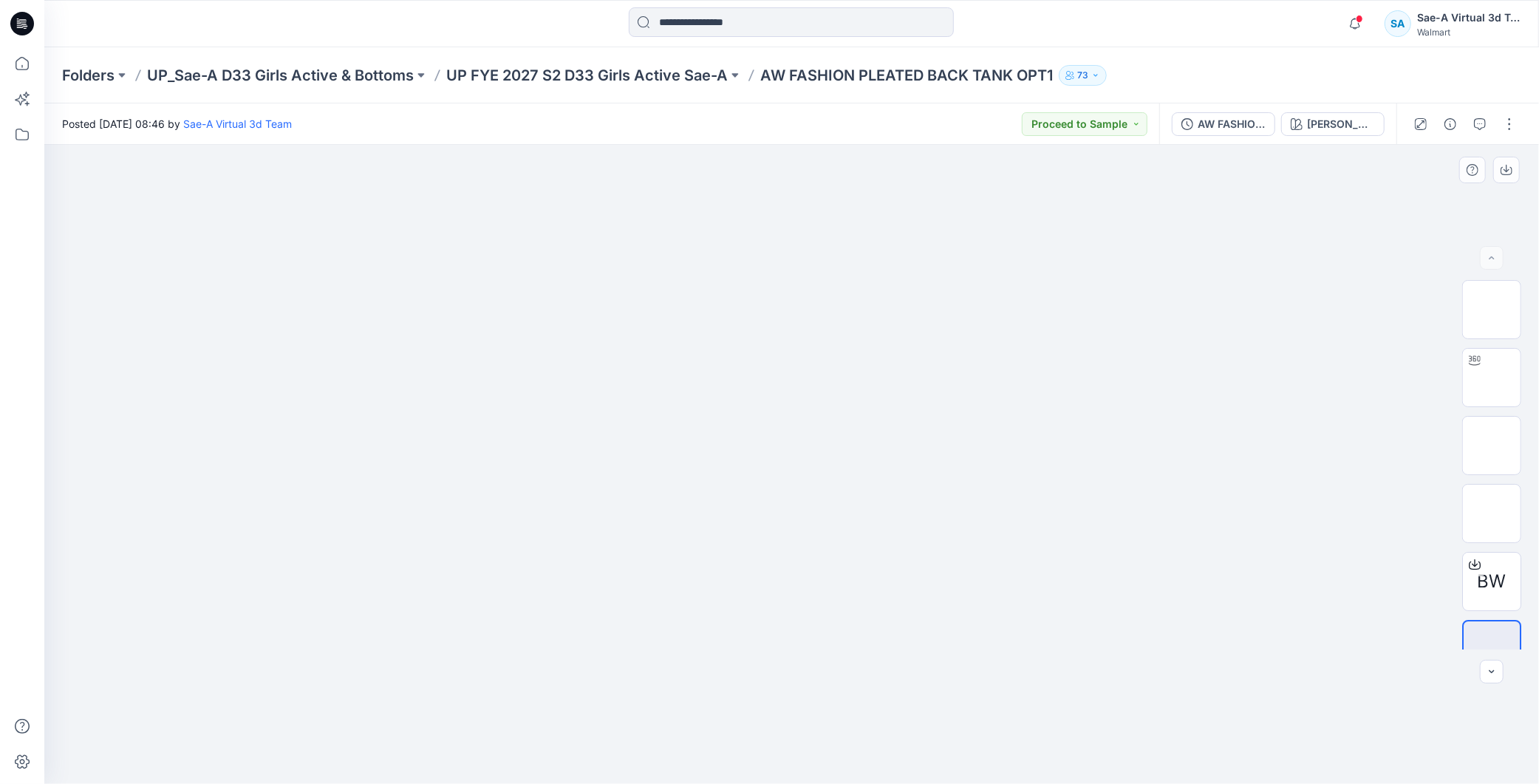
scroll to position [30, 0]
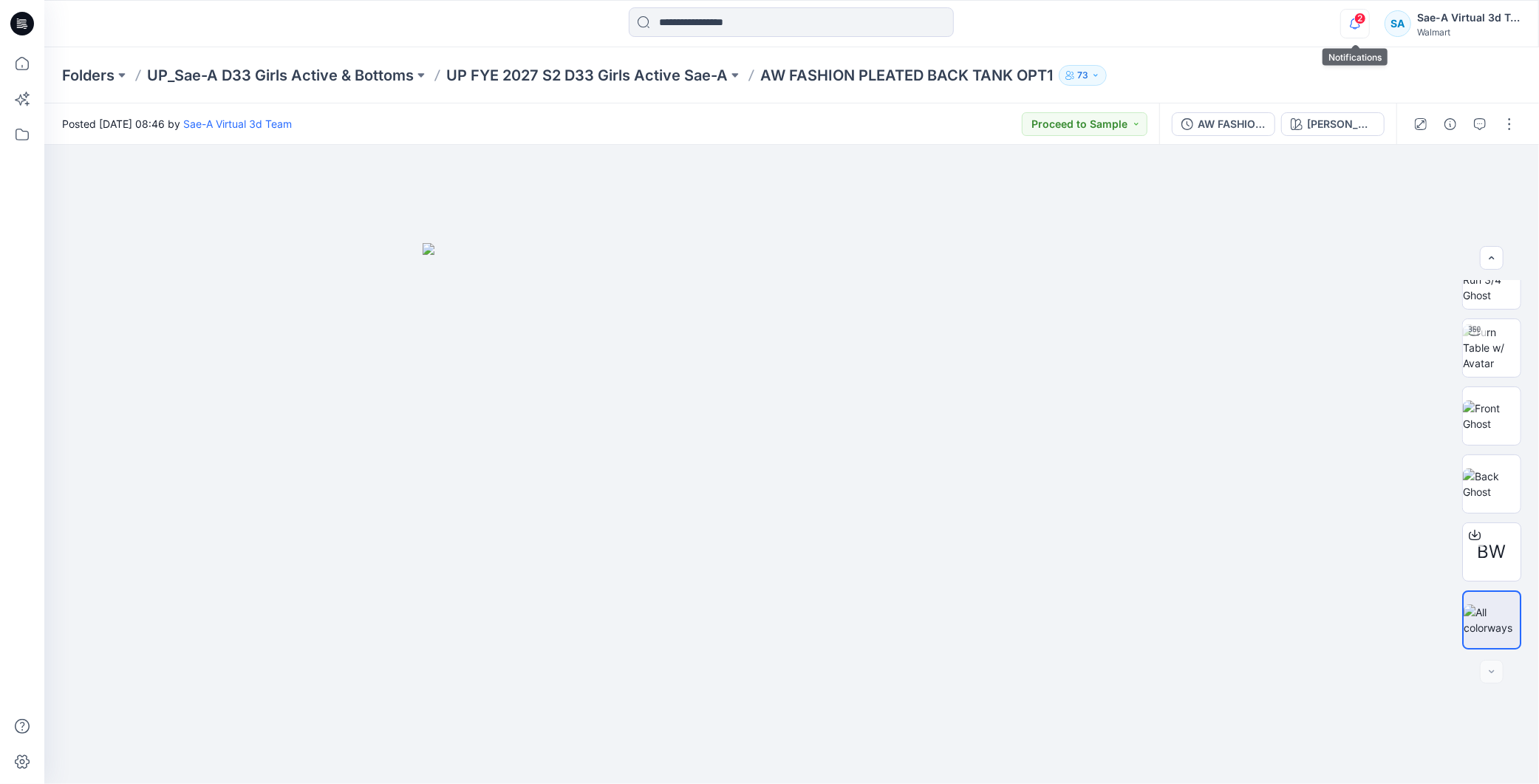
click at [1344, 15] on icon "button" at bounding box center [1356, 24] width 28 height 30
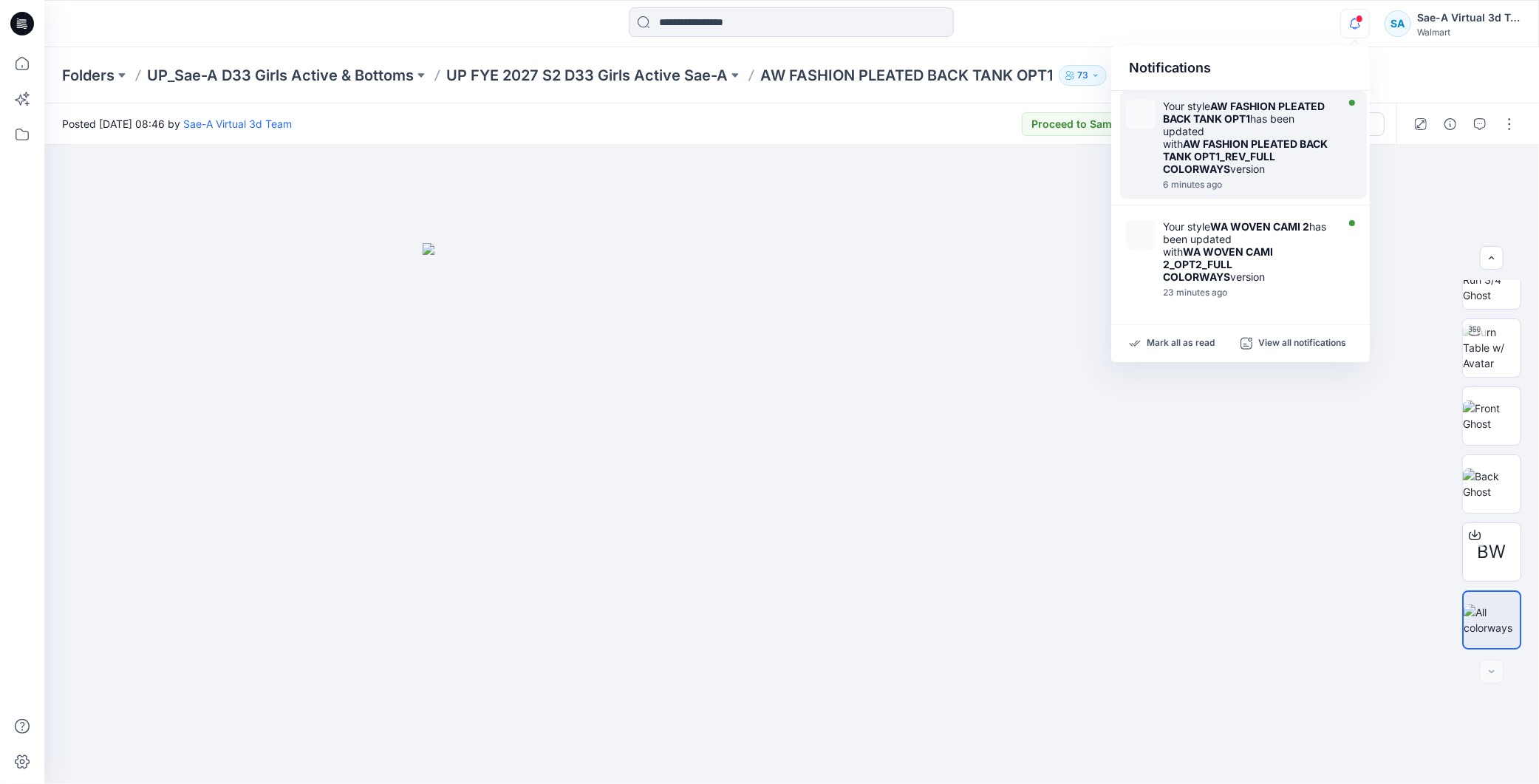
click at [1236, 123] on strong "AW FASHION PLEATED BACK TANK OPT1" at bounding box center [1244, 112] width 162 height 25
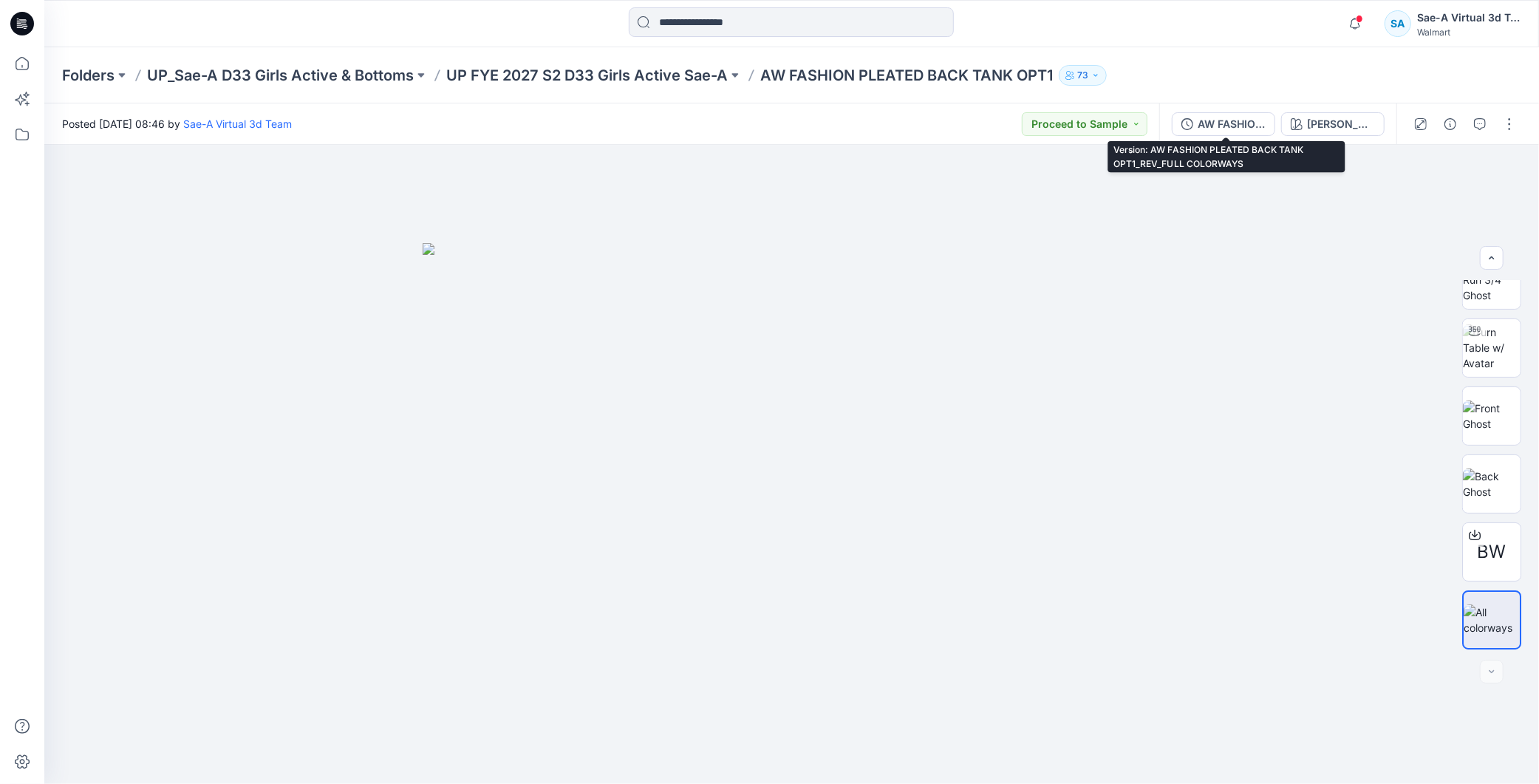
drag, startPoint x: 1244, startPoint y: 127, endPoint x: 1258, endPoint y: 124, distance: 14.3
click at [1244, 127] on div "AW FASHION PLEATED BACK TANK OPT1_REV_FULL COLORWAYS" at bounding box center [1232, 124] width 68 height 16
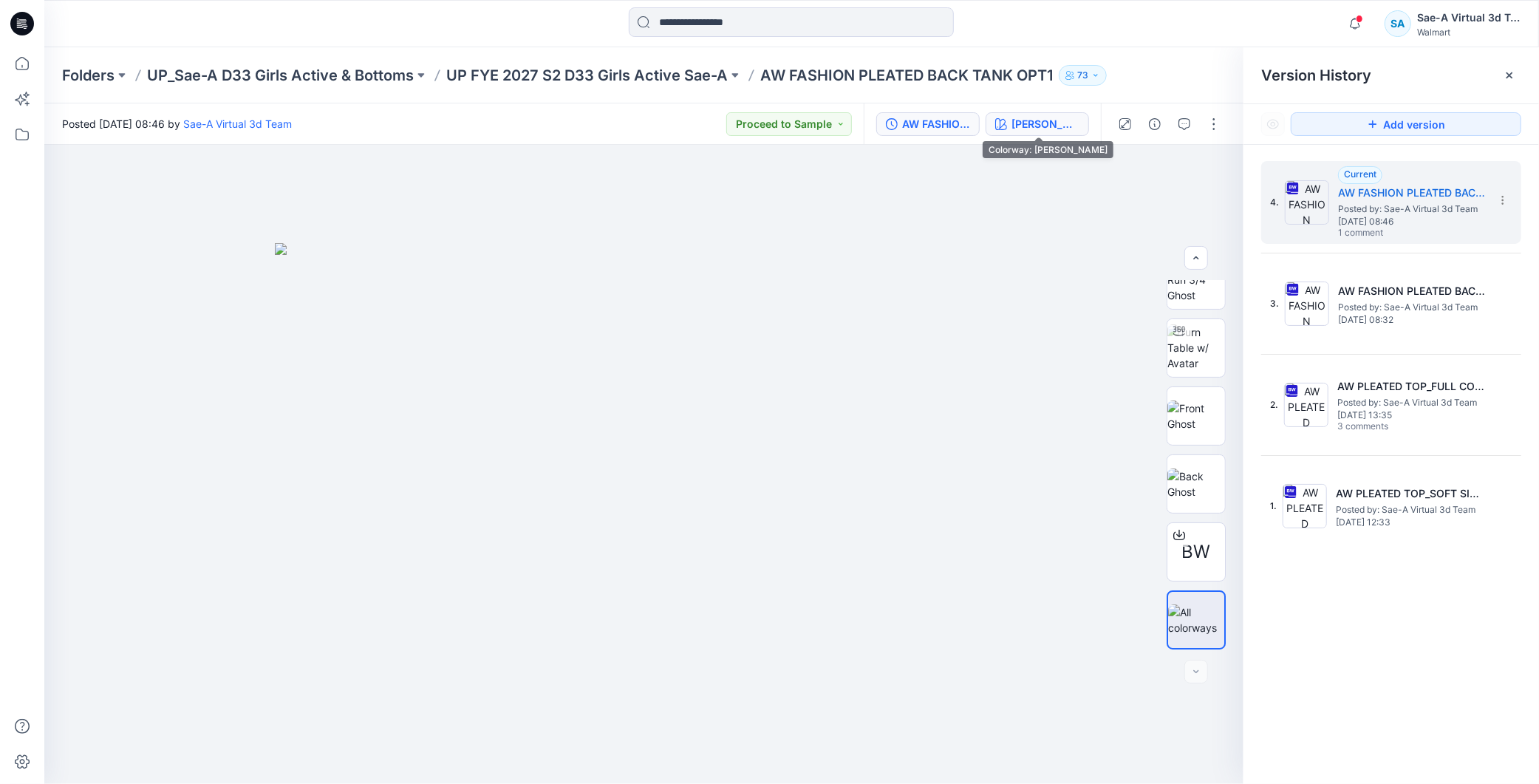
click at [1053, 119] on div "JADE STONE" at bounding box center [1045, 124] width 68 height 16
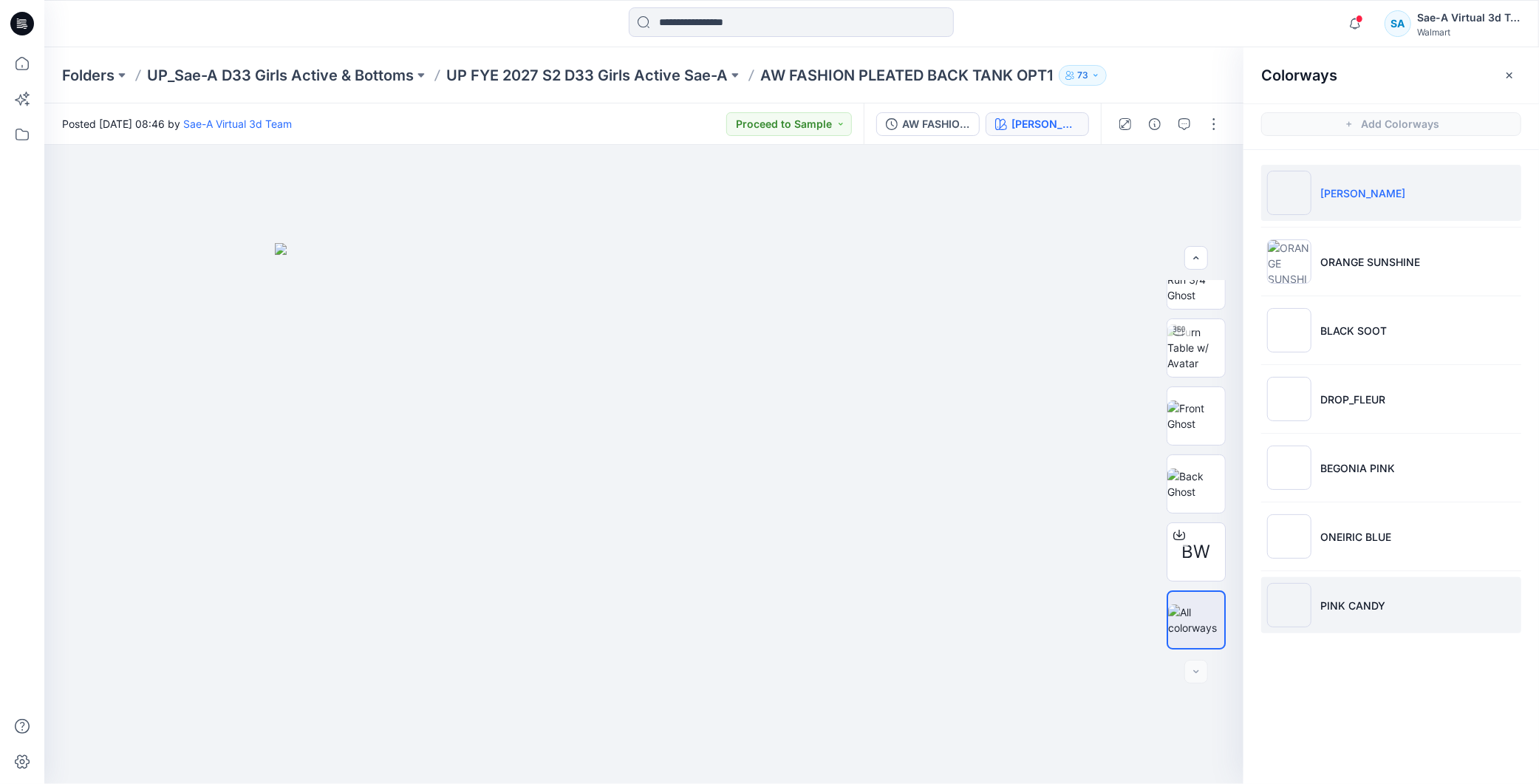
click at [1342, 600] on p "PINK CANDY" at bounding box center [1352, 606] width 65 height 16
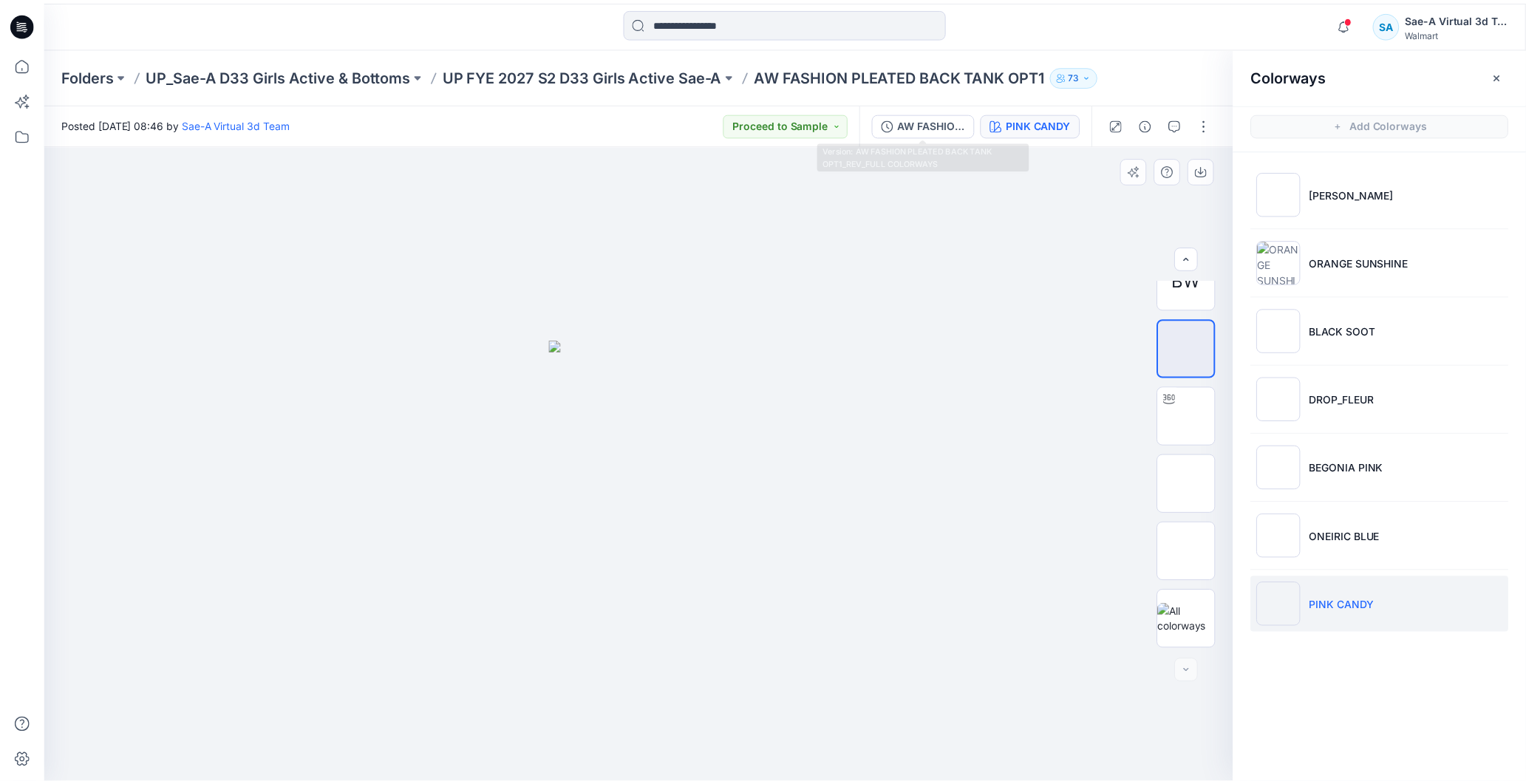
scroll to position [0, 0]
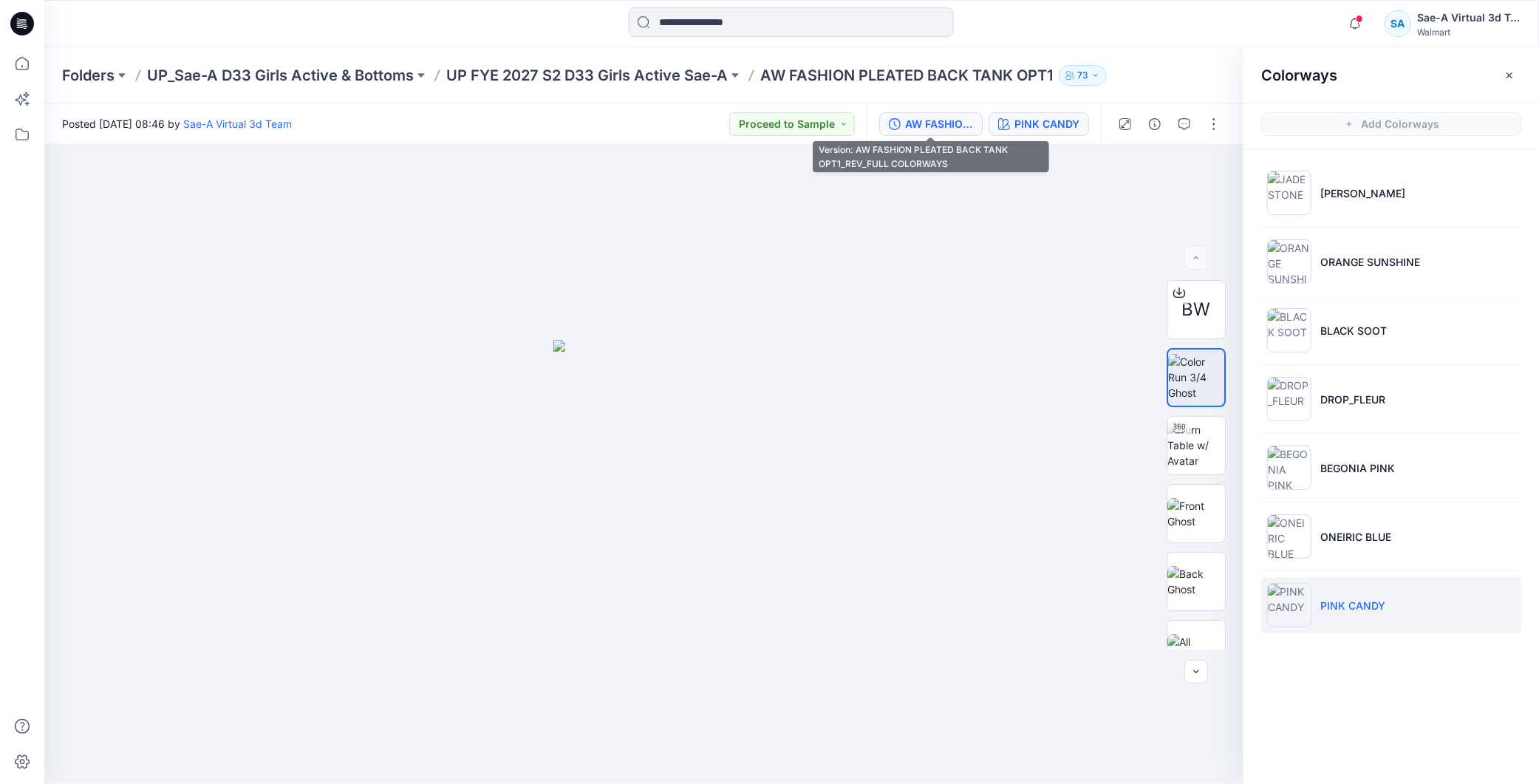
click at [933, 122] on div "AW FASHION PLEATED BACK TANK OPT1_REV_FULL COLORWAYS" at bounding box center [939, 124] width 68 height 16
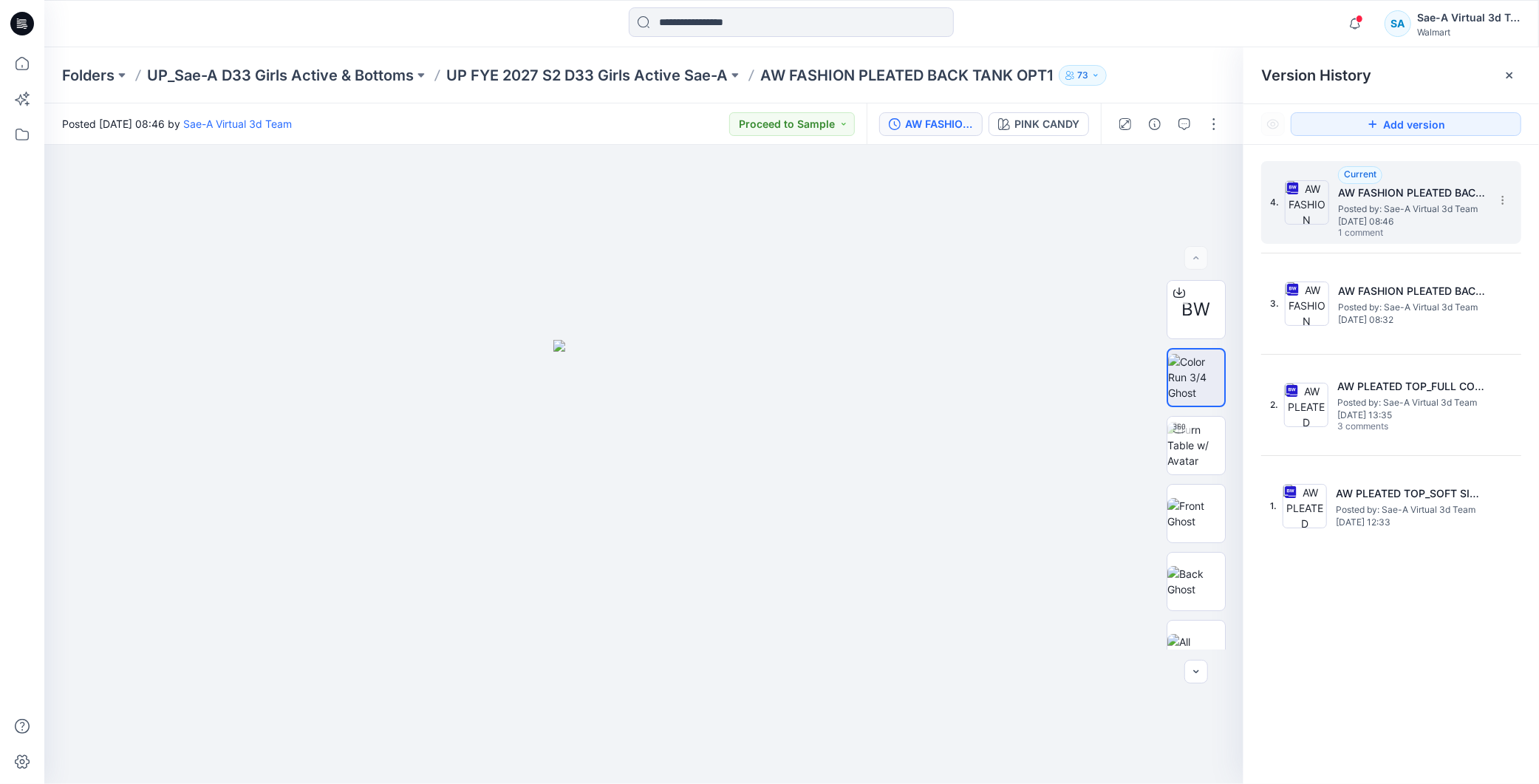
click at [1393, 208] on span "Posted by: Sae-A Virtual 3d Team" at bounding box center [1412, 209] width 148 height 15
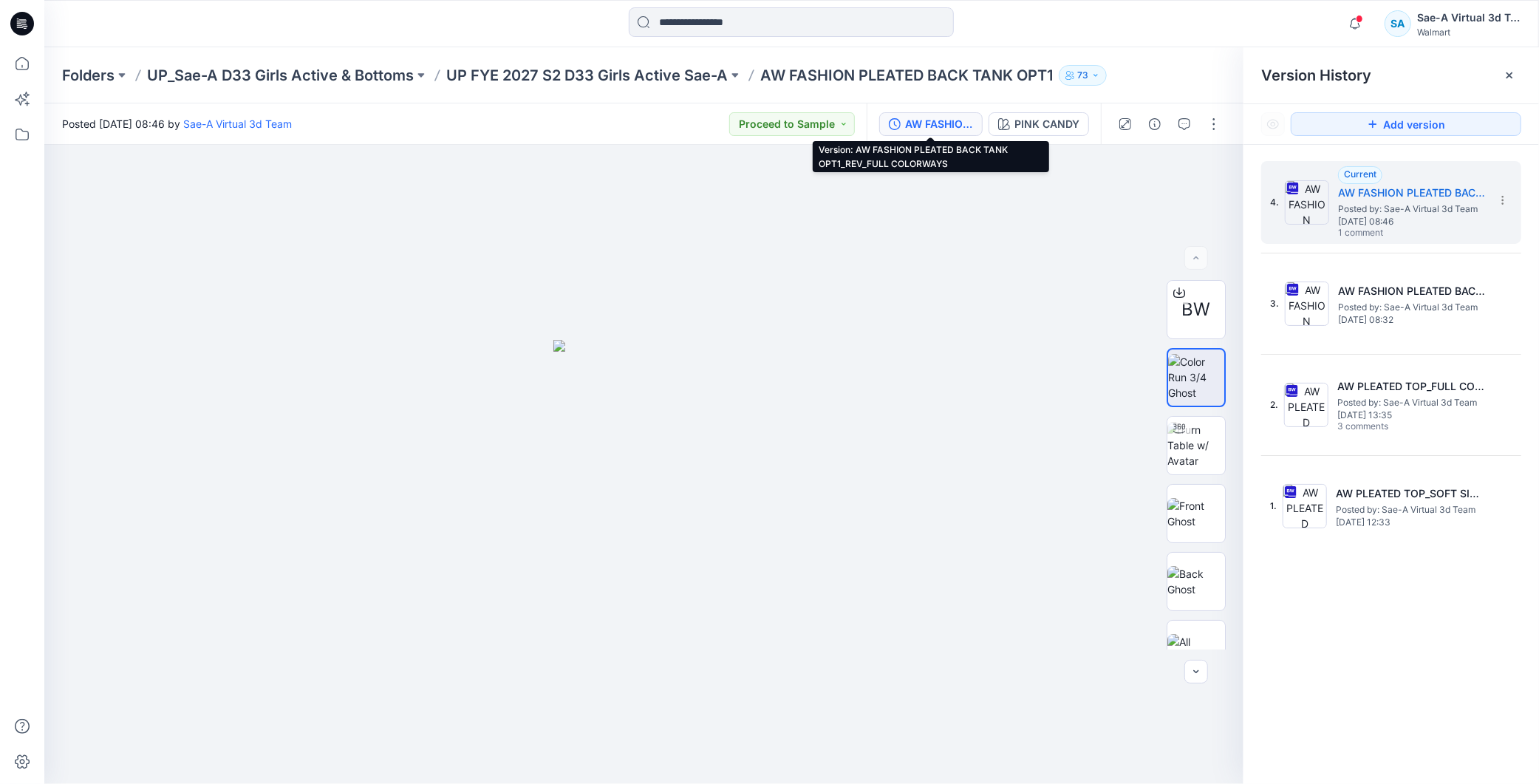
click at [914, 122] on div "AW FASHION PLEATED BACK TANK OPT1_REV_FULL COLORWAYS" at bounding box center [939, 124] width 68 height 16
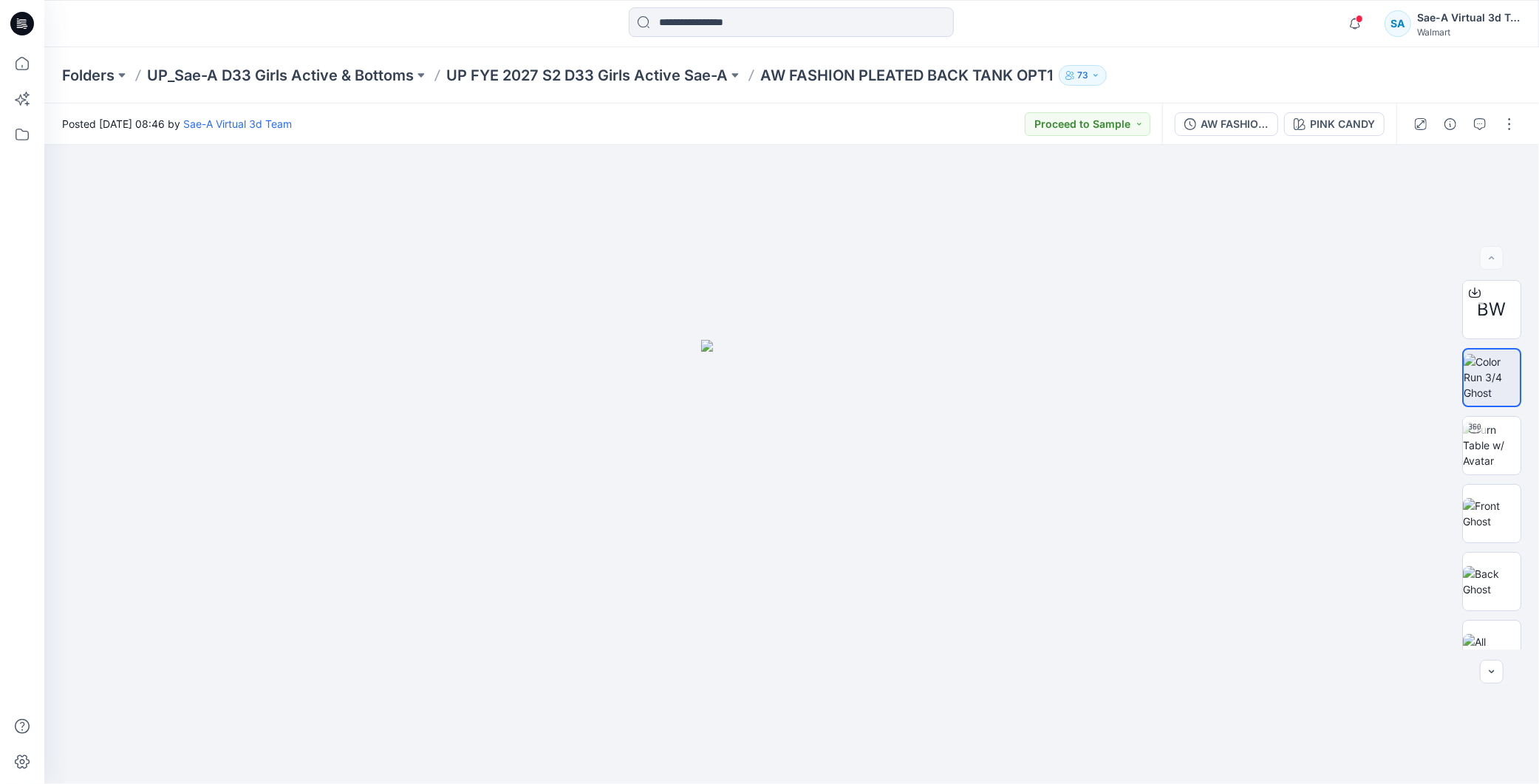
click at [666, 69] on p "UP FYE 2027 S2 D33 Girls Active Sae-A" at bounding box center [586, 75] width 281 height 20
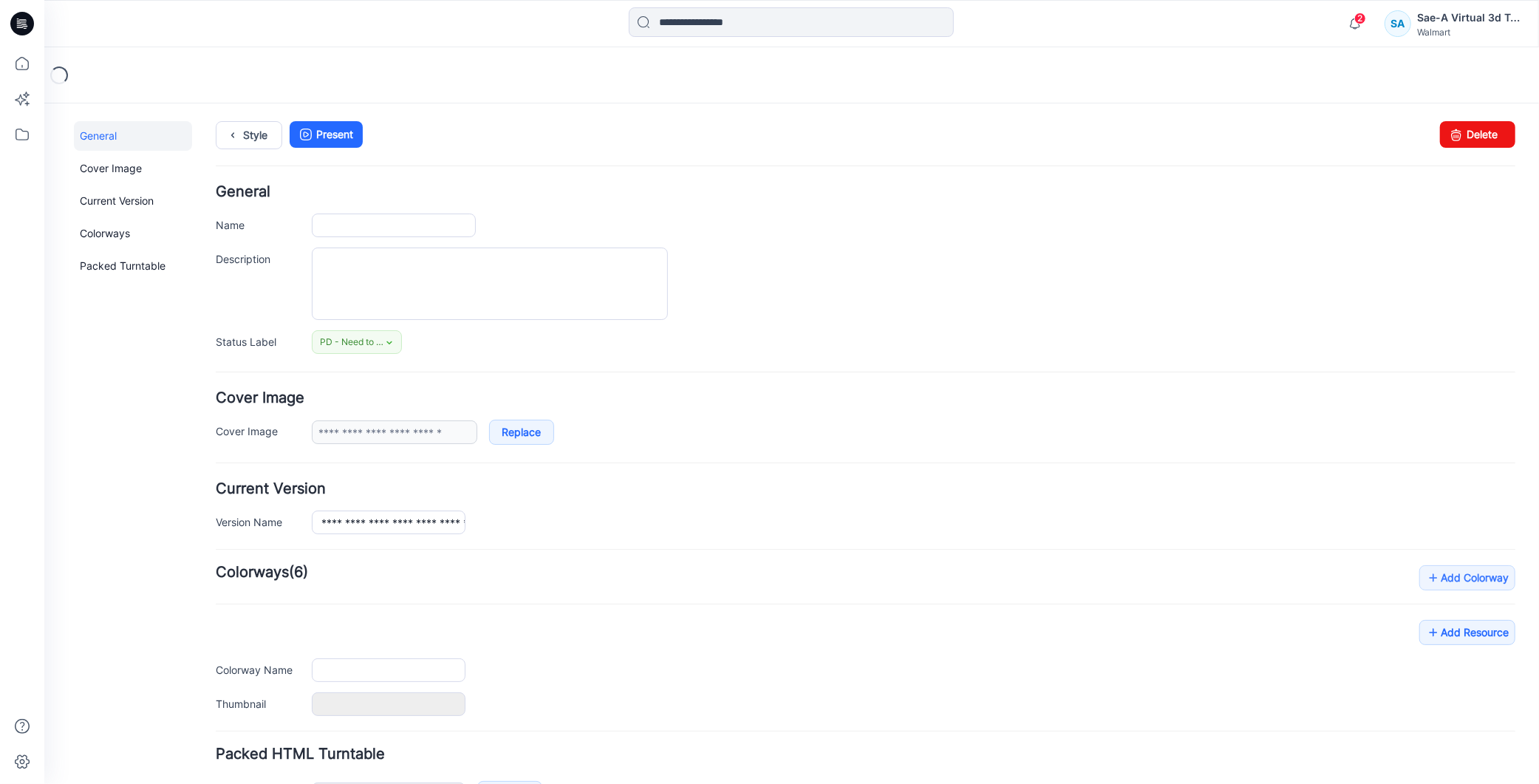
type input "**********"
type input "*********"
type input "**********"
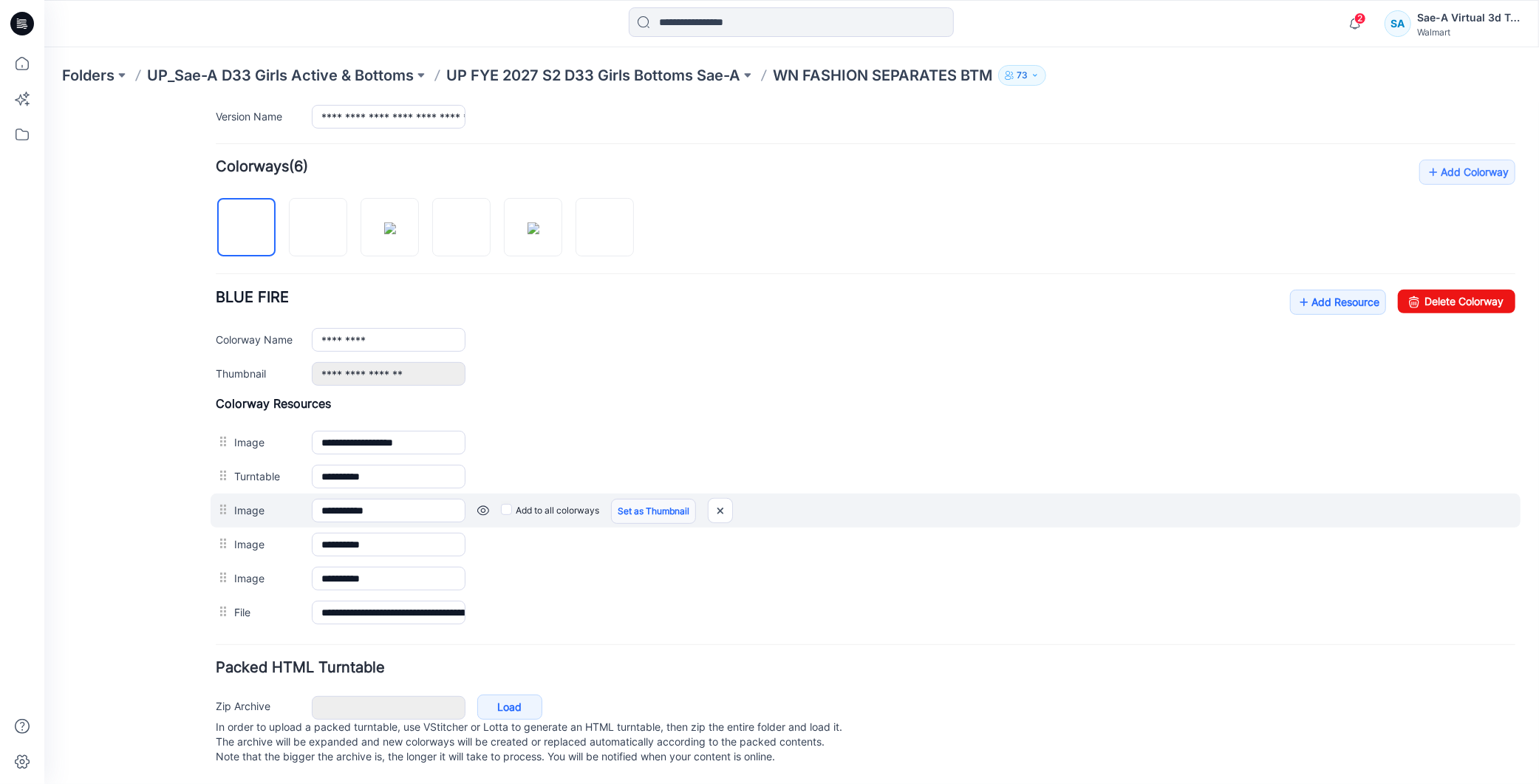
scroll to position [423, 0]
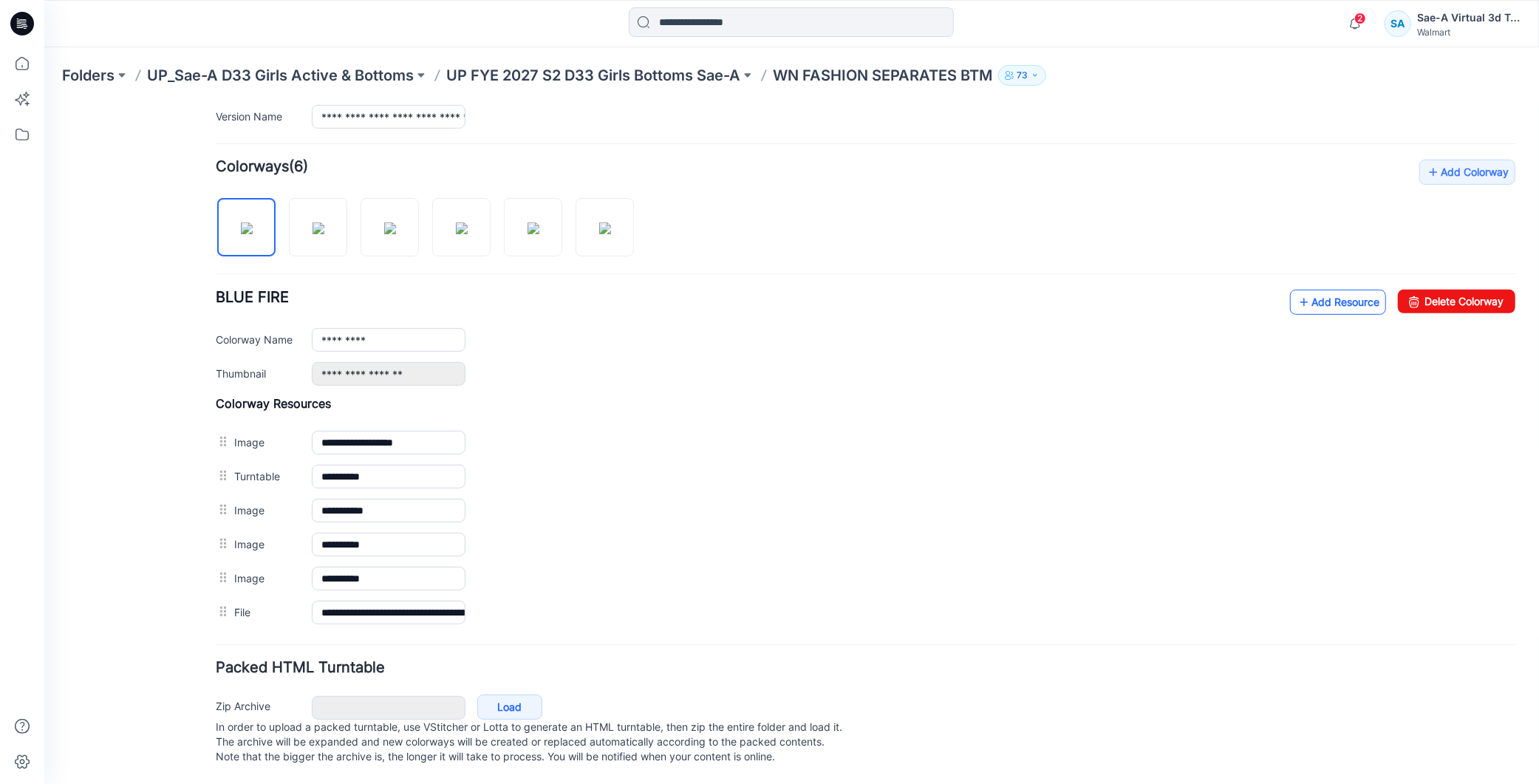
click at [1300, 289] on link "Add Resource" at bounding box center [1338, 302] width 96 height 25
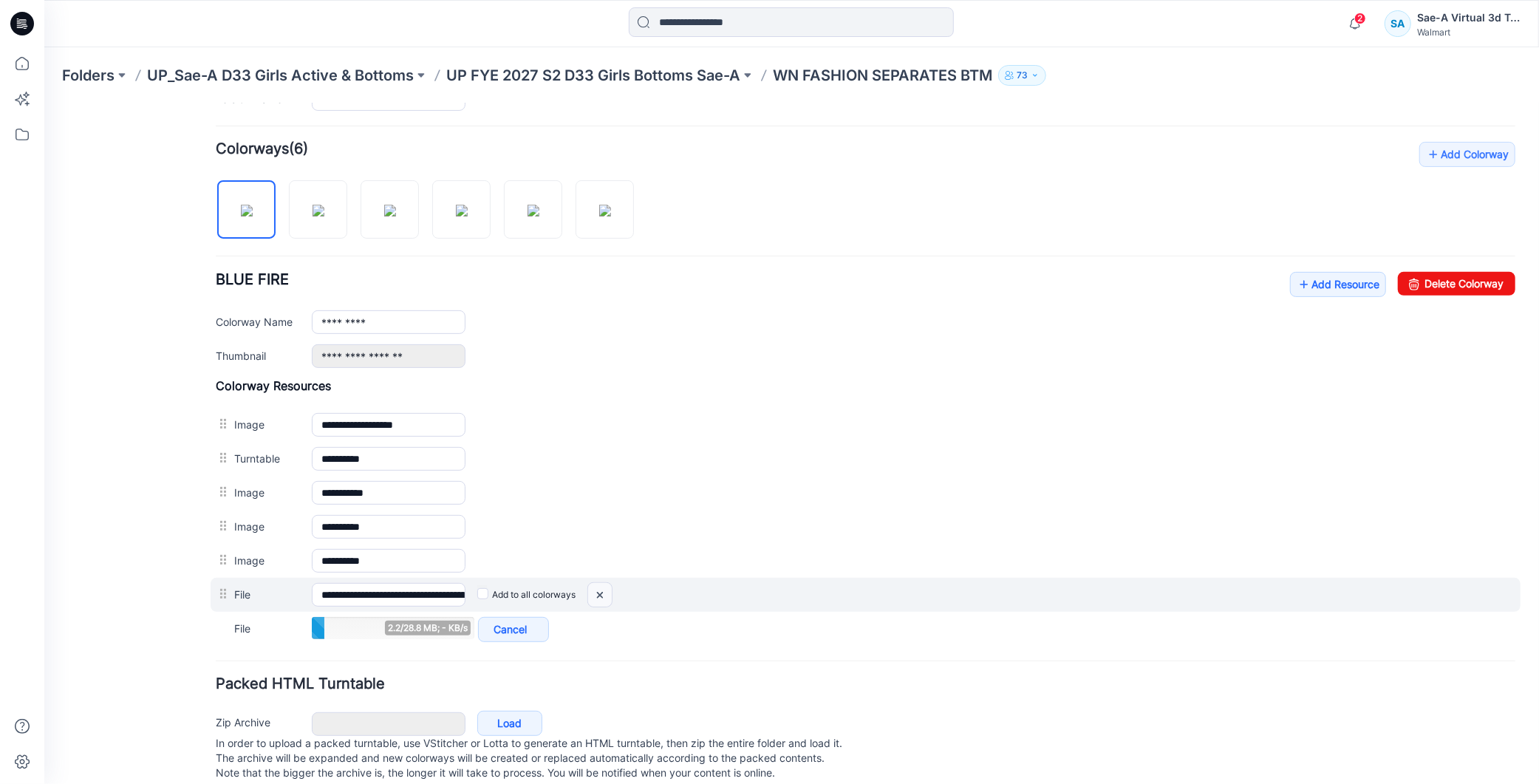
drag, startPoint x: 599, startPoint y: 594, endPoint x: 875, endPoint y: 198, distance: 482.7
click at [599, 594] on img at bounding box center [599, 594] width 24 height 24
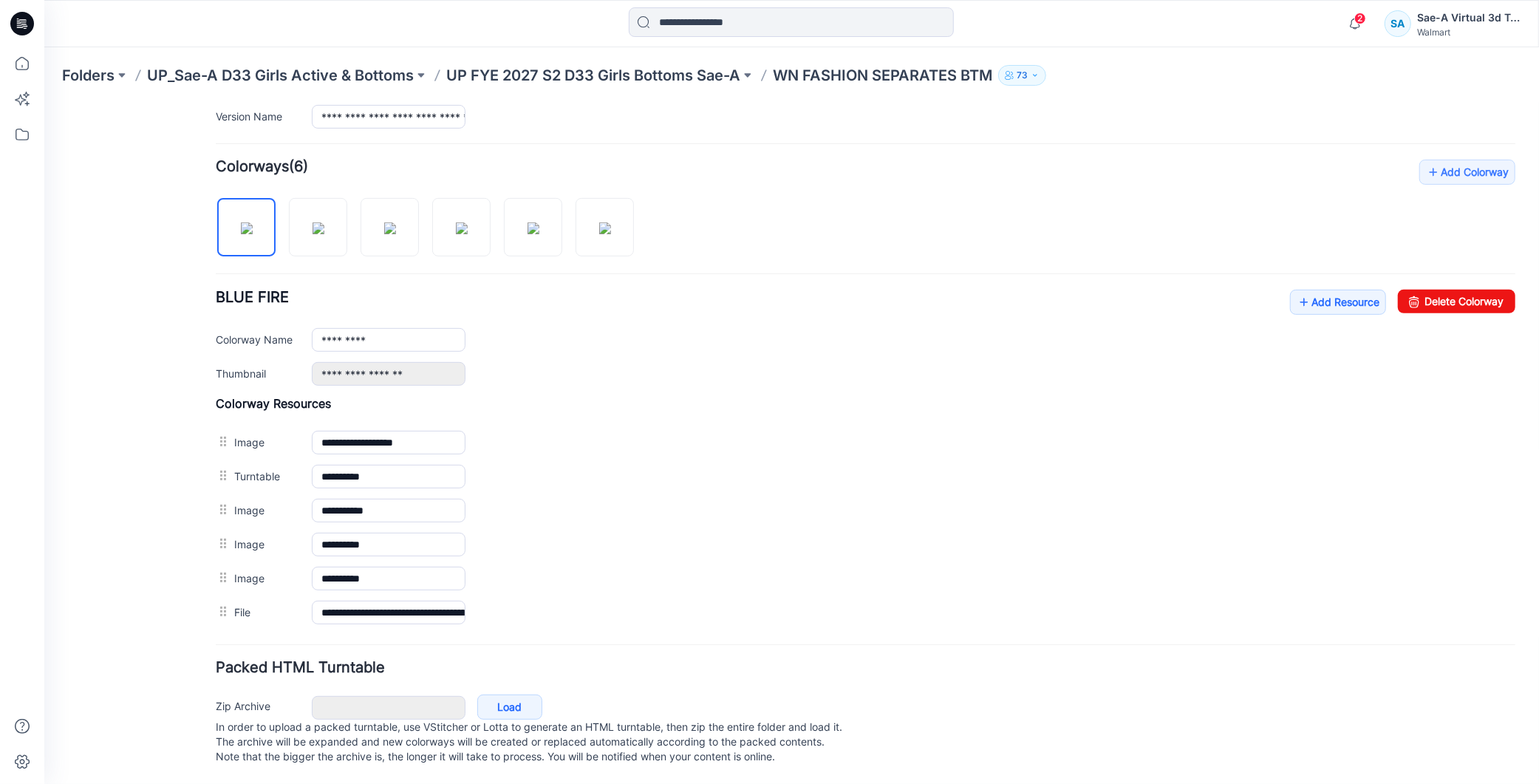
scroll to position [0, 0]
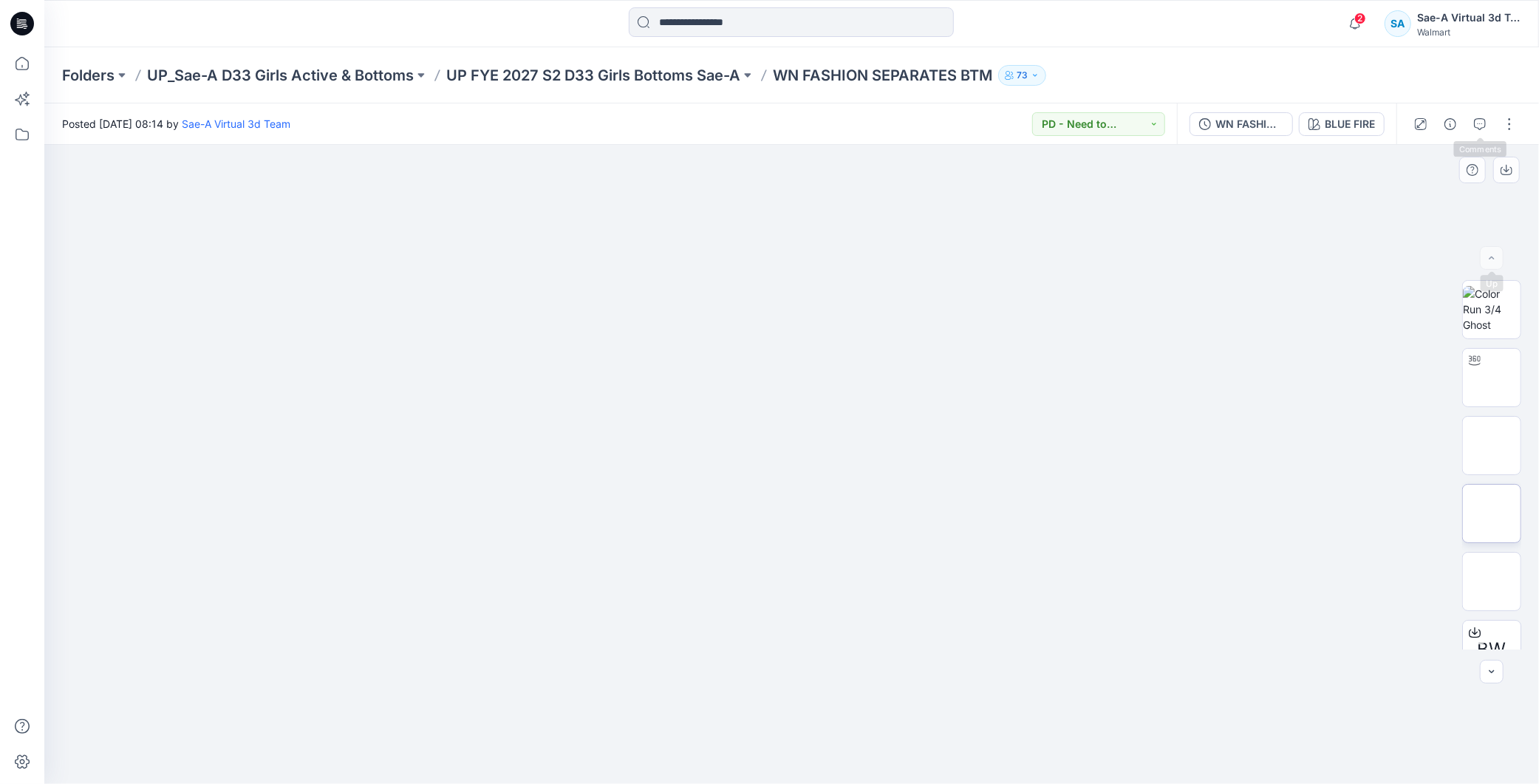
scroll to position [96, 0]
click at [1506, 122] on button "button" at bounding box center [1510, 124] width 24 height 24
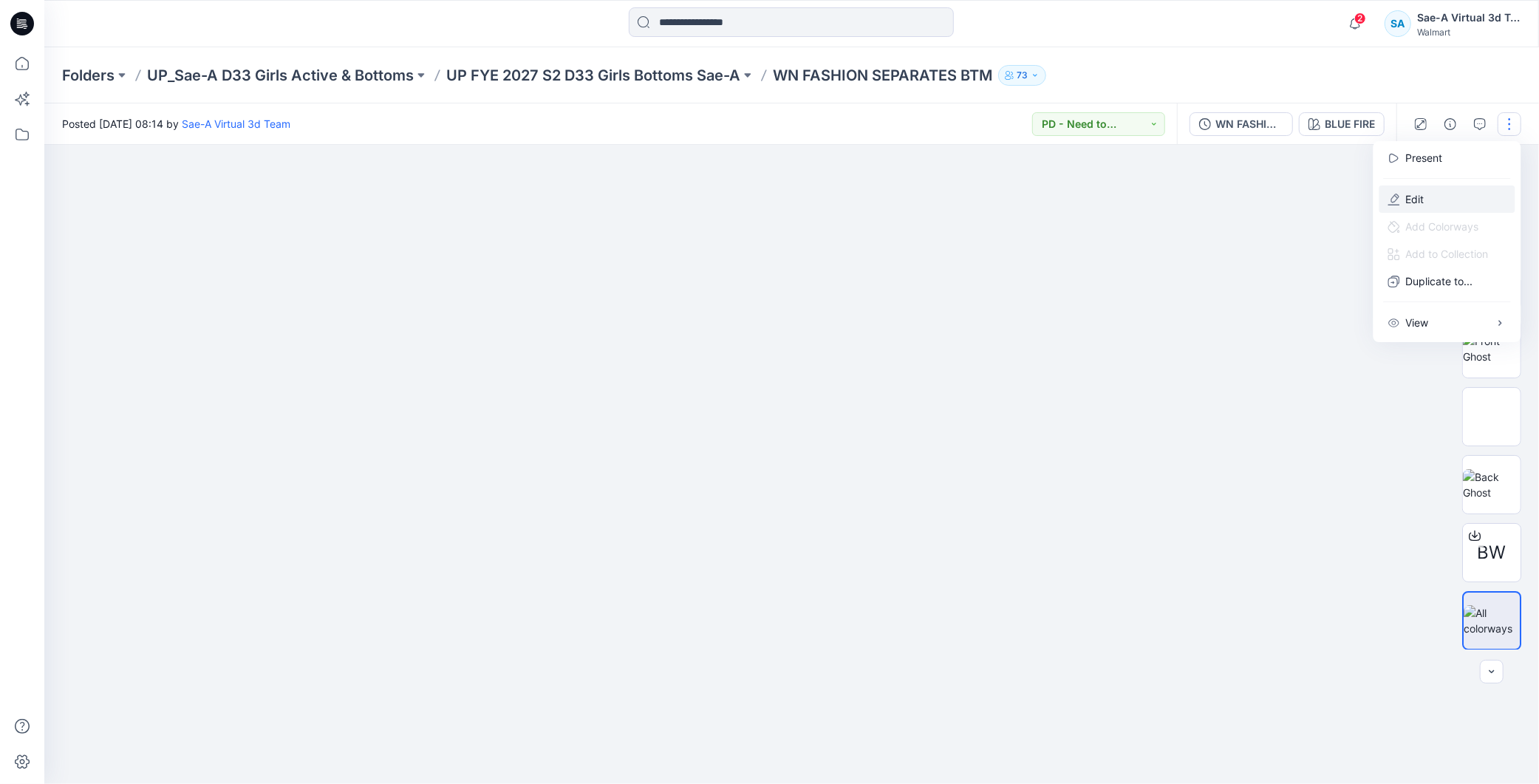
click at [1416, 197] on p "Edit" at bounding box center [1416, 199] width 19 height 16
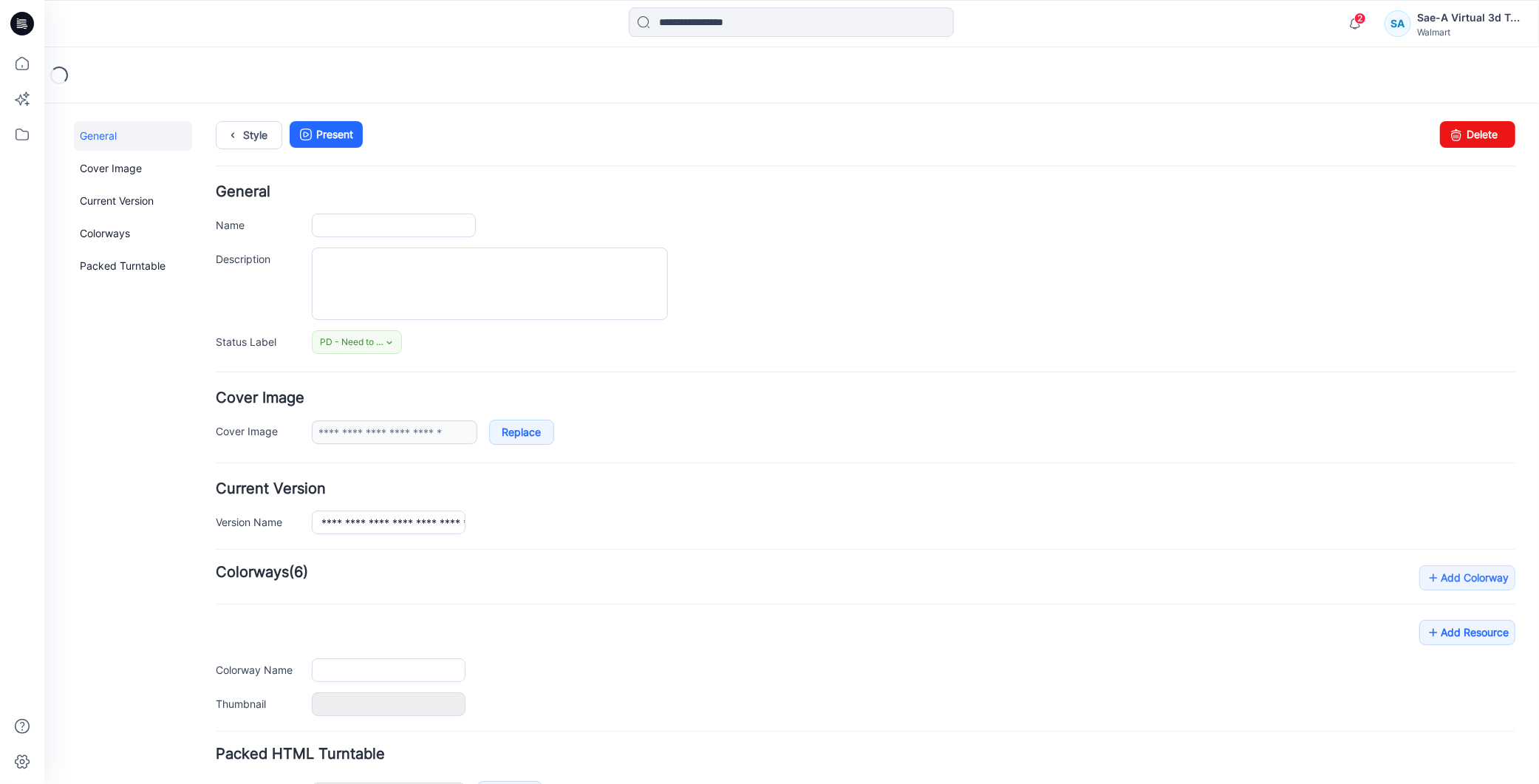
type input "**********"
type input "*********"
type input "**********"
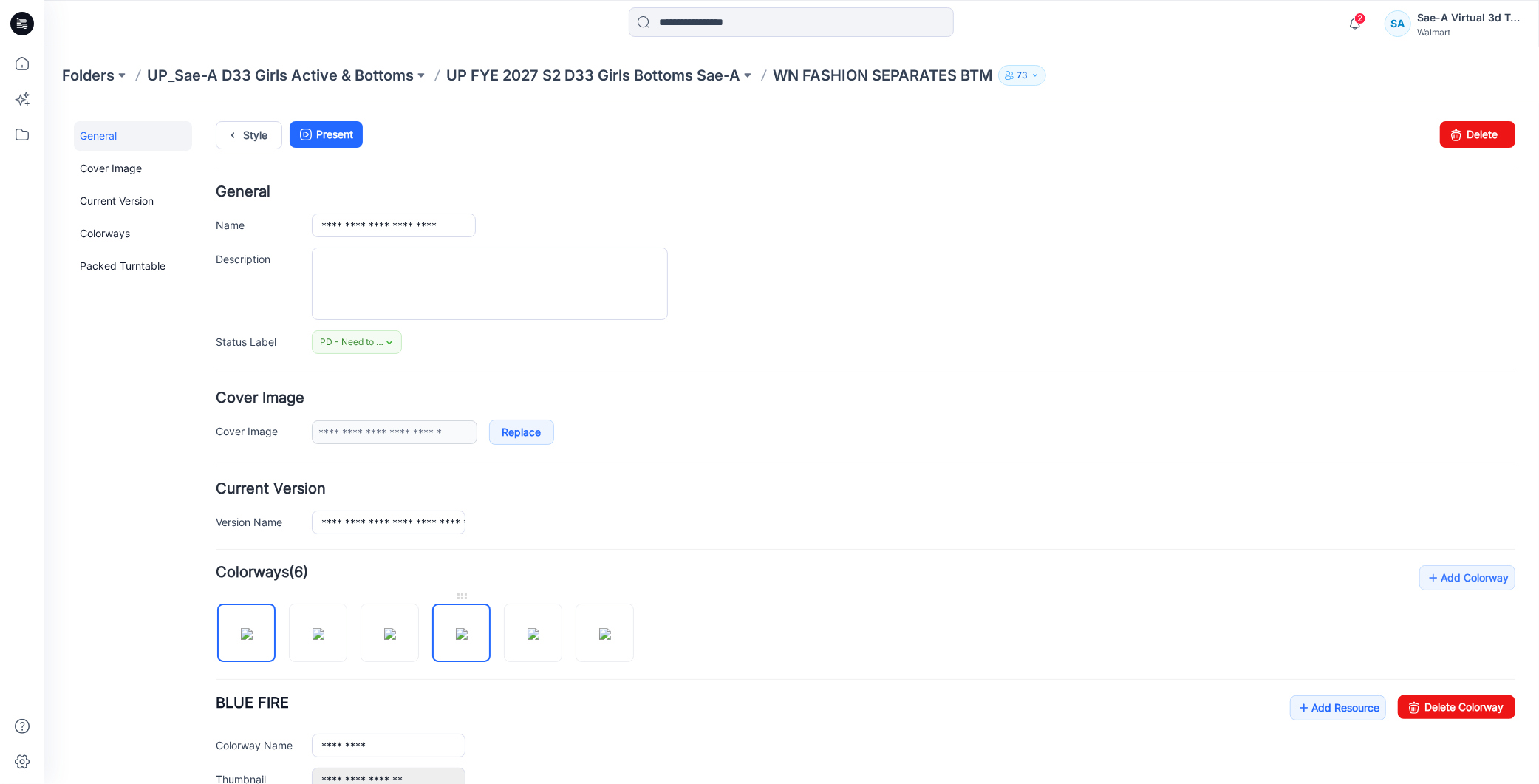
drag, startPoint x: 448, startPoint y: 611, endPoint x: 488, endPoint y: 614, distance: 40.1
click at [456, 627] on img at bounding box center [461, 633] width 12 height 12
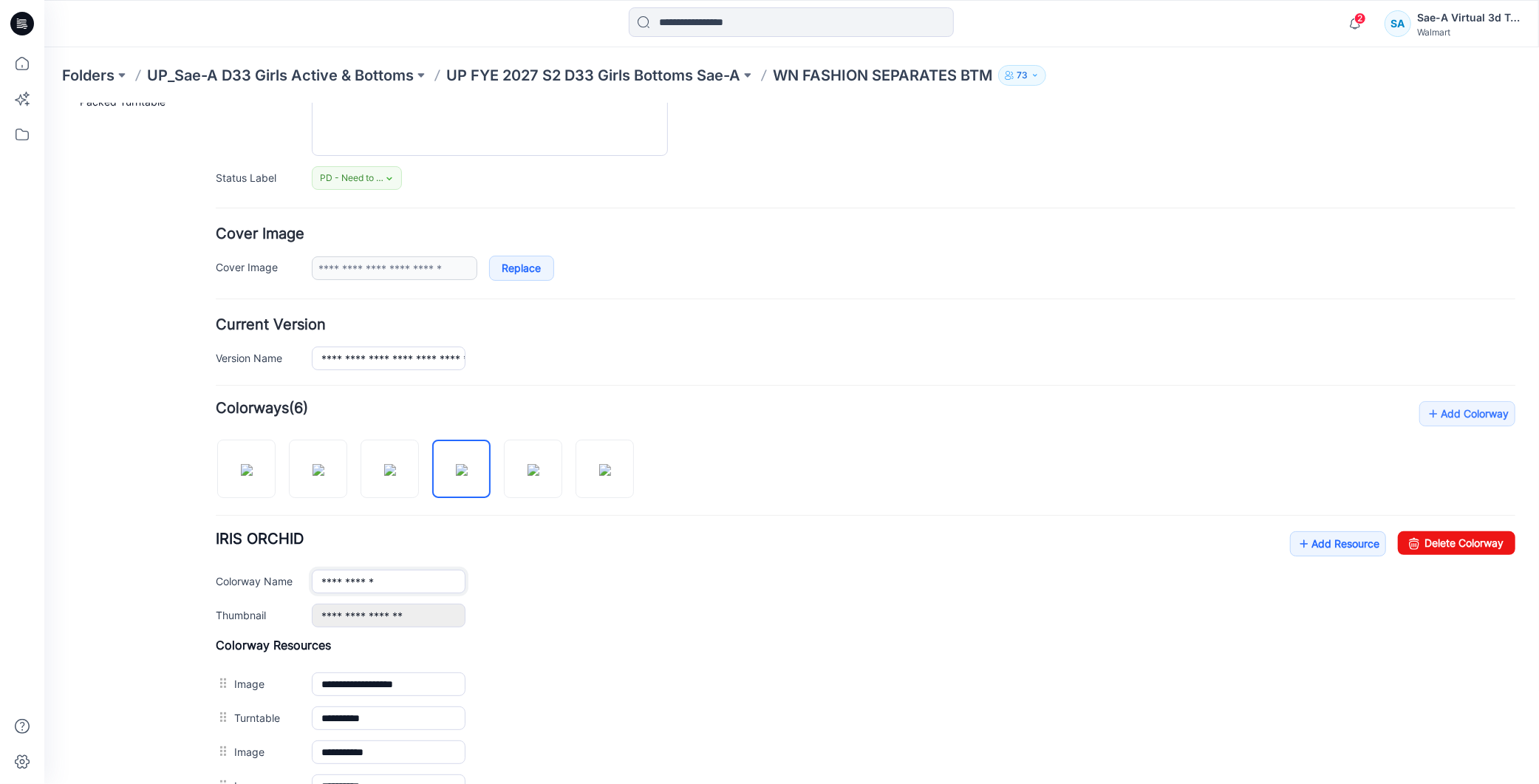
click at [318, 583] on input "**********" at bounding box center [388, 581] width 154 height 24
click at [535, 475] on img at bounding box center [532, 469] width 12 height 12
click at [320, 581] on input "*********" at bounding box center [388, 581] width 154 height 24
click at [598, 463] on img at bounding box center [604, 469] width 12 height 12
click at [315, 585] on input "**********" at bounding box center [388, 581] width 154 height 24
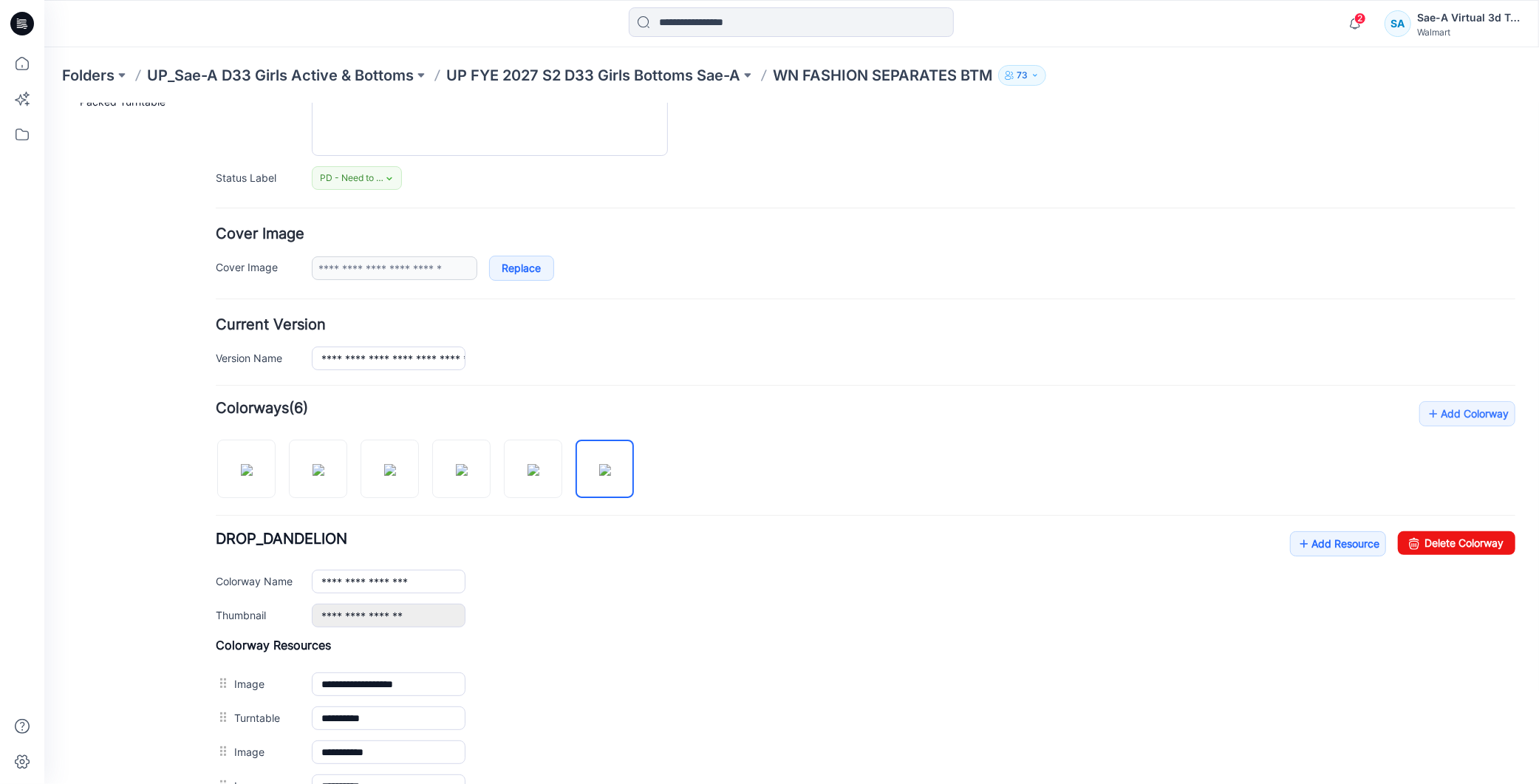
click at [754, 637] on div "**********" at bounding box center [865, 635] width 1300 height 470
click at [240, 463] on img at bounding box center [245, 469] width 12 height 12
click at [320, 475] on img at bounding box center [318, 469] width 12 height 12
click at [395, 472] on img at bounding box center [389, 469] width 12 height 12
click at [466, 463] on img at bounding box center [461, 469] width 12 height 12
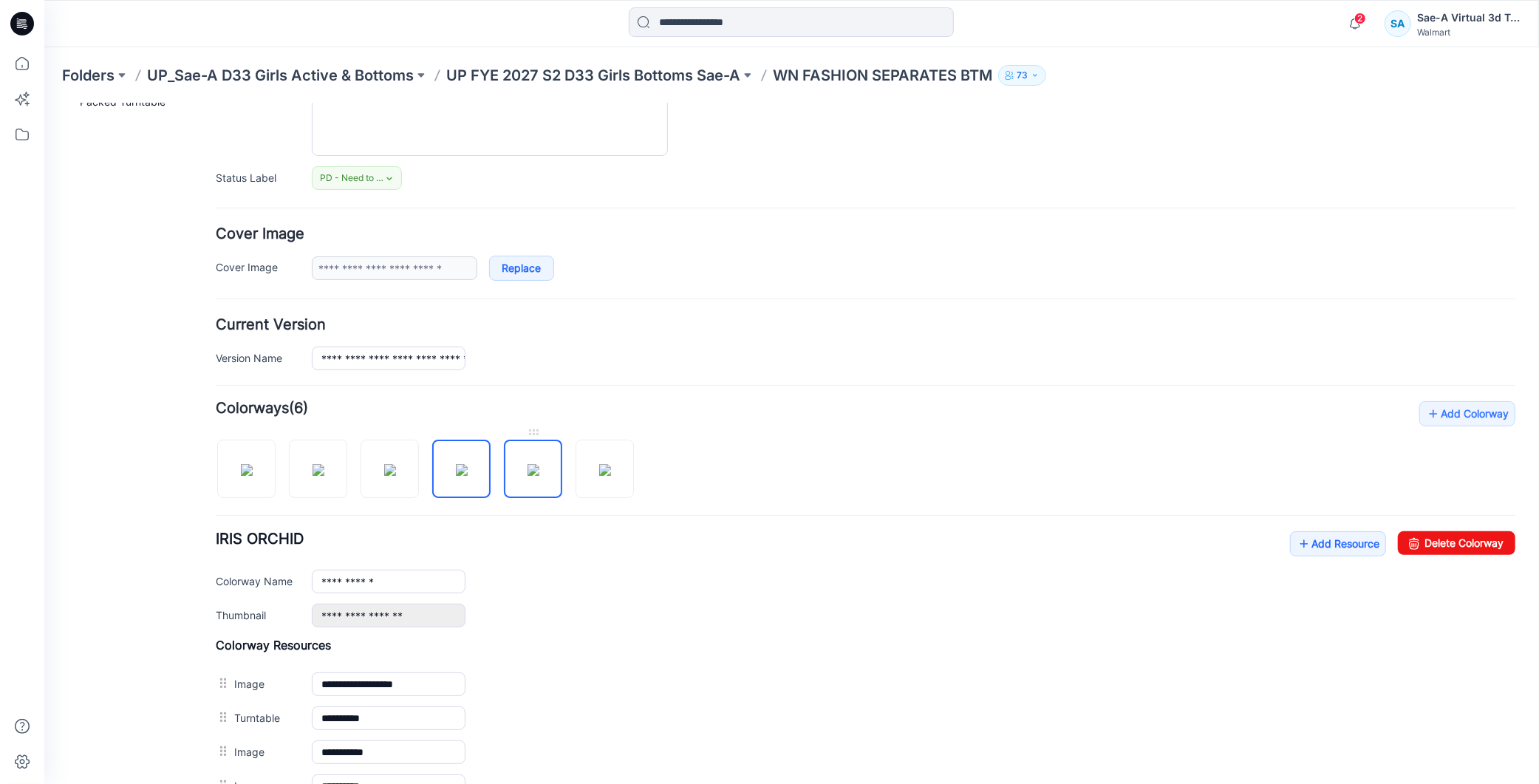
click at [539, 470] on img at bounding box center [532, 469] width 12 height 12
click at [456, 472] on img at bounding box center [461, 469] width 12 height 12
click at [312, 579] on input "**********" at bounding box center [388, 581] width 154 height 24
click at [643, 569] on div "**********" at bounding box center [865, 579] width 1300 height 96
click at [611, 475] on img at bounding box center [604, 469] width 12 height 12
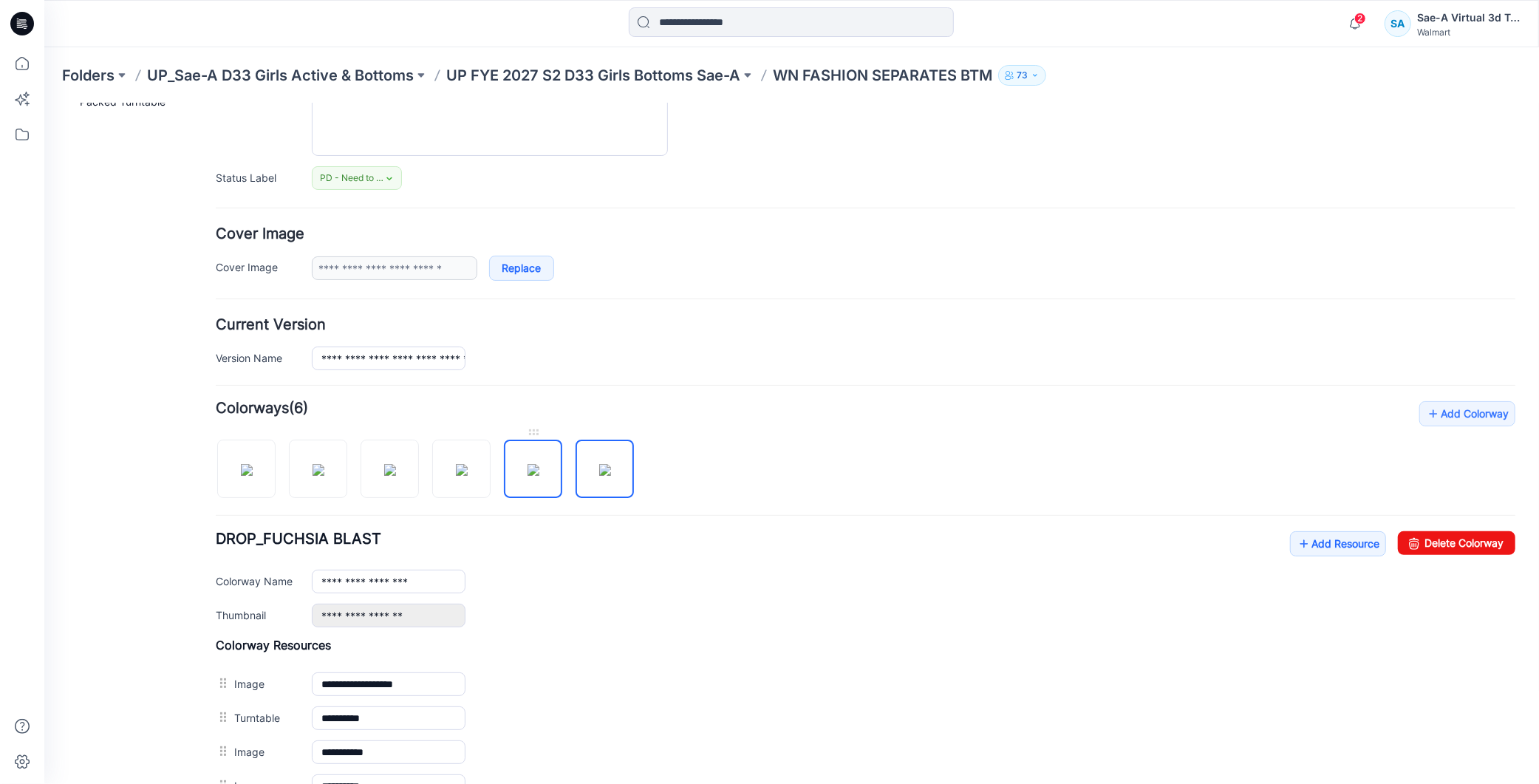
click at [539, 475] on img at bounding box center [532, 469] width 12 height 12
click at [467, 475] on img at bounding box center [461, 469] width 12 height 12
click at [534, 475] on img at bounding box center [532, 469] width 12 height 12
click at [463, 473] on img at bounding box center [461, 469] width 12 height 12
click at [534, 465] on img at bounding box center [532, 469] width 12 height 12
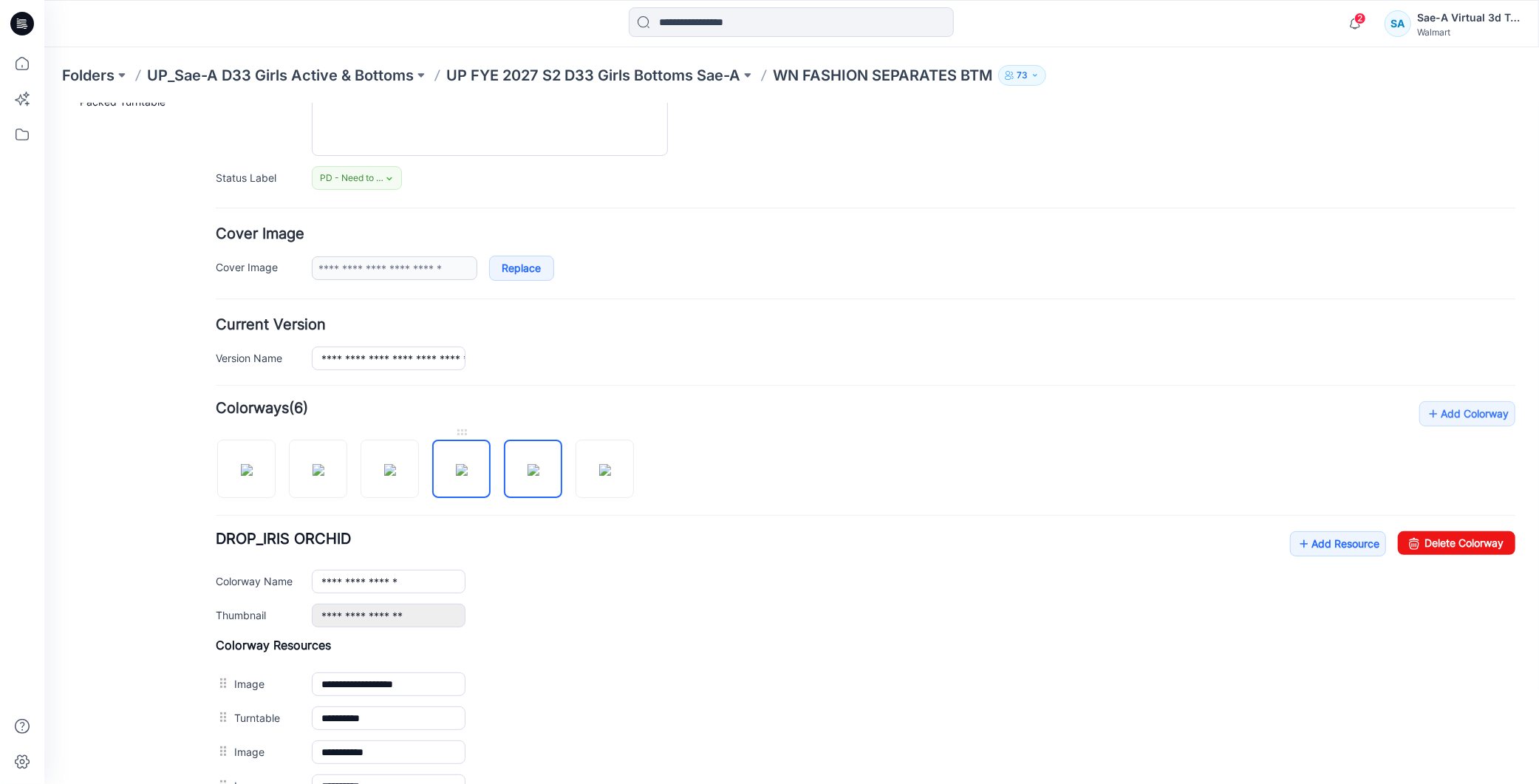
click at [456, 465] on img at bounding box center [461, 469] width 12 height 12
click at [527, 469] on img at bounding box center [532, 469] width 12 height 12
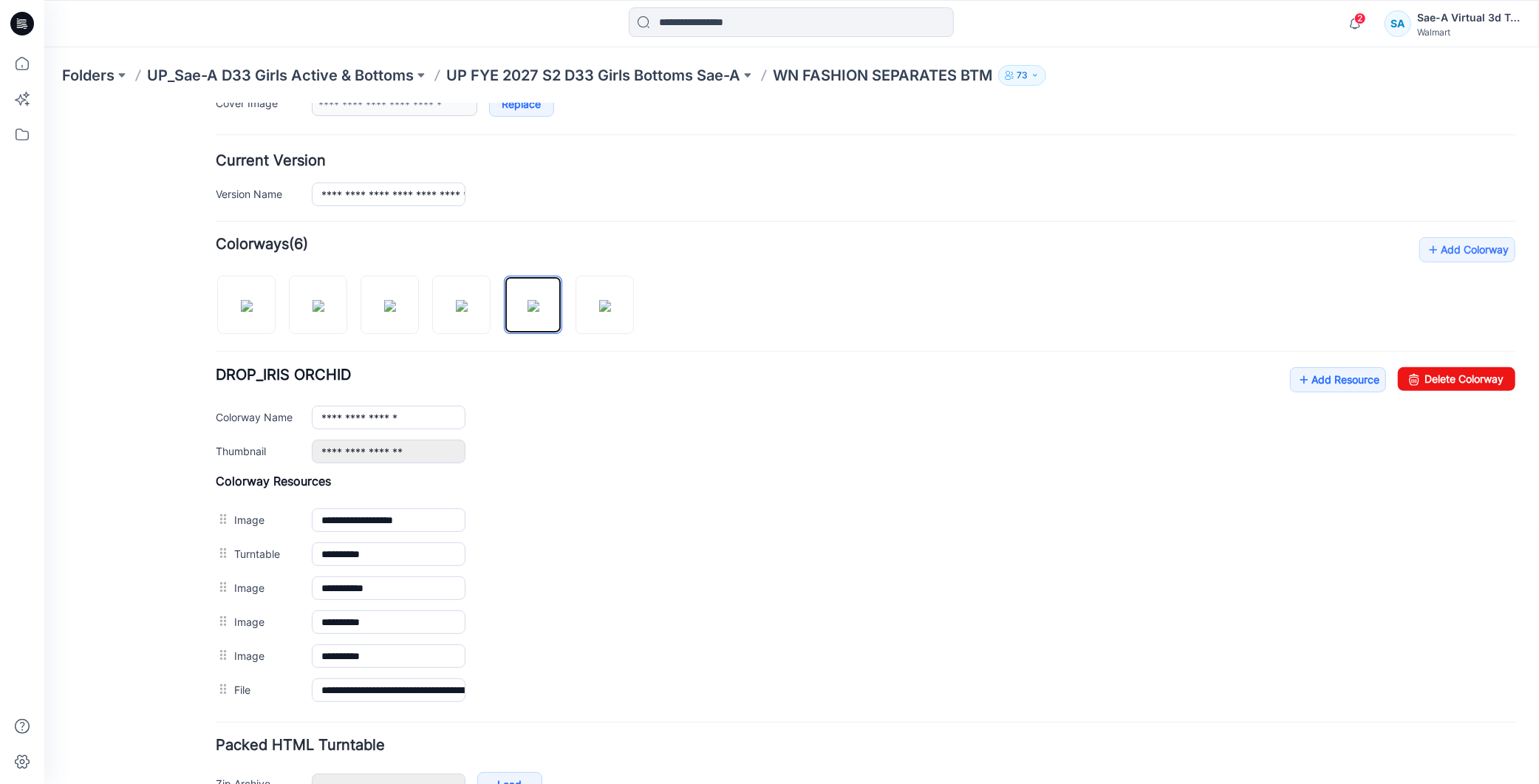
scroll to position [82, 0]
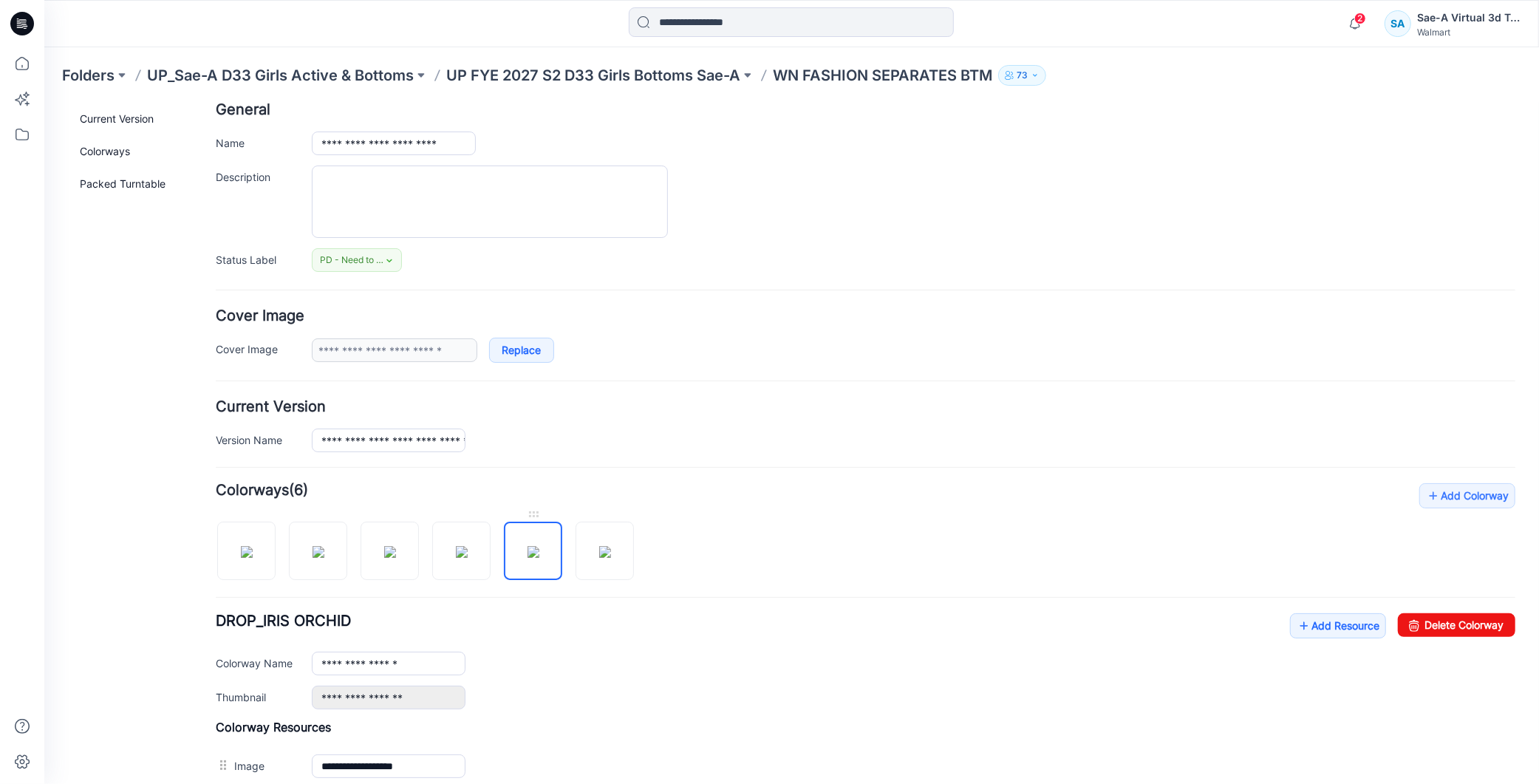
click at [536, 546] on img at bounding box center [532, 551] width 12 height 12
click at [358, 662] on input "**********" at bounding box center [388, 662] width 154 height 24
drag, startPoint x: 354, startPoint y: 666, endPoint x: 470, endPoint y: 683, distance: 117.2
click at [470, 683] on div "**********" at bounding box center [865, 660] width 1300 height 96
paste input "text"
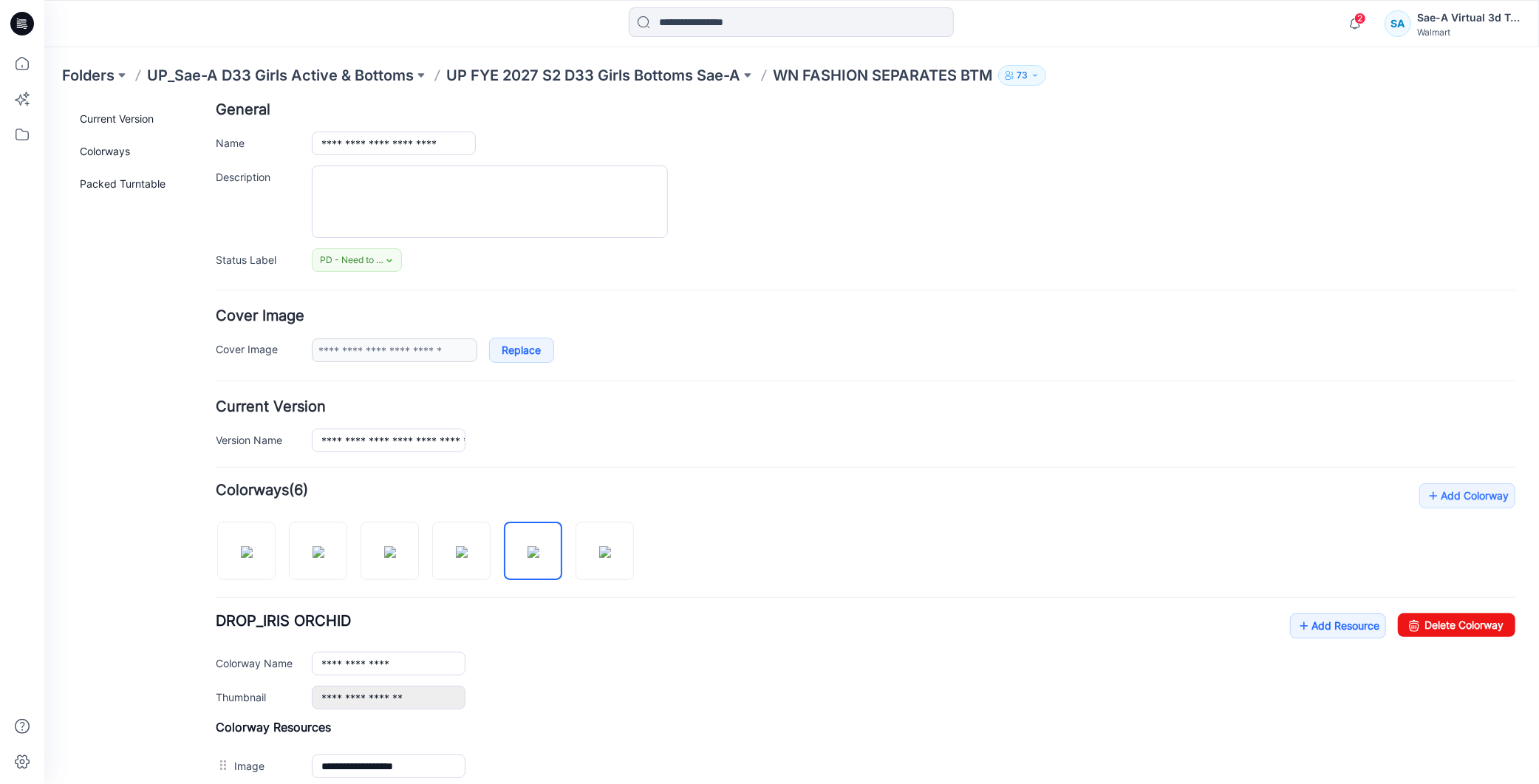
click at [776, 532] on div "**********" at bounding box center [865, 717] width 1300 height 470
click at [598, 557] on img at bounding box center [604, 551] width 12 height 12
click at [602, 546] on img at bounding box center [604, 551] width 12 height 12
click at [528, 557] on img at bounding box center [532, 551] width 12 height 12
click at [462, 554] on img at bounding box center [461, 551] width 12 height 12
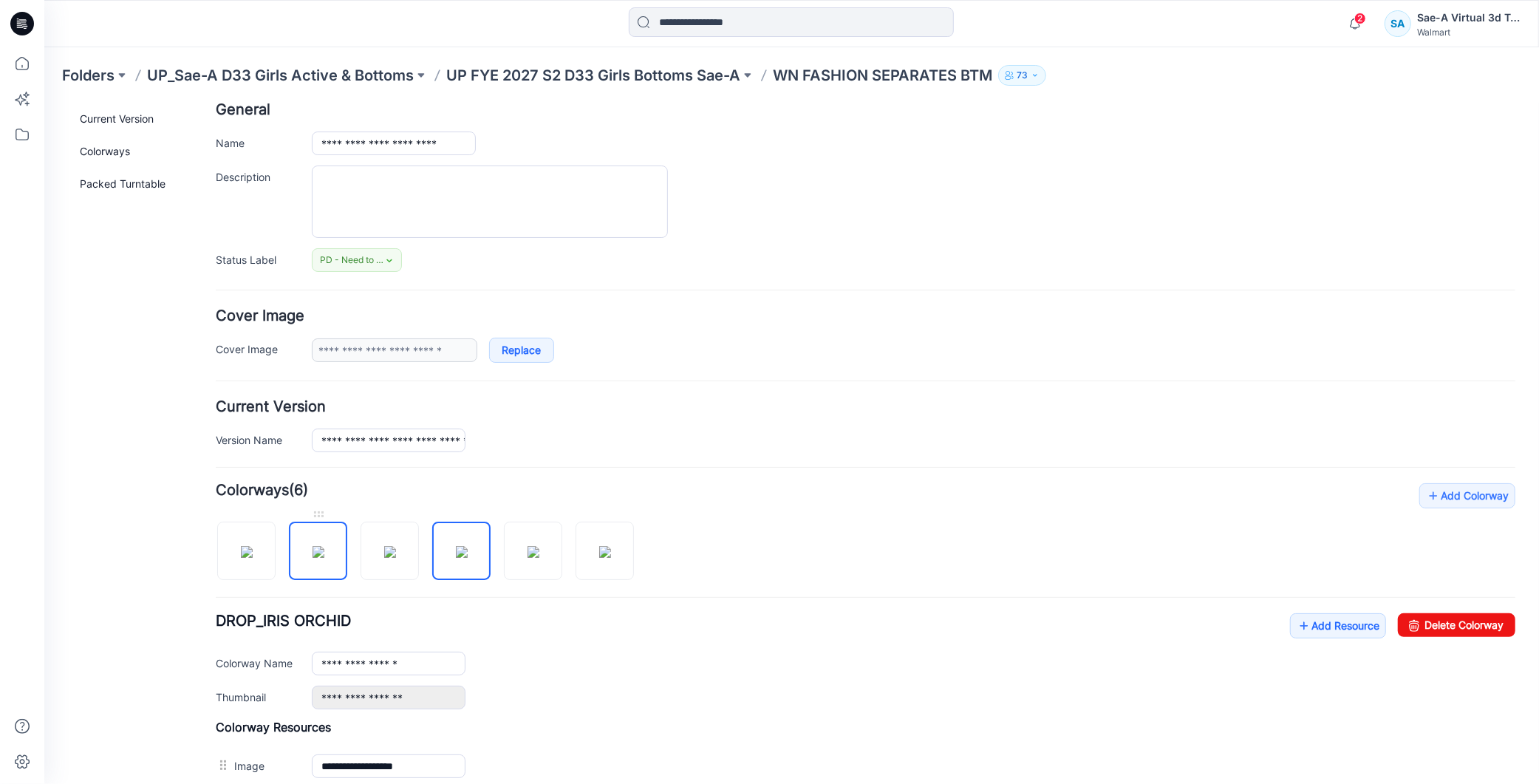
click at [321, 546] on img at bounding box center [318, 551] width 12 height 12
click at [387, 546] on img at bounding box center [389, 551] width 12 height 12
click at [240, 557] on img at bounding box center [245, 551] width 12 height 12
click at [312, 557] on img at bounding box center [318, 551] width 12 height 12
click at [389, 557] on img at bounding box center [389, 551] width 12 height 12
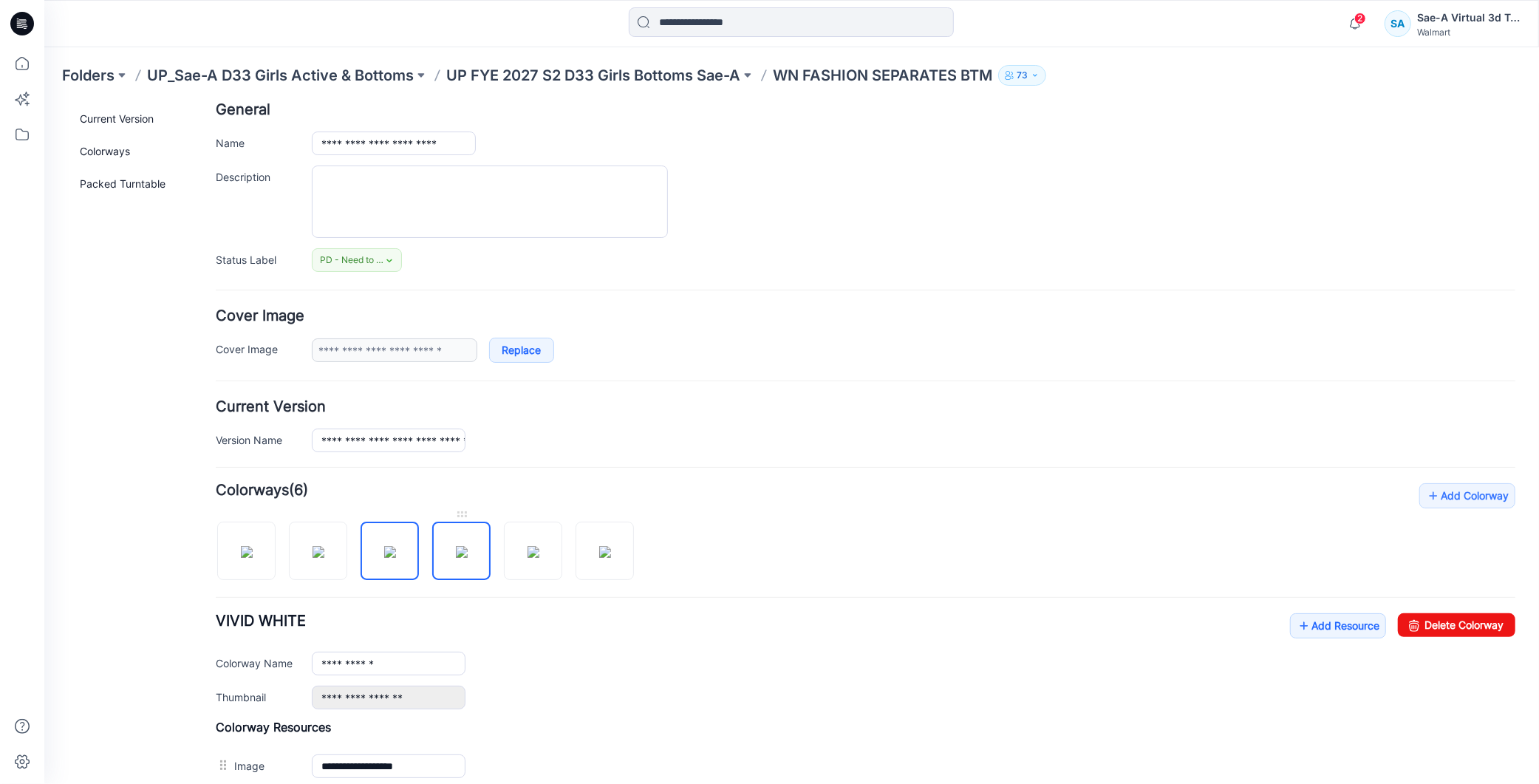
click at [456, 555] on img at bounding box center [461, 551] width 12 height 12
click at [539, 546] on img at bounding box center [532, 551] width 12 height 12
click at [611, 550] on img at bounding box center [604, 551] width 12 height 12
type input "**********"
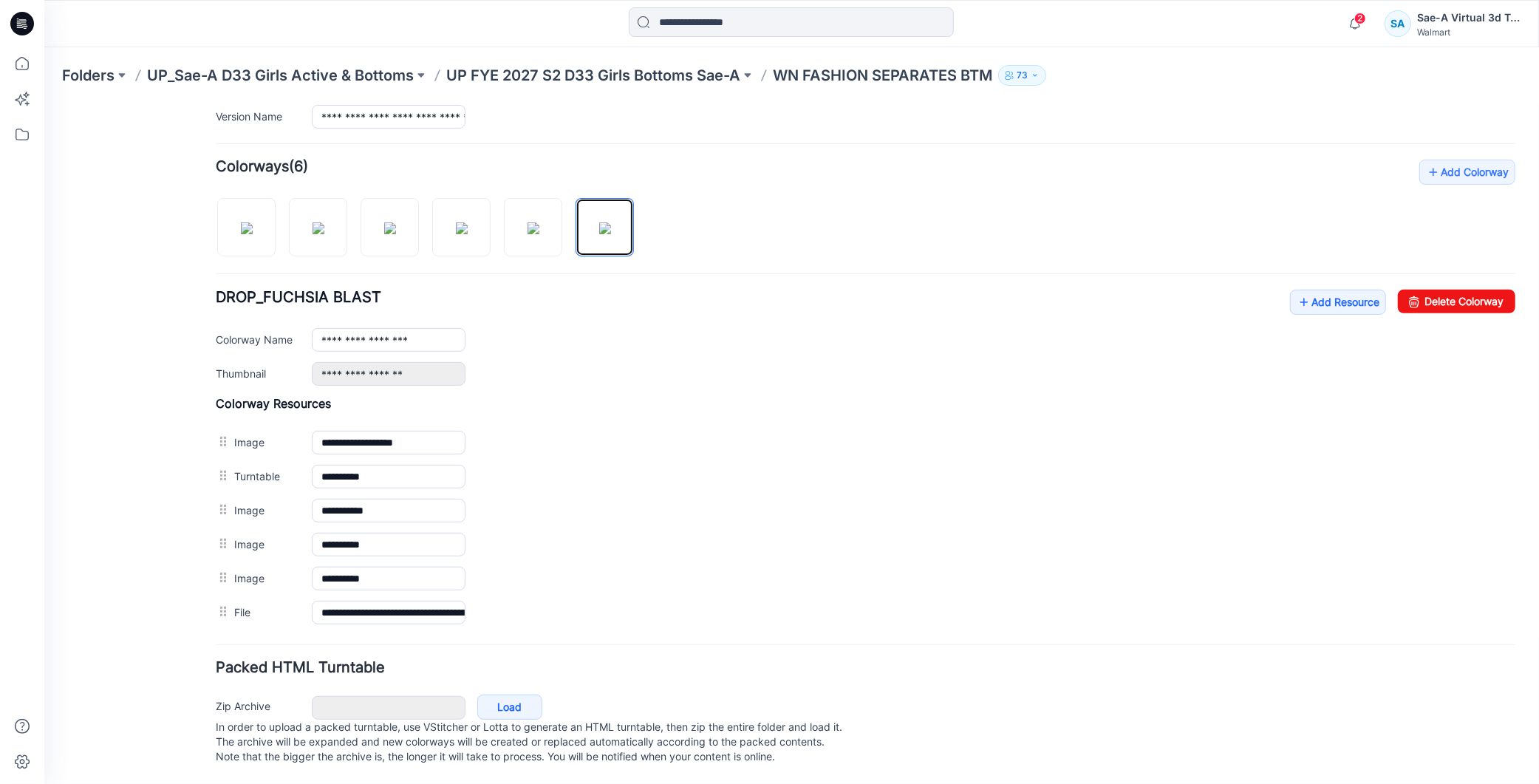
scroll to position [0, 0]
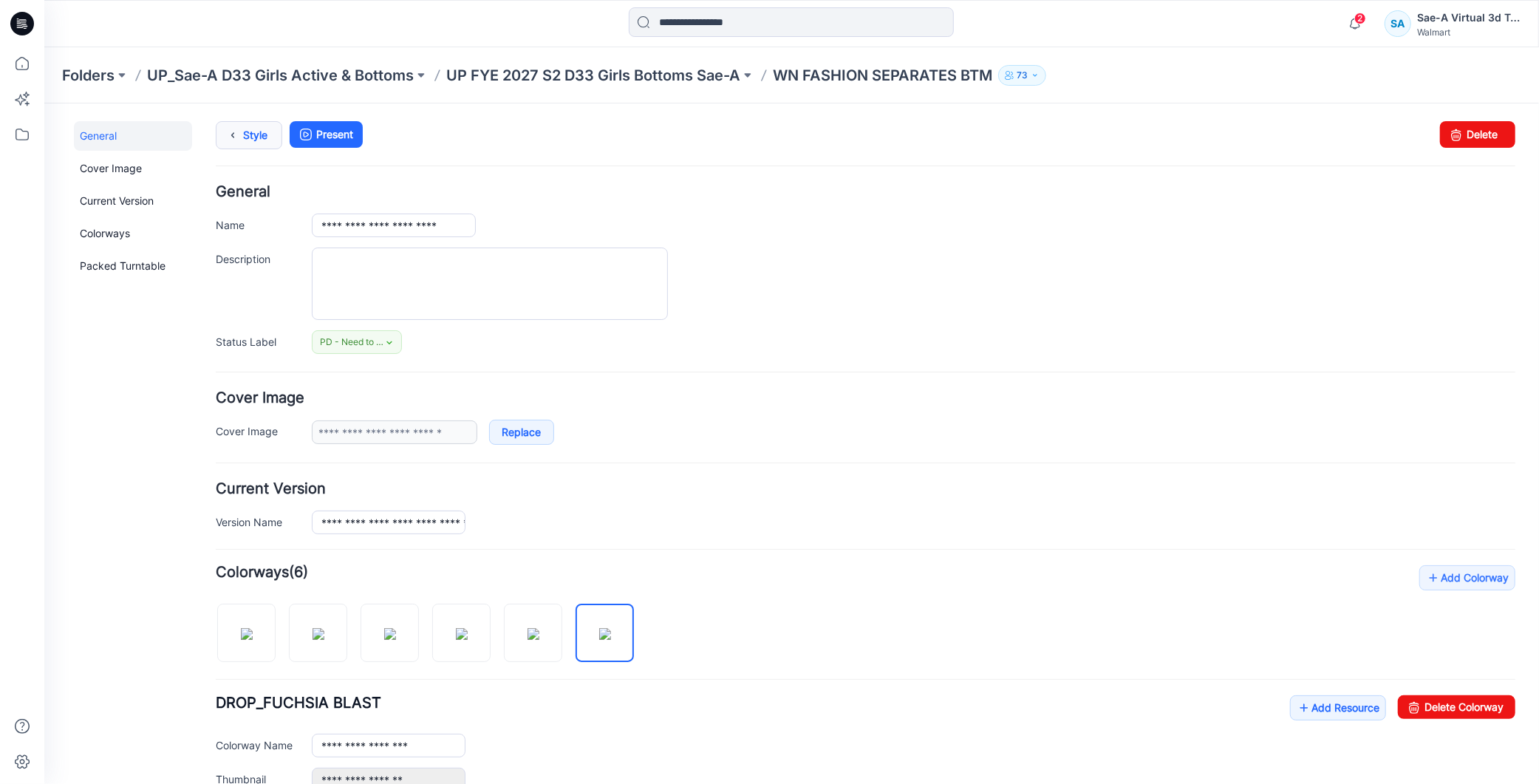
click at [265, 134] on link "Style" at bounding box center [248, 135] width 67 height 28
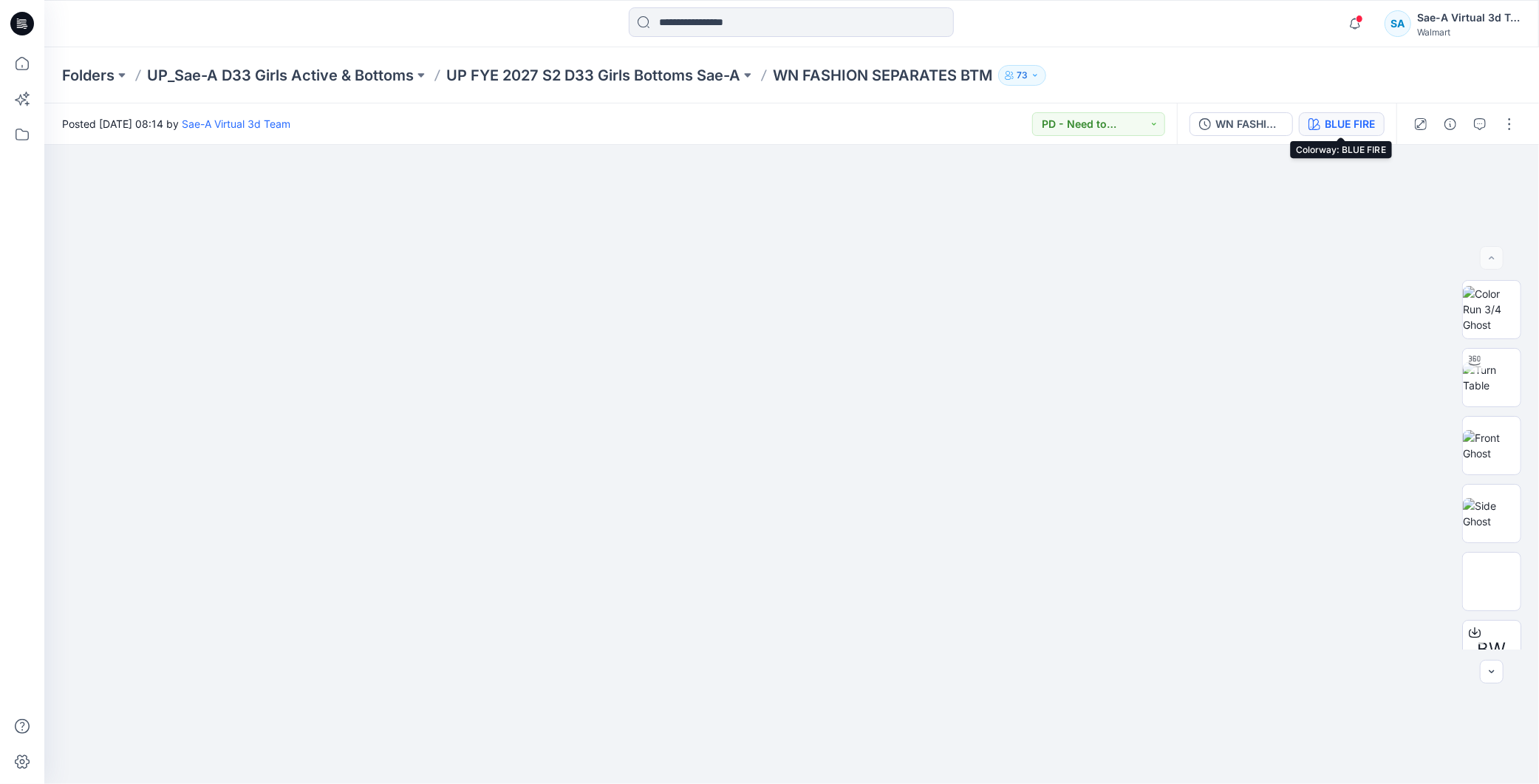
click at [1333, 122] on div "BLUE FIRE" at bounding box center [1350, 124] width 50 height 16
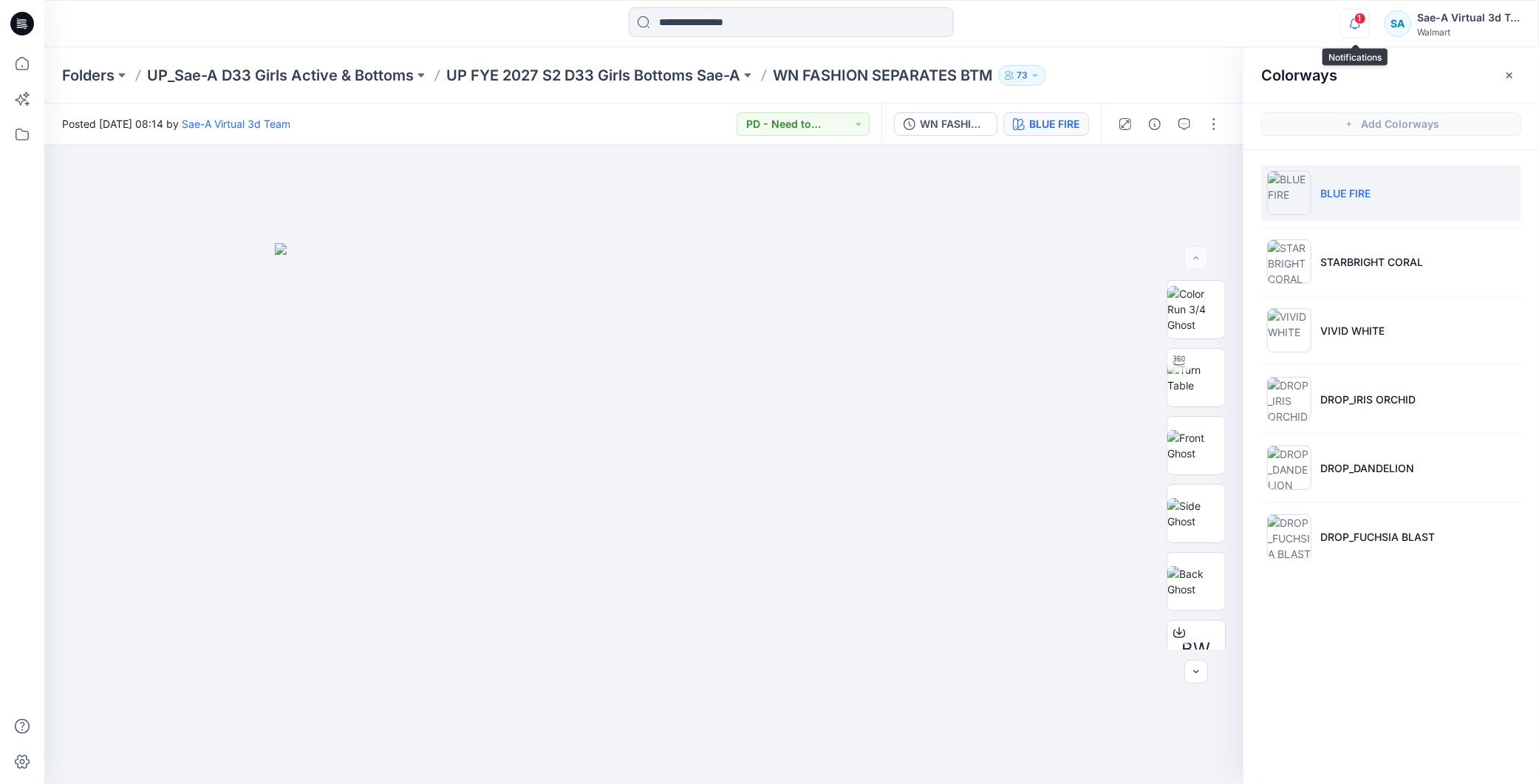
click at [1365, 32] on icon "button" at bounding box center [1356, 24] width 28 height 30
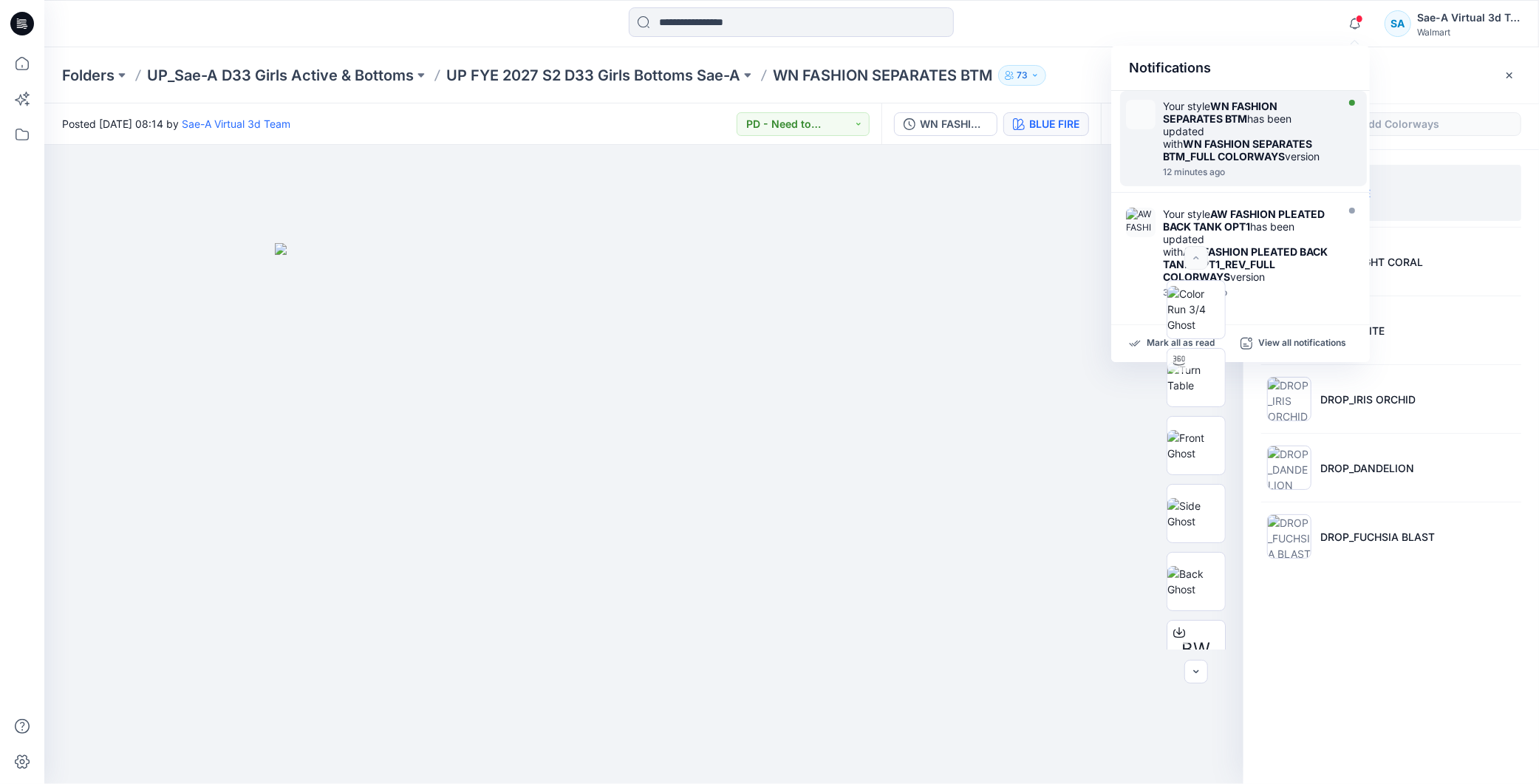
click at [1287, 135] on div "Your style WN FASHION SEPARATES BTM has been updated with WN FASHION SEPARATES …" at bounding box center [1248, 131] width 170 height 63
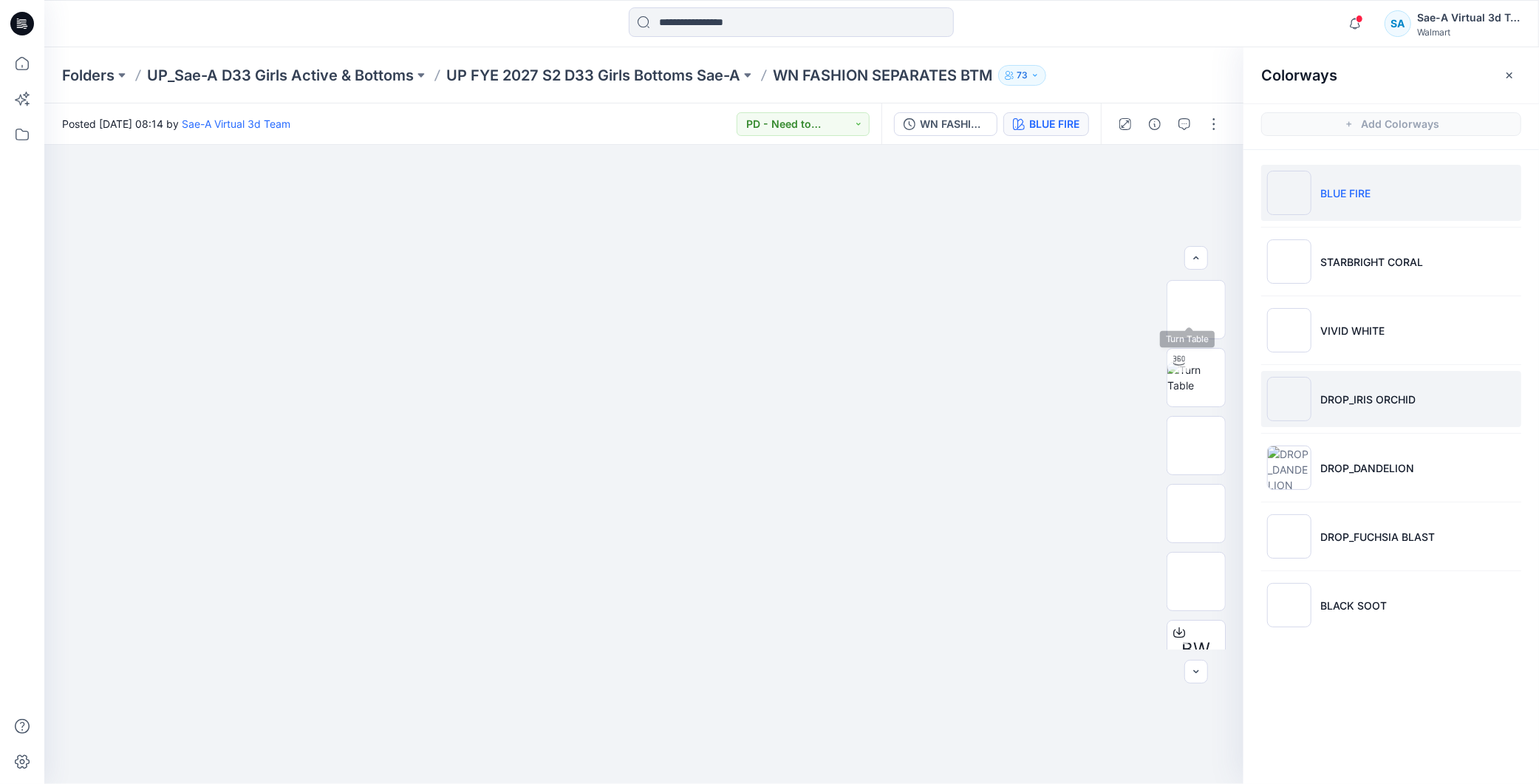
scroll to position [82, 0]
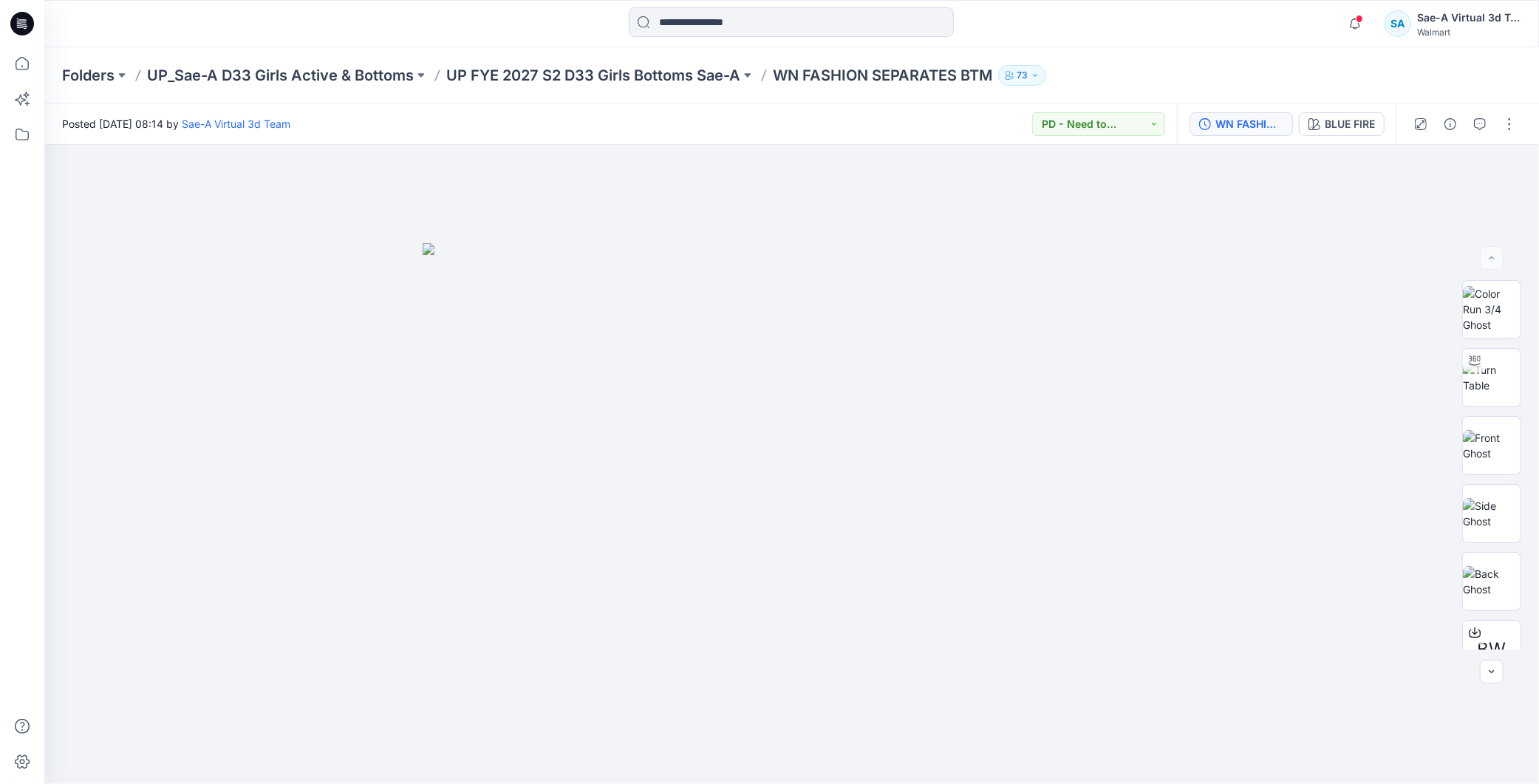
click at [1254, 123] on div "WN FASHION SEPARATES BTM_FULL COLORWAYS" at bounding box center [1250, 124] width 68 height 16
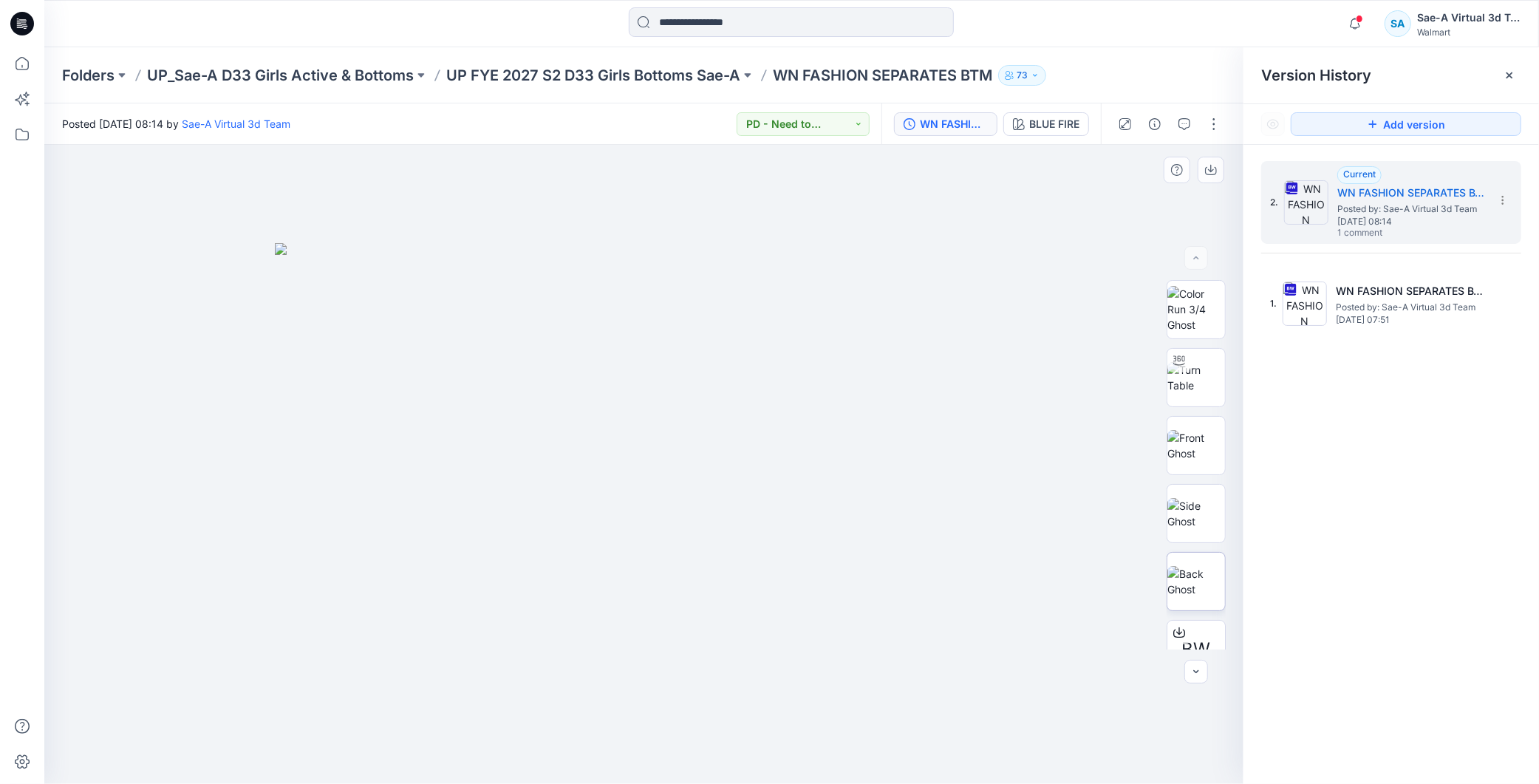
scroll to position [96, 0]
click at [705, 78] on p "UP FYE 2027 S2 D33 Girls Bottoms Sae-A" at bounding box center [593, 75] width 294 height 20
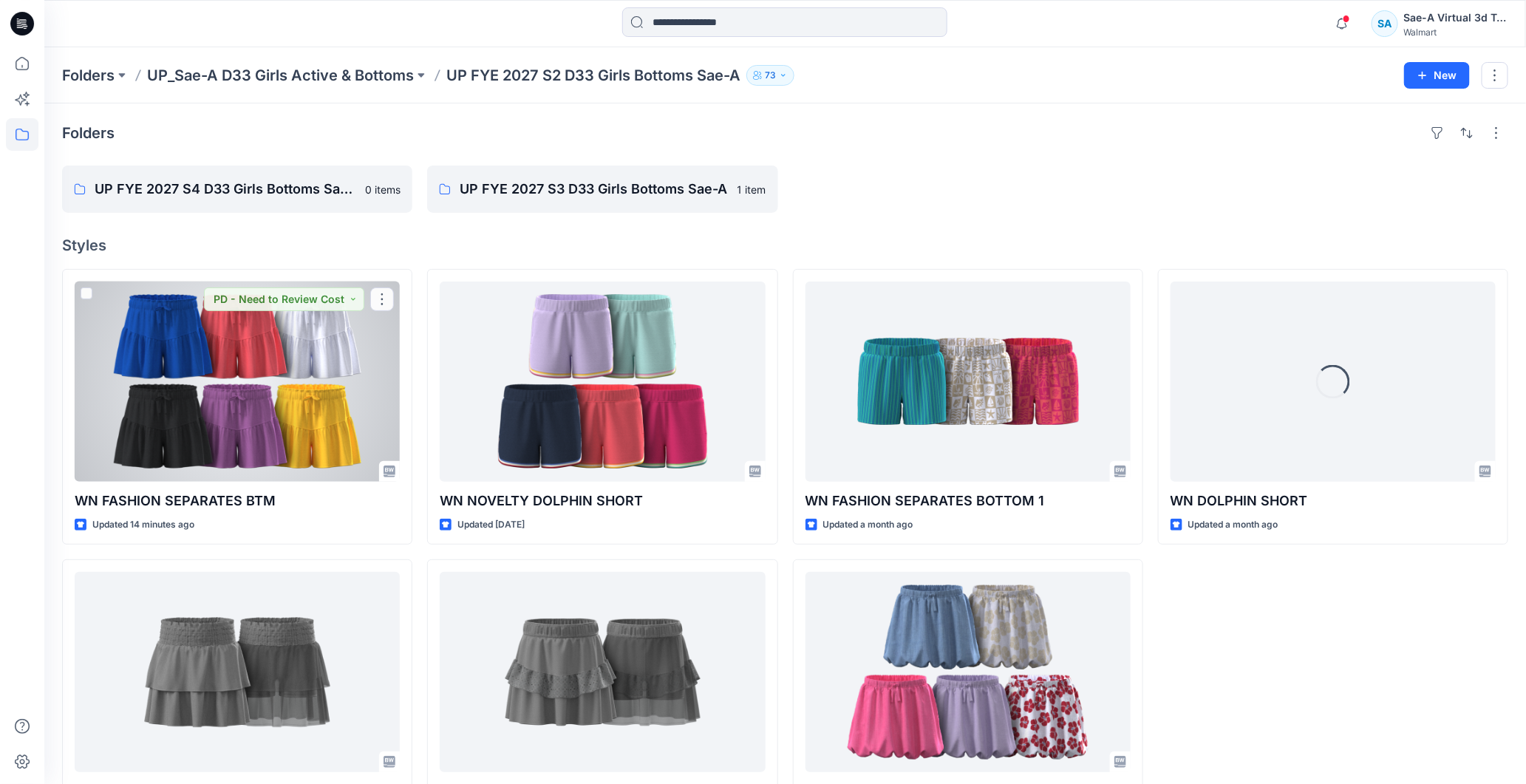
click at [275, 418] on div at bounding box center [237, 381] width 325 height 200
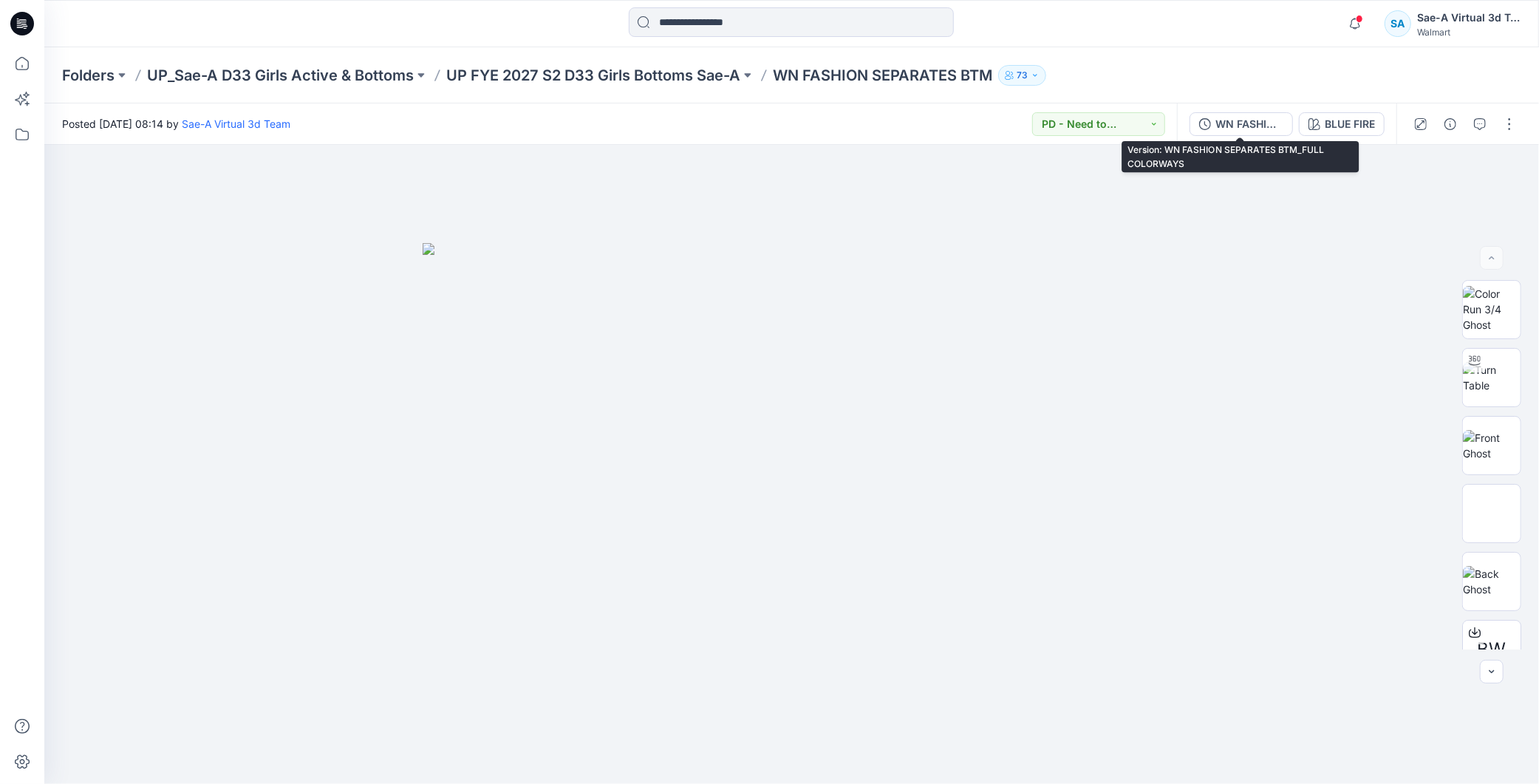
click at [1225, 117] on div "WN FASHION SEPARATES BTM_FULL COLORWAYS" at bounding box center [1250, 124] width 68 height 16
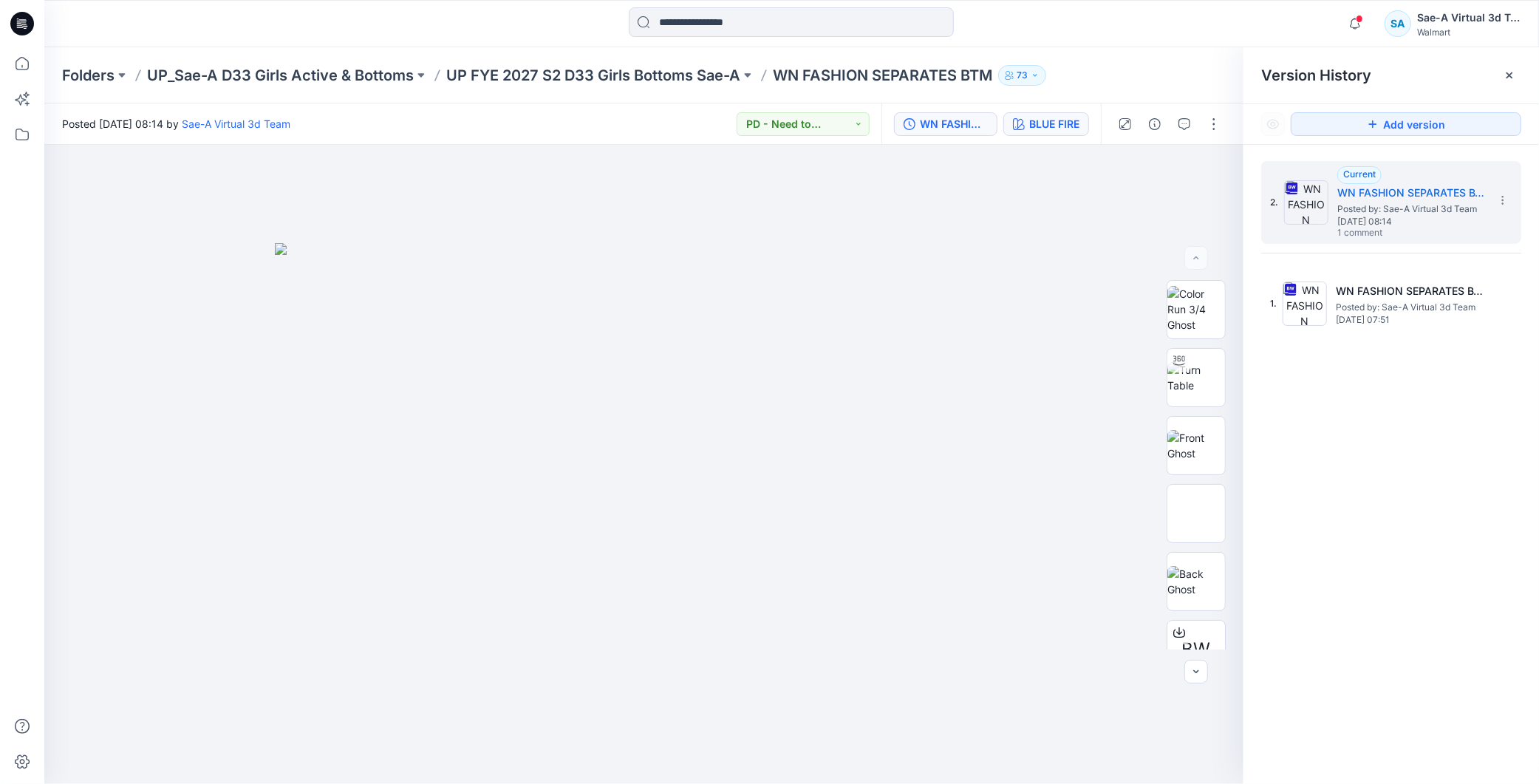
click at [1076, 133] on button "BLUE FIRE" at bounding box center [1046, 124] width 85 height 24
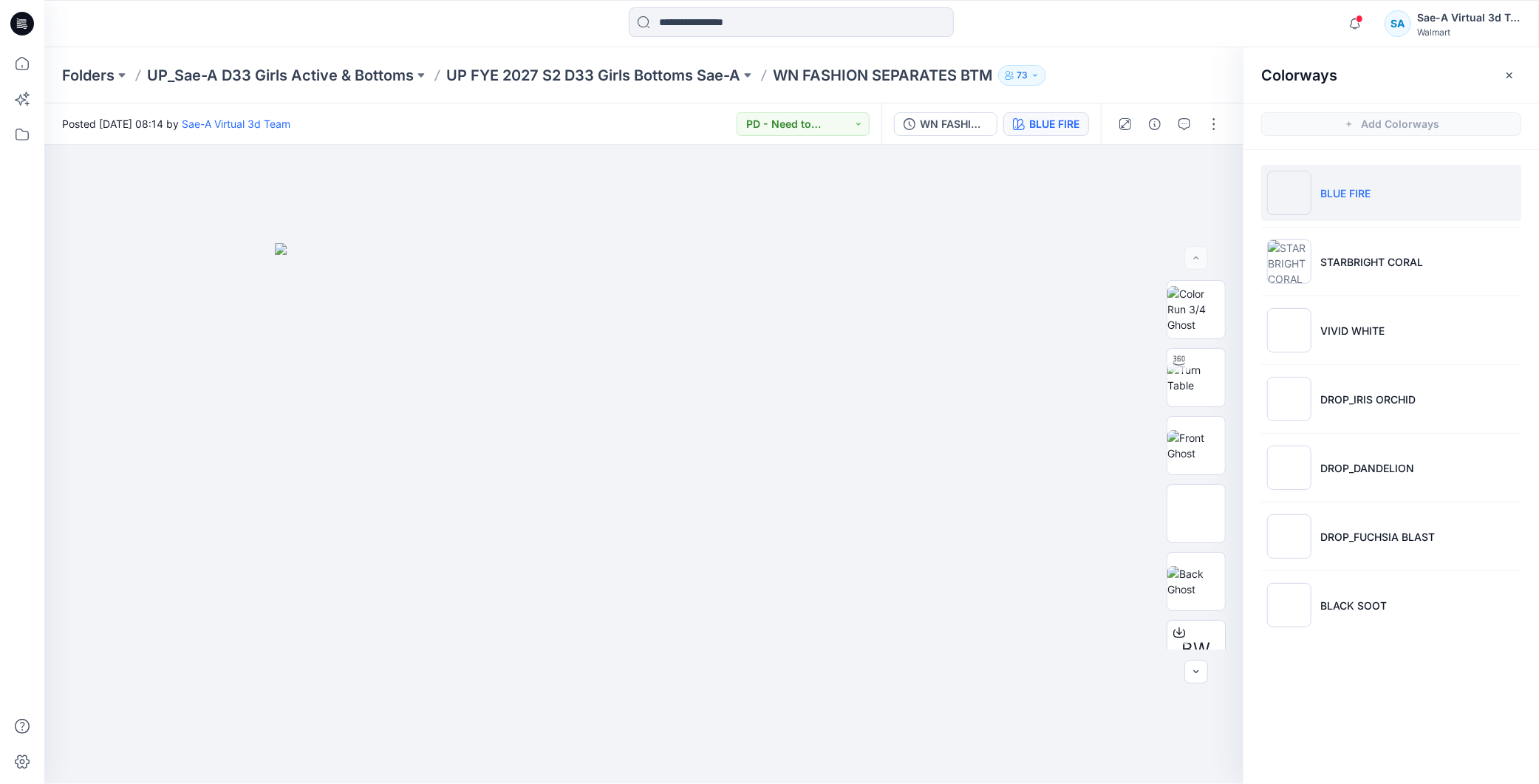
click at [1402, 698] on div "Colorways Add Colorways BLUE FIRE STARBRIGHT CORAL VIVID WHITE DROP_IRIS ORCHID…" at bounding box center [1391, 416] width 296 height 737
click at [1214, 123] on button "button" at bounding box center [1214, 124] width 24 height 24
click at [1116, 198] on p "Edit" at bounding box center [1121, 199] width 19 height 16
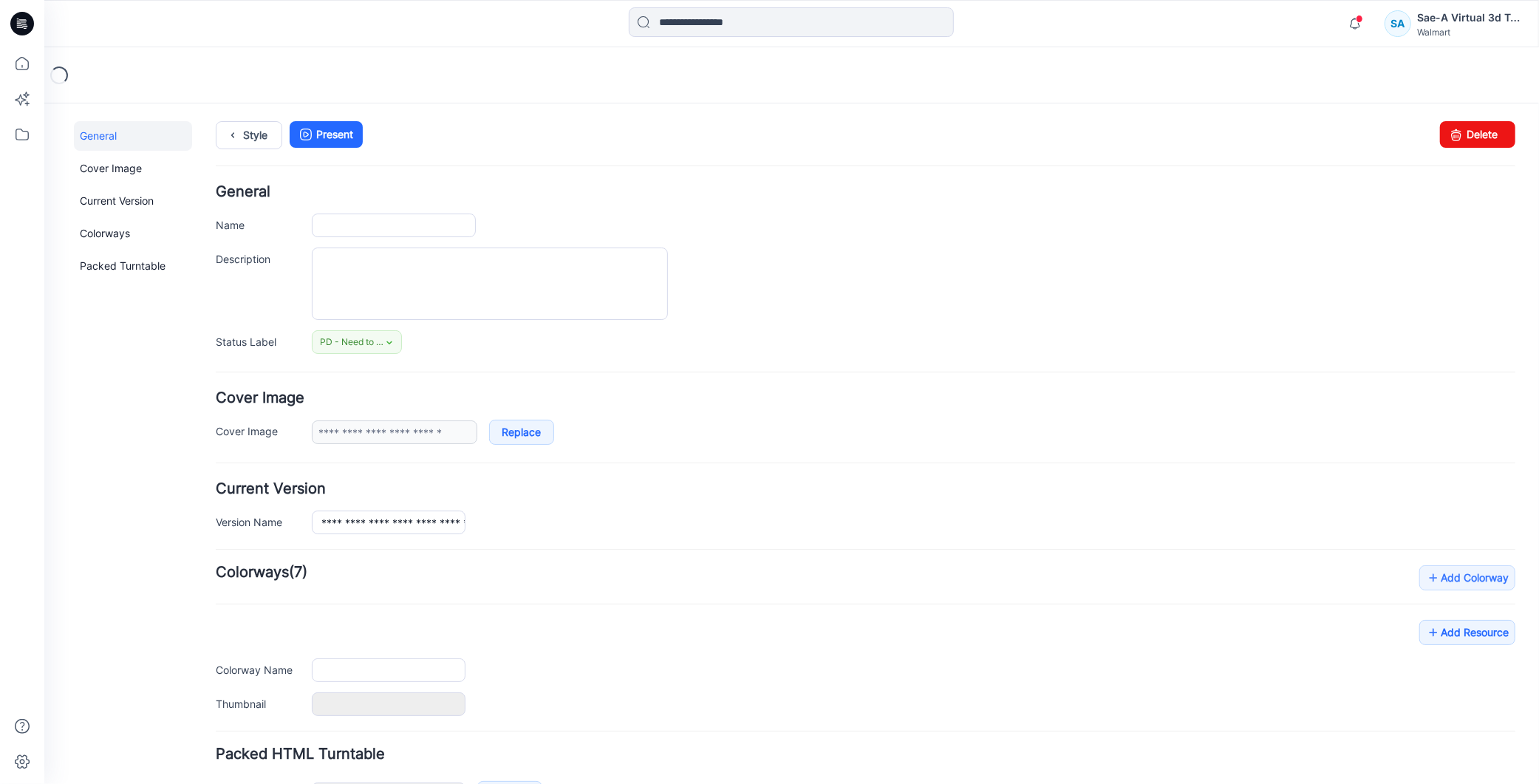
type input "**********"
type input "*********"
type input "**********"
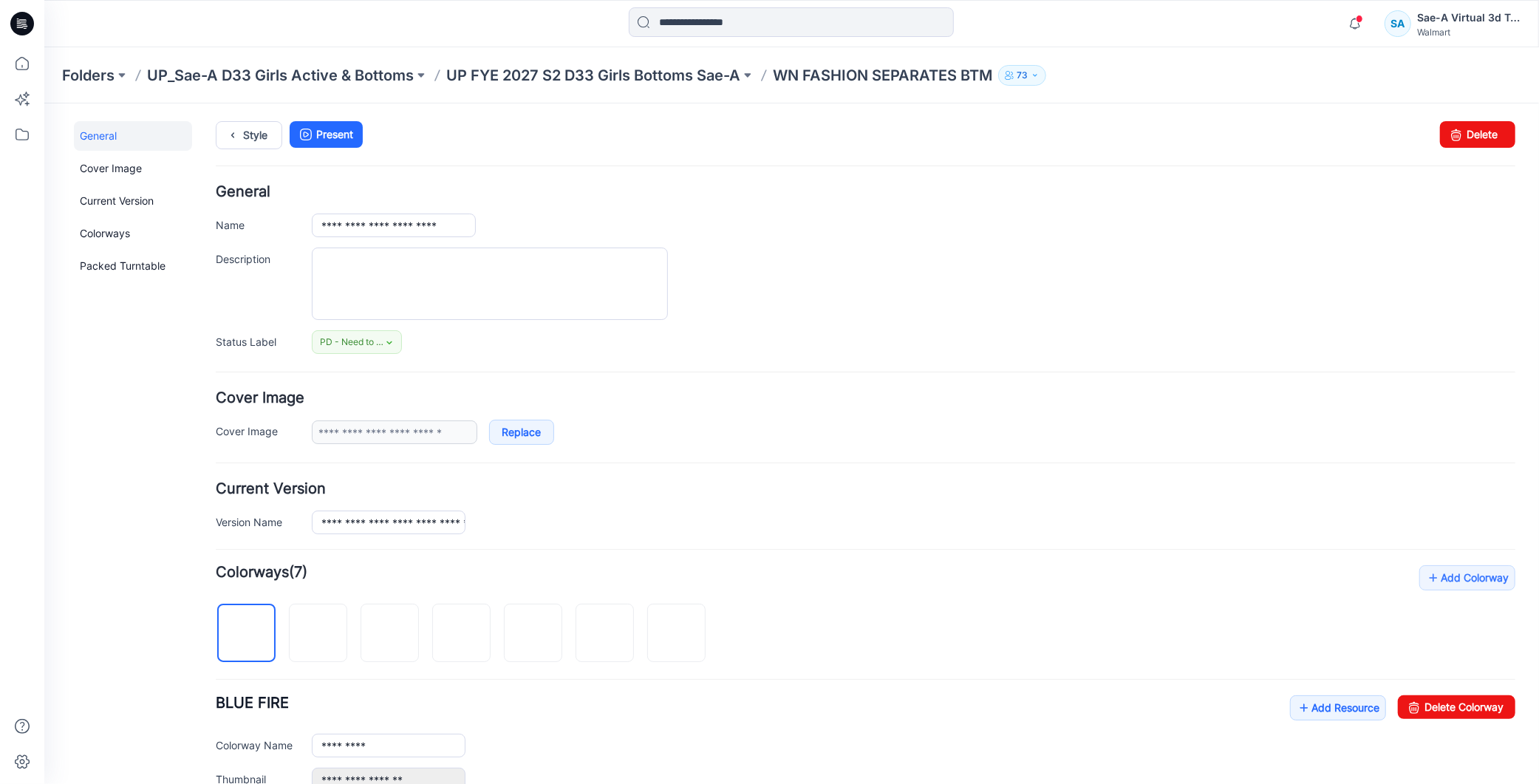
scroll to position [328, 0]
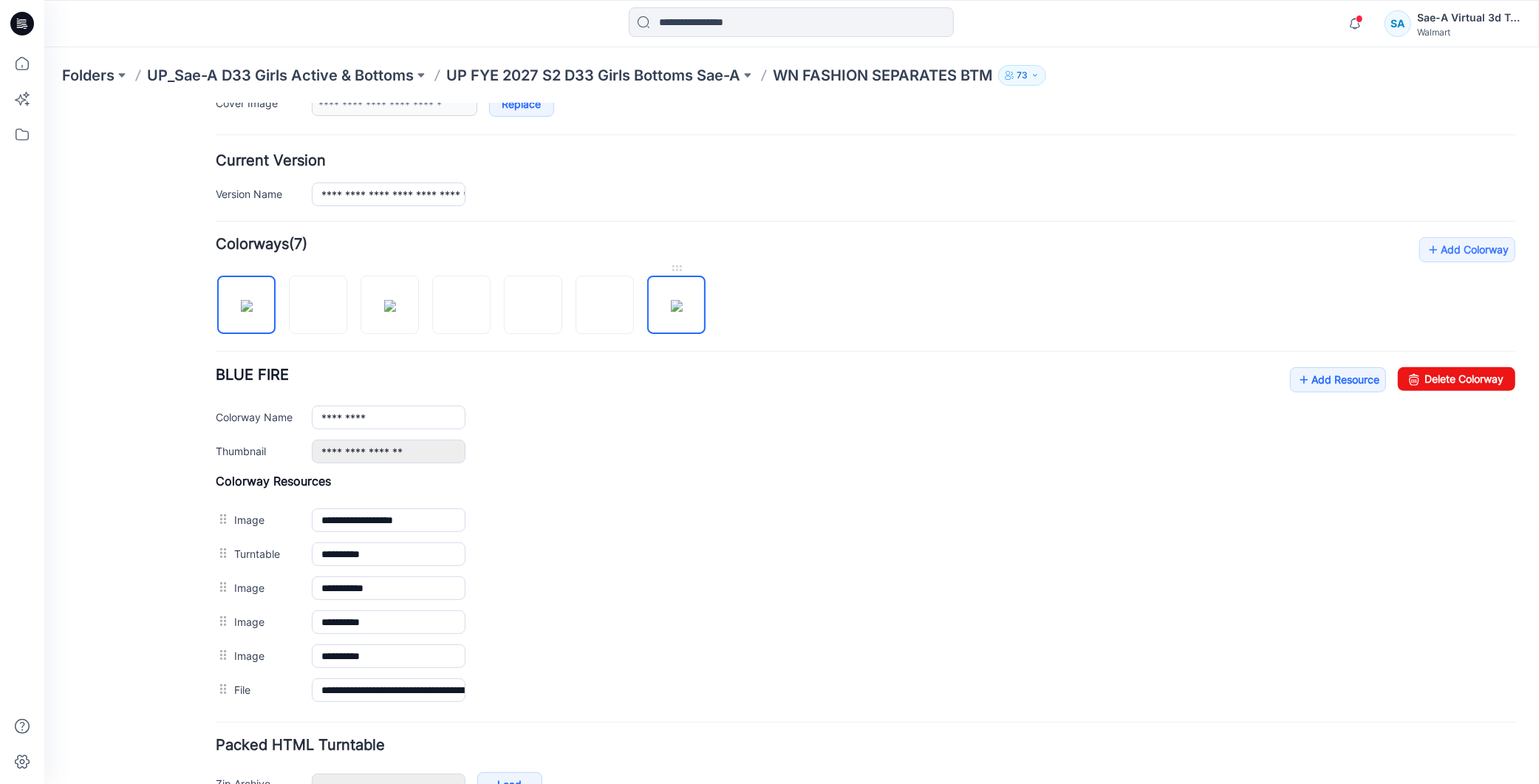
click at [677, 299] on img at bounding box center [676, 305] width 12 height 12
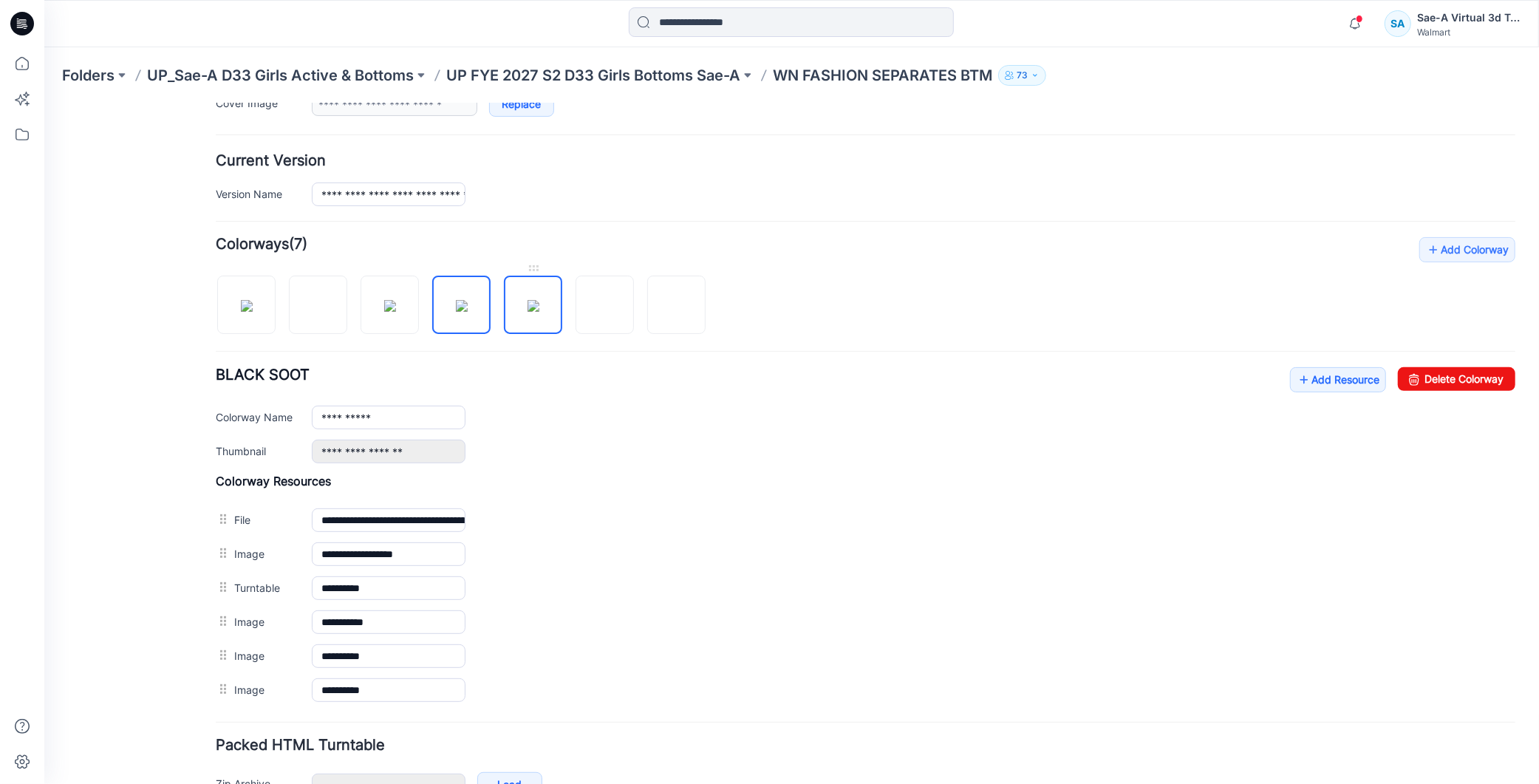
click at [539, 304] on img at bounding box center [532, 305] width 12 height 12
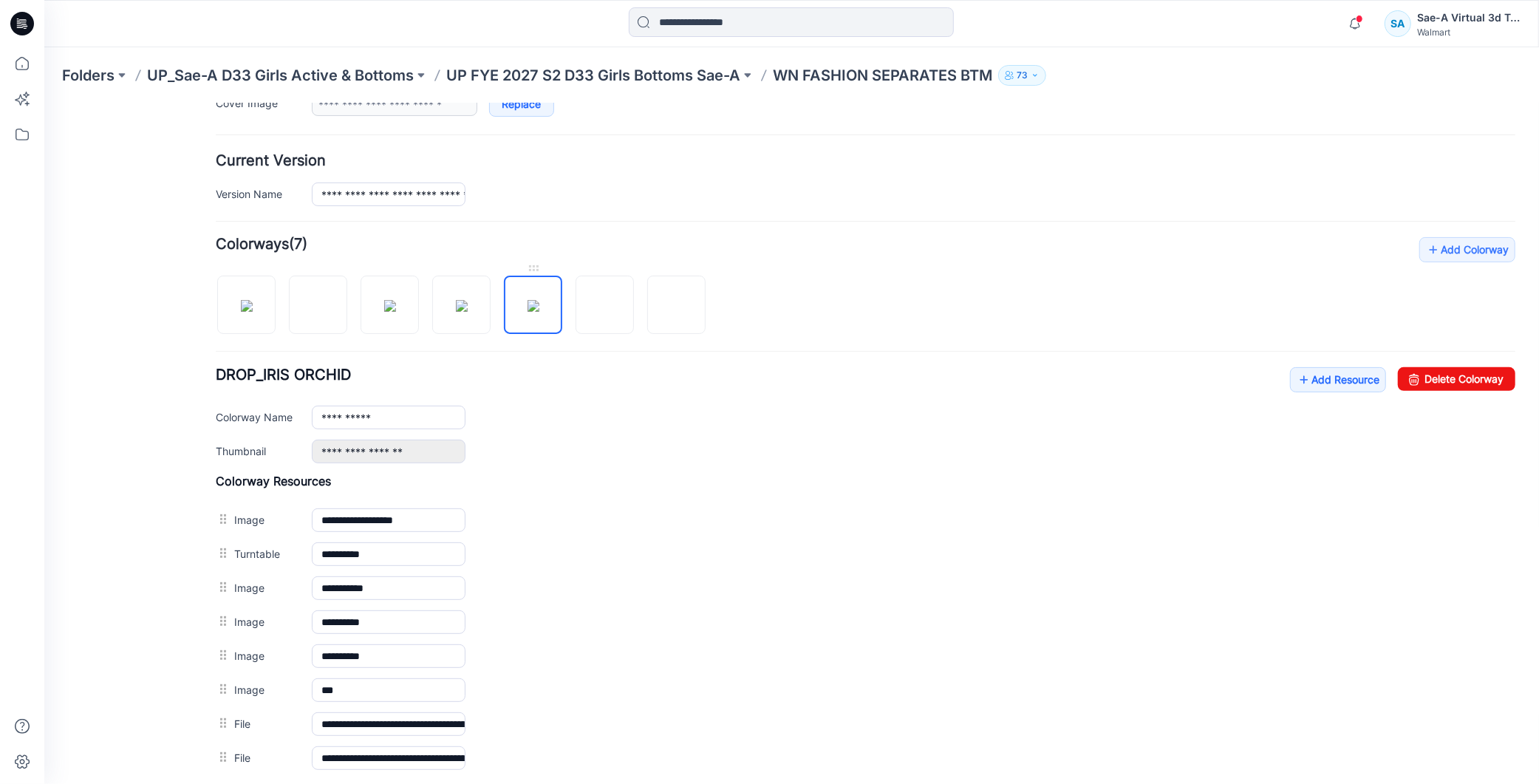
type input "**********"
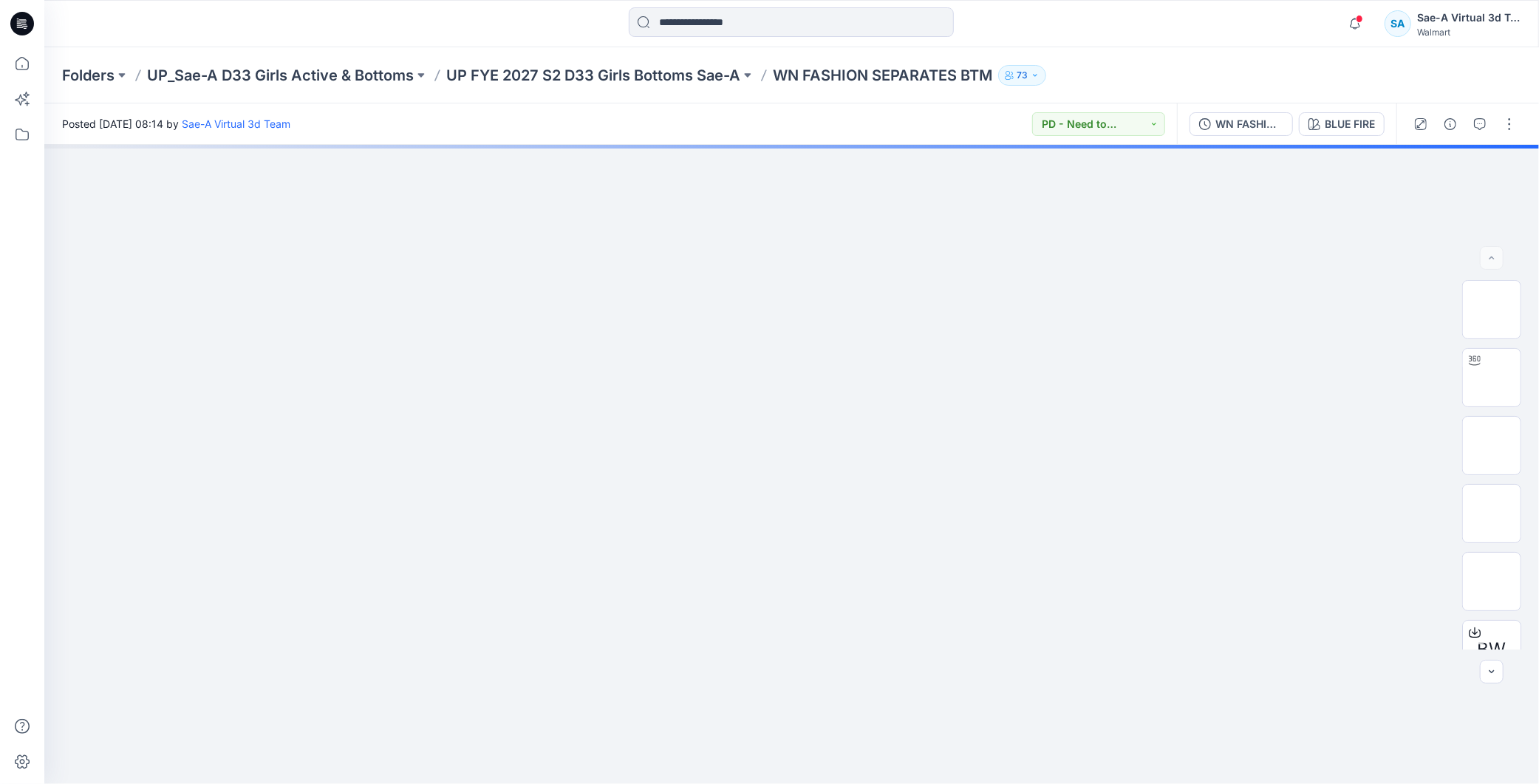
click at [28, 25] on icon at bounding box center [22, 24] width 24 height 24
